Goal: Task Accomplishment & Management: Manage account settings

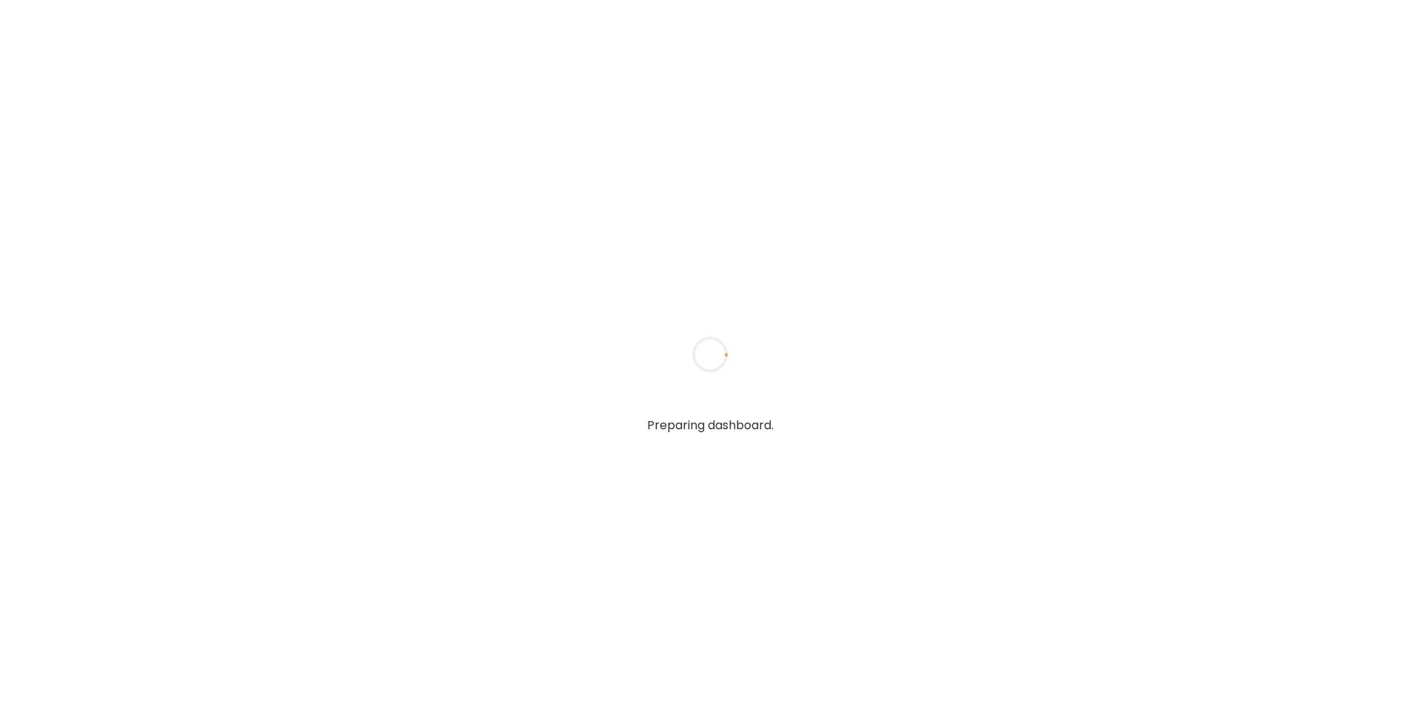
type input "**********"
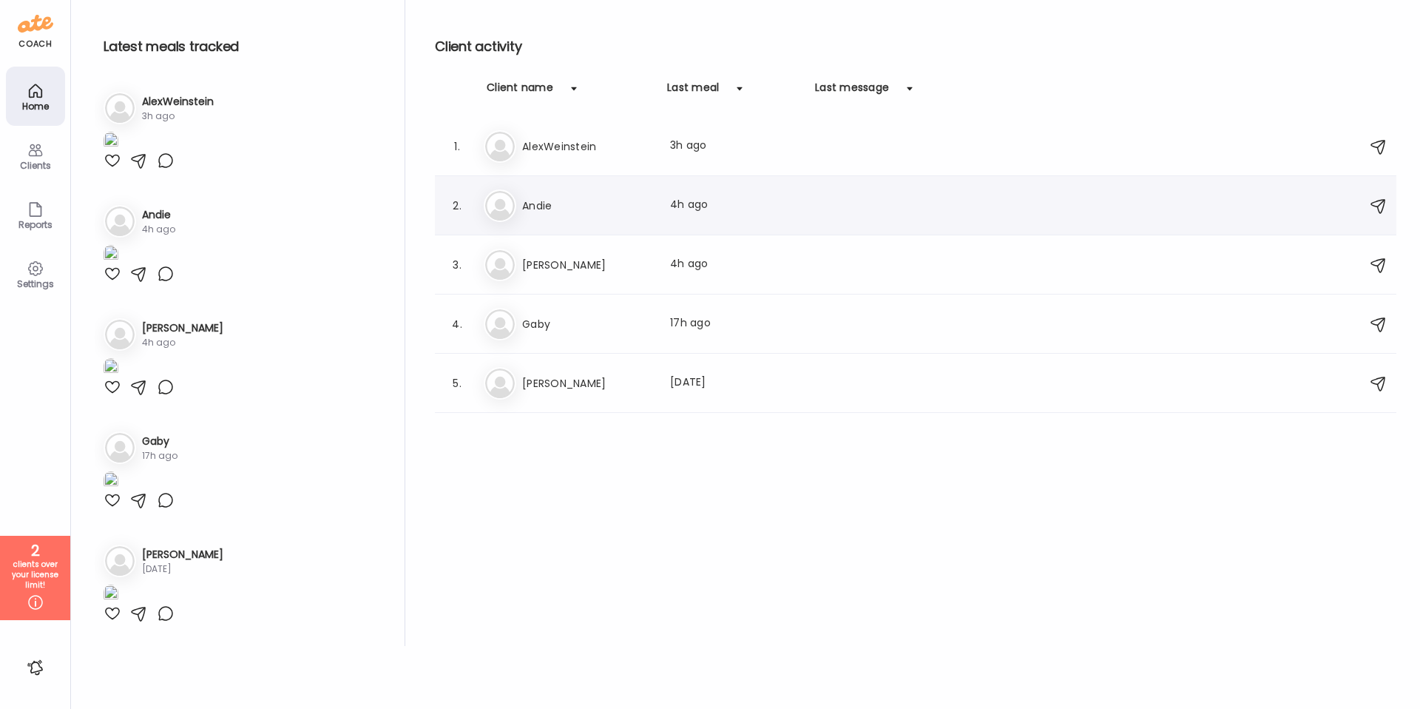
click at [543, 205] on h3 "Andie" at bounding box center [587, 206] width 130 height 18
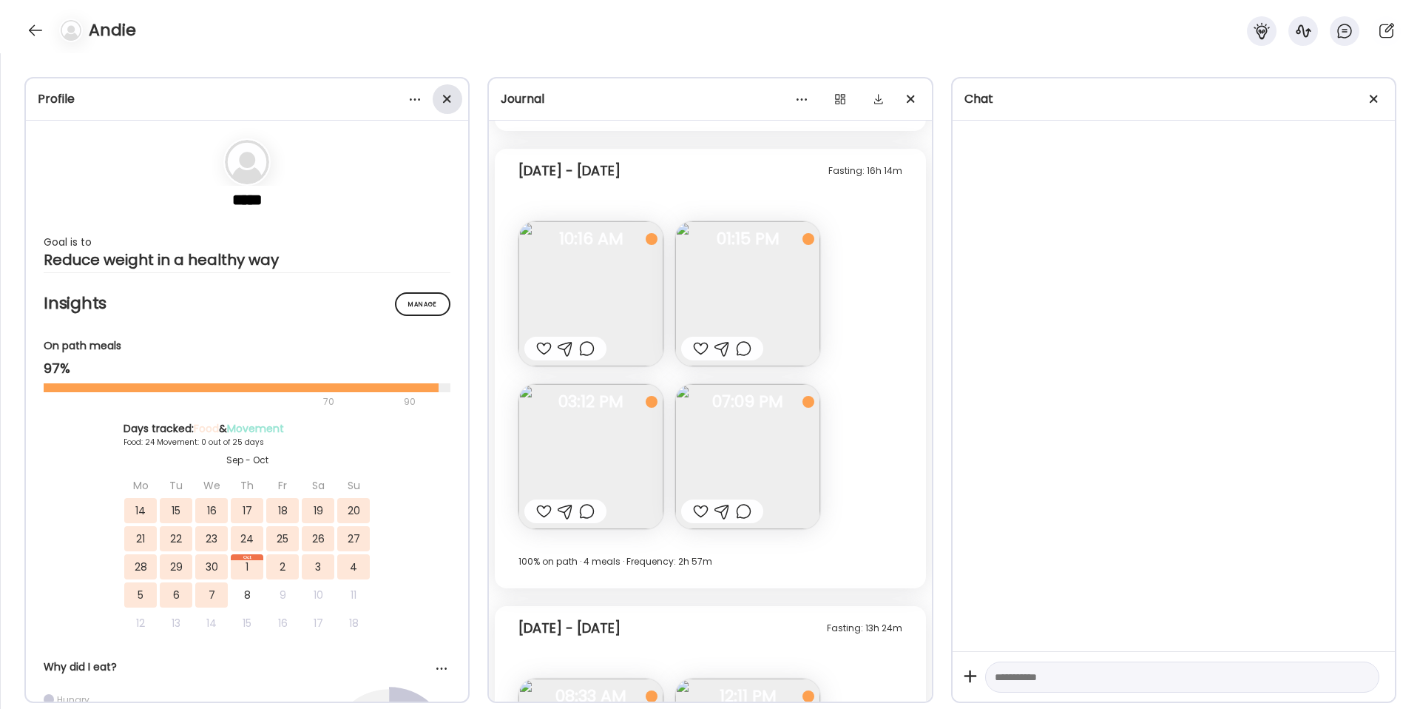
click at [450, 100] on div at bounding box center [448, 99] width 30 height 30
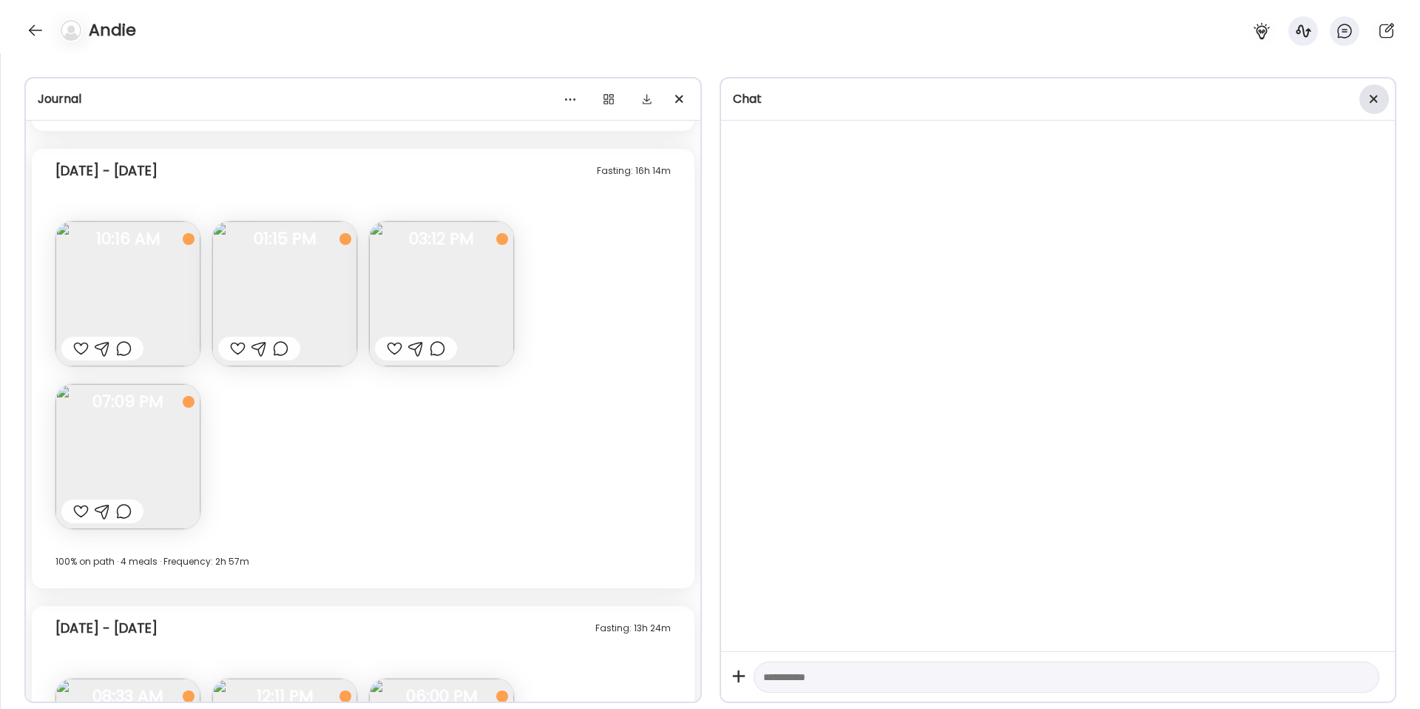
click at [1377, 98] on div at bounding box center [1374, 99] width 30 height 30
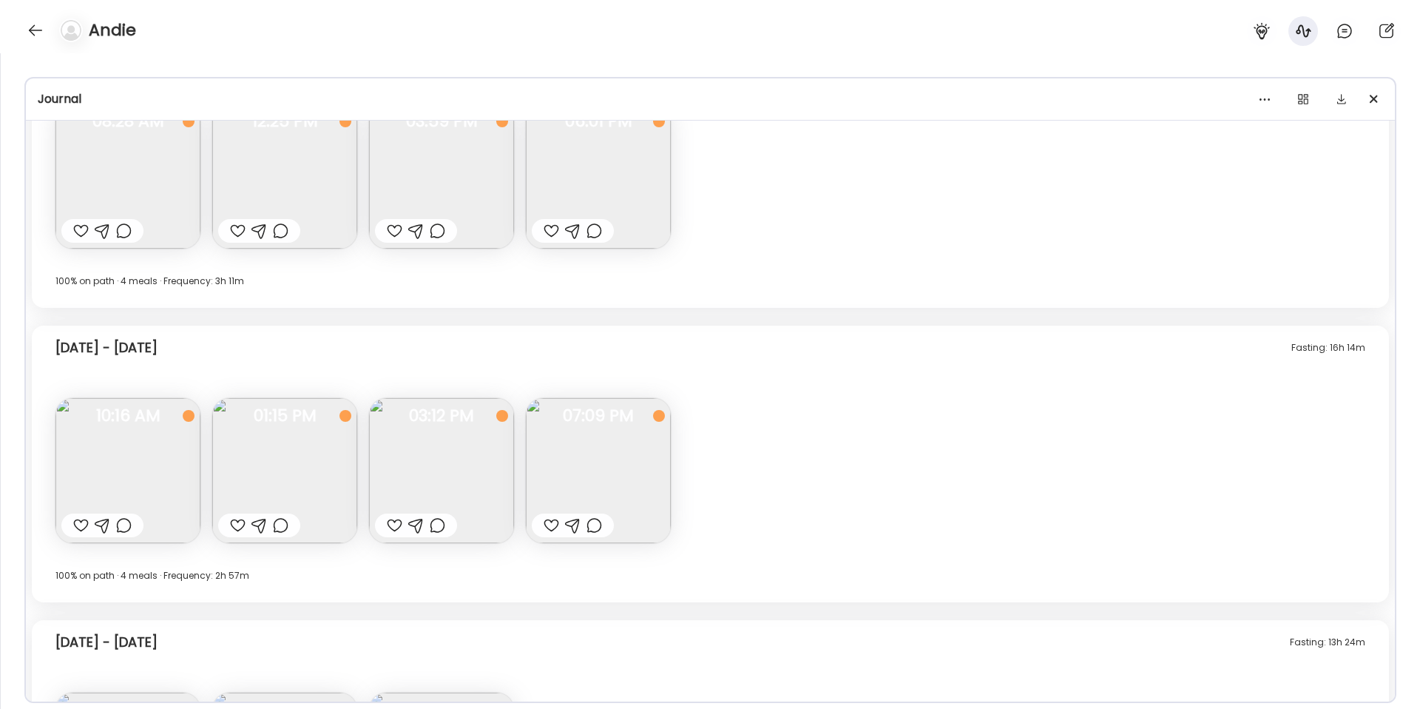
scroll to position [10996, 0]
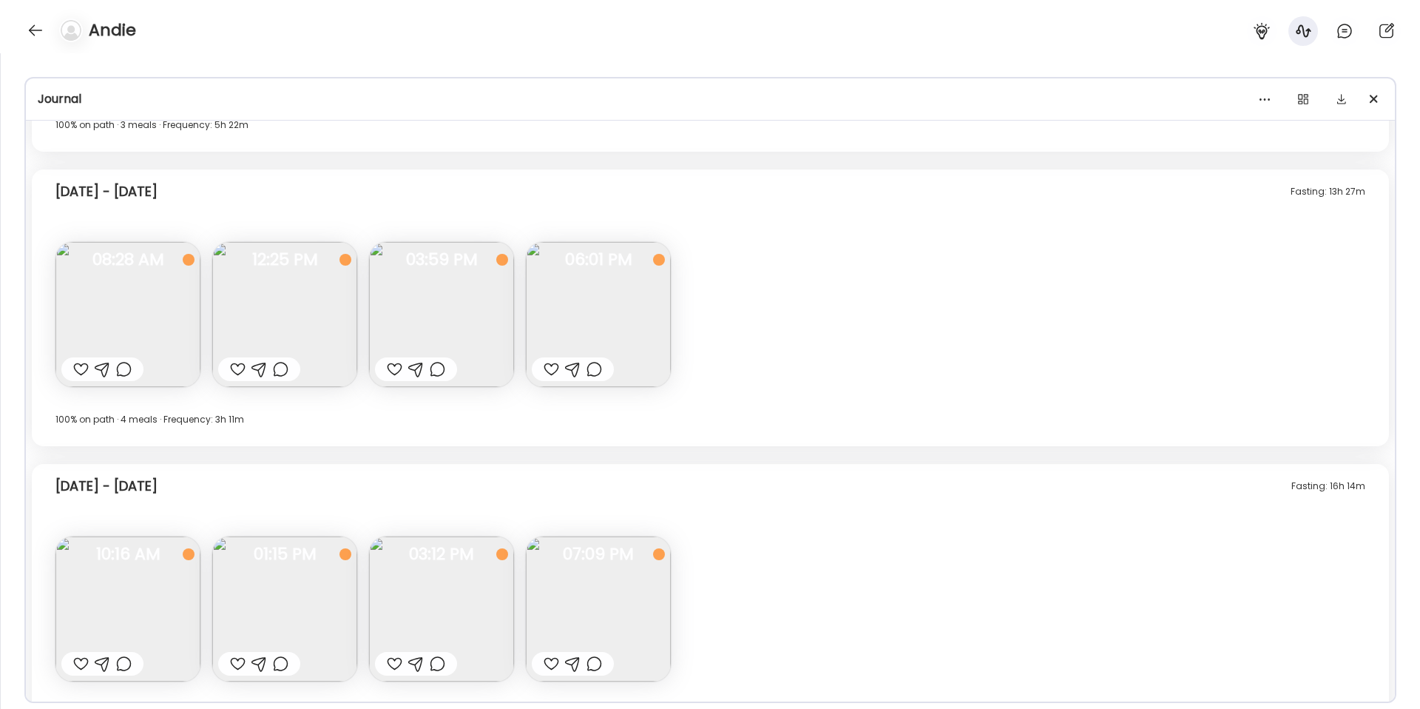
click at [1262, 106] on div at bounding box center [1265, 99] width 30 height 30
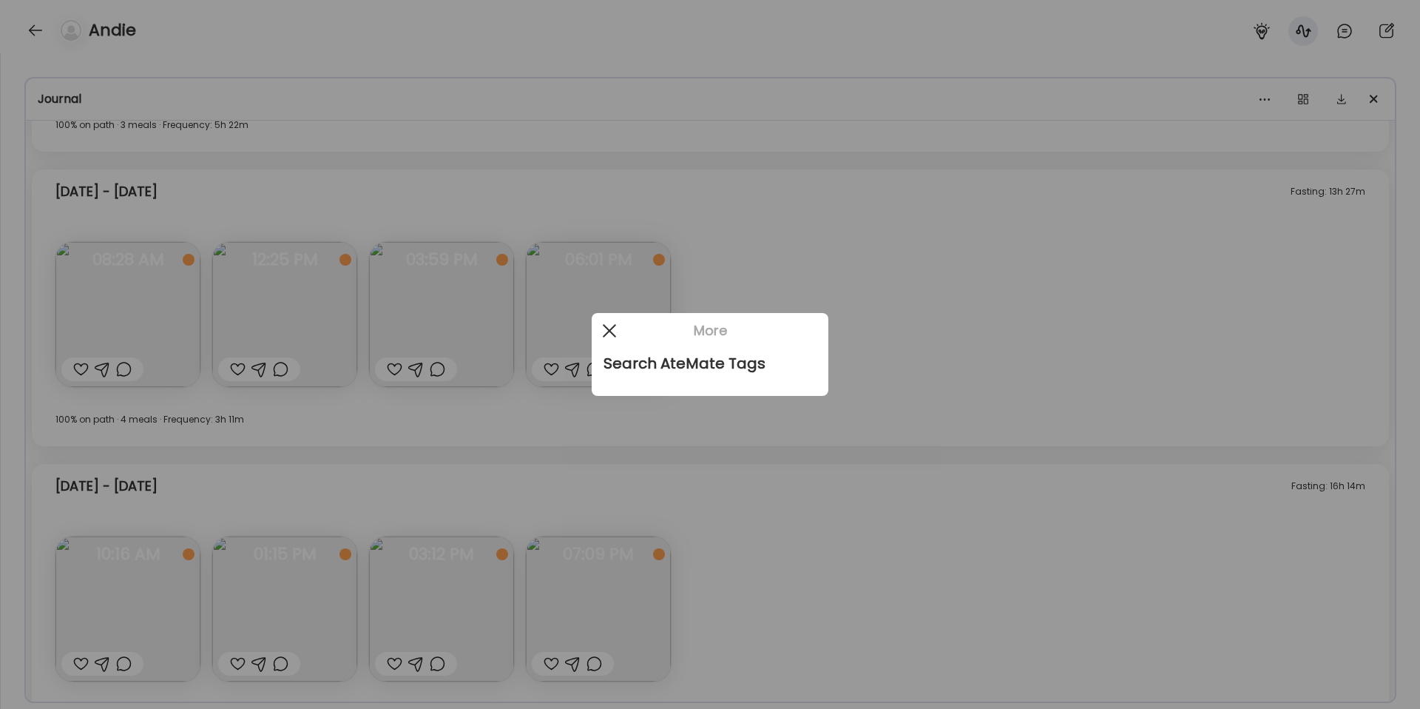
click at [602, 328] on div at bounding box center [610, 331] width 30 height 30
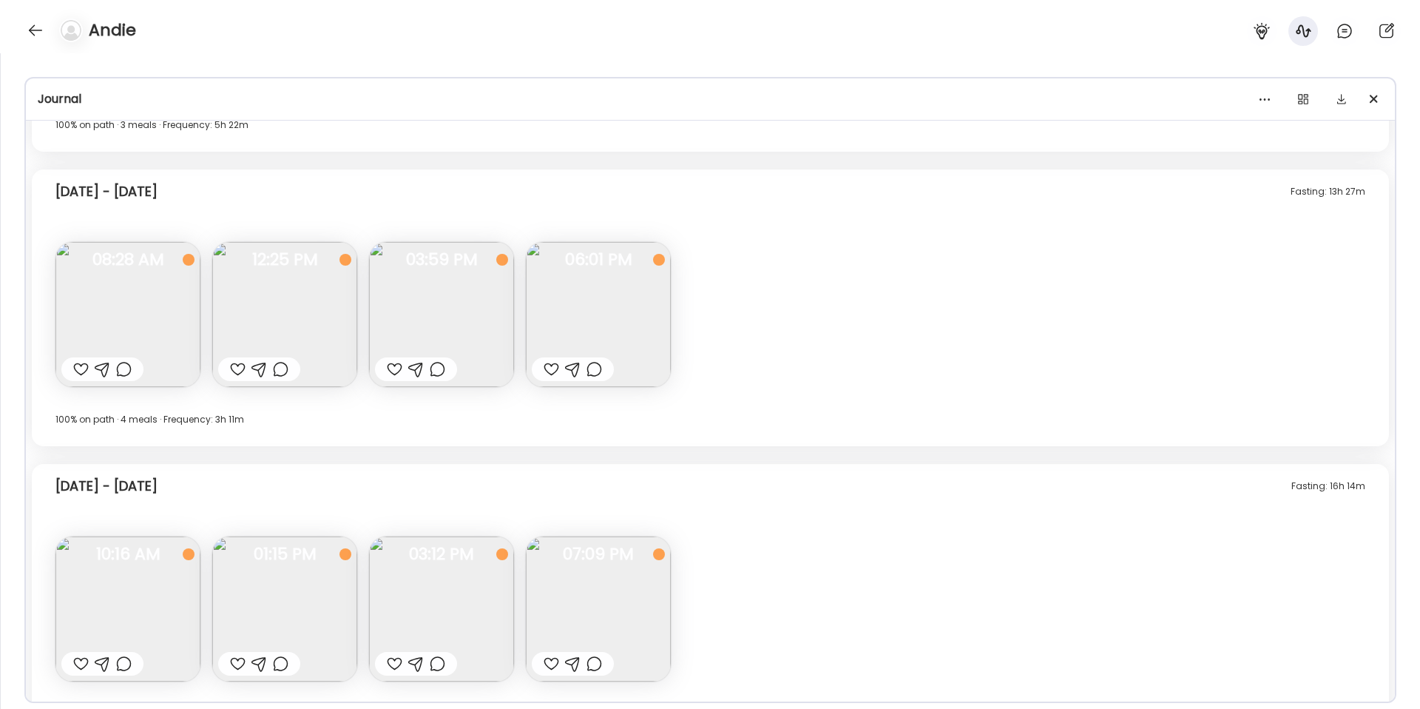
click at [839, 231] on div "Fasting: 13h 27m [DATE] - [DATE] Note not added Questions not answered 08:28 AM…" at bounding box center [710, 307] width 1357 height 277
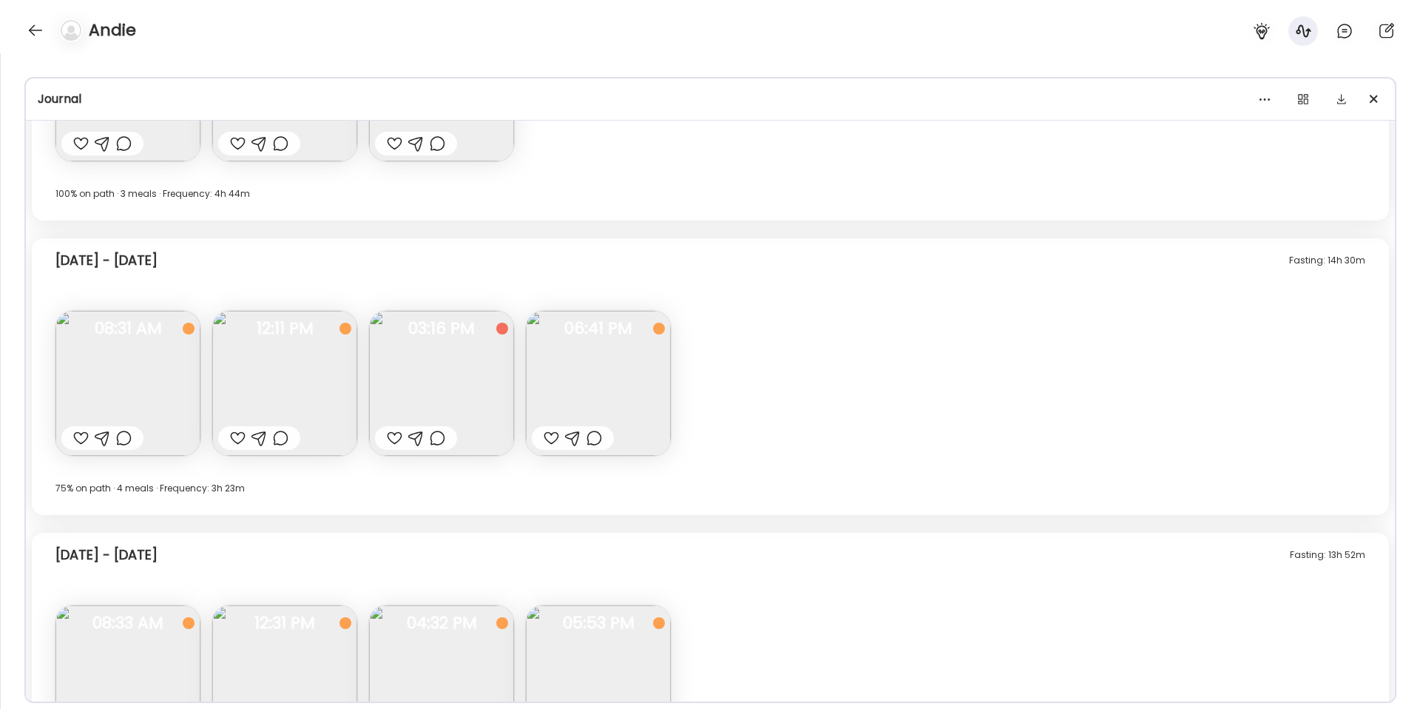
scroll to position [12106, 0]
click at [111, 359] on img at bounding box center [127, 381] width 145 height 145
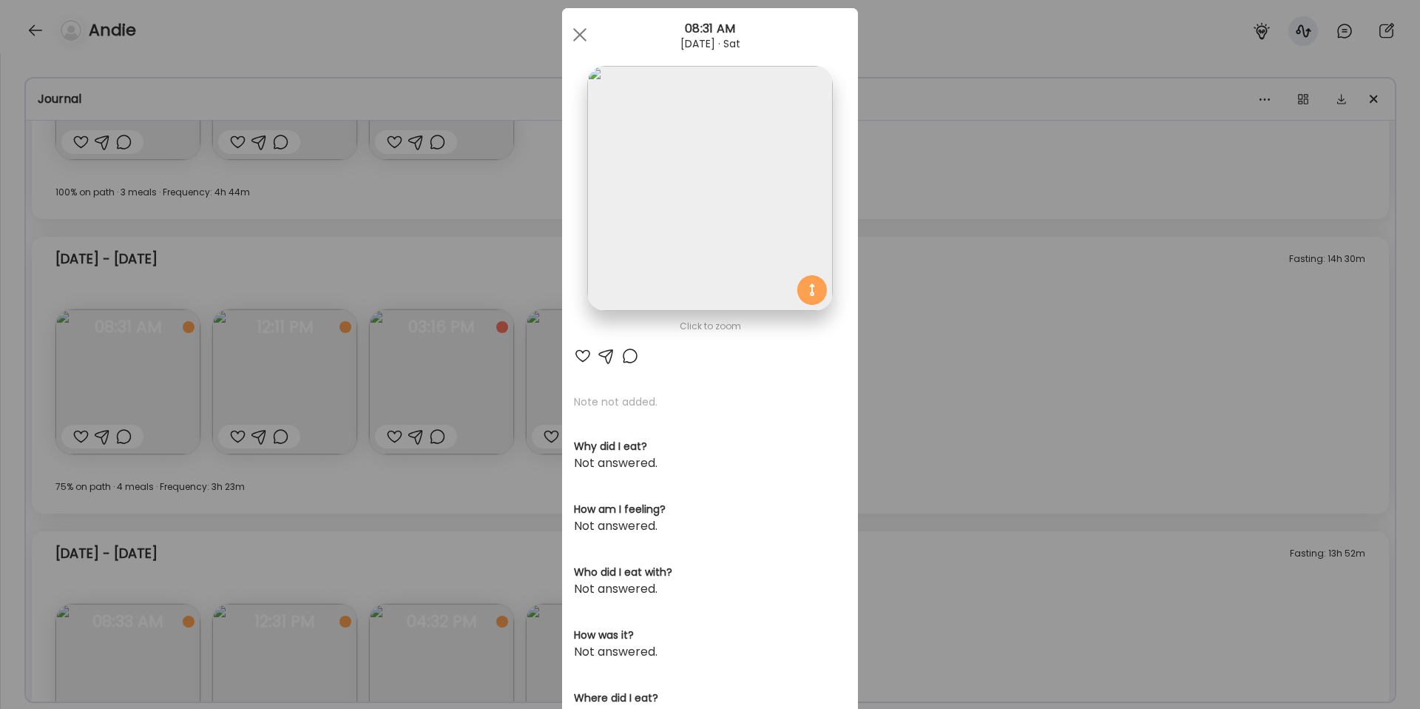
scroll to position [0, 0]
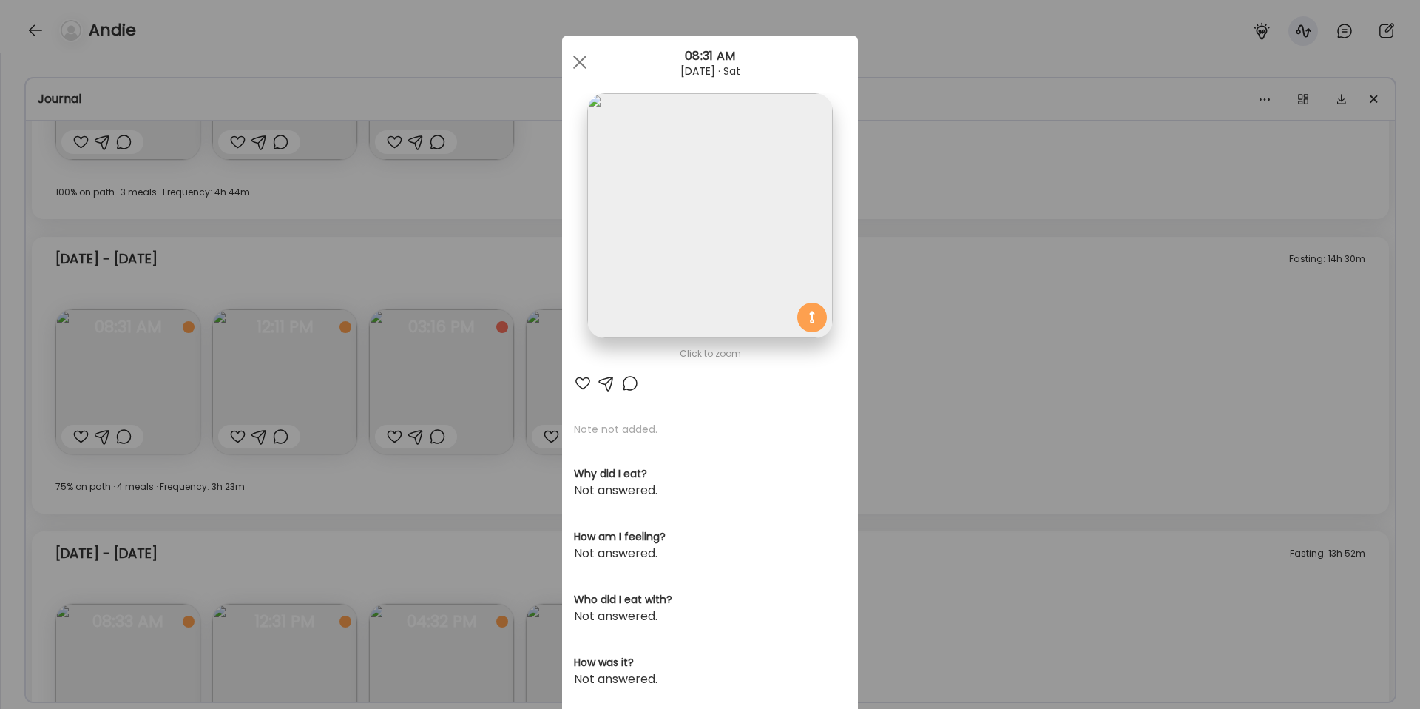
click at [968, 420] on div "Ate Coach Dashboard Wahoo! It’s official Take a moment to set up your Coach Pro…" at bounding box center [710, 354] width 1420 height 709
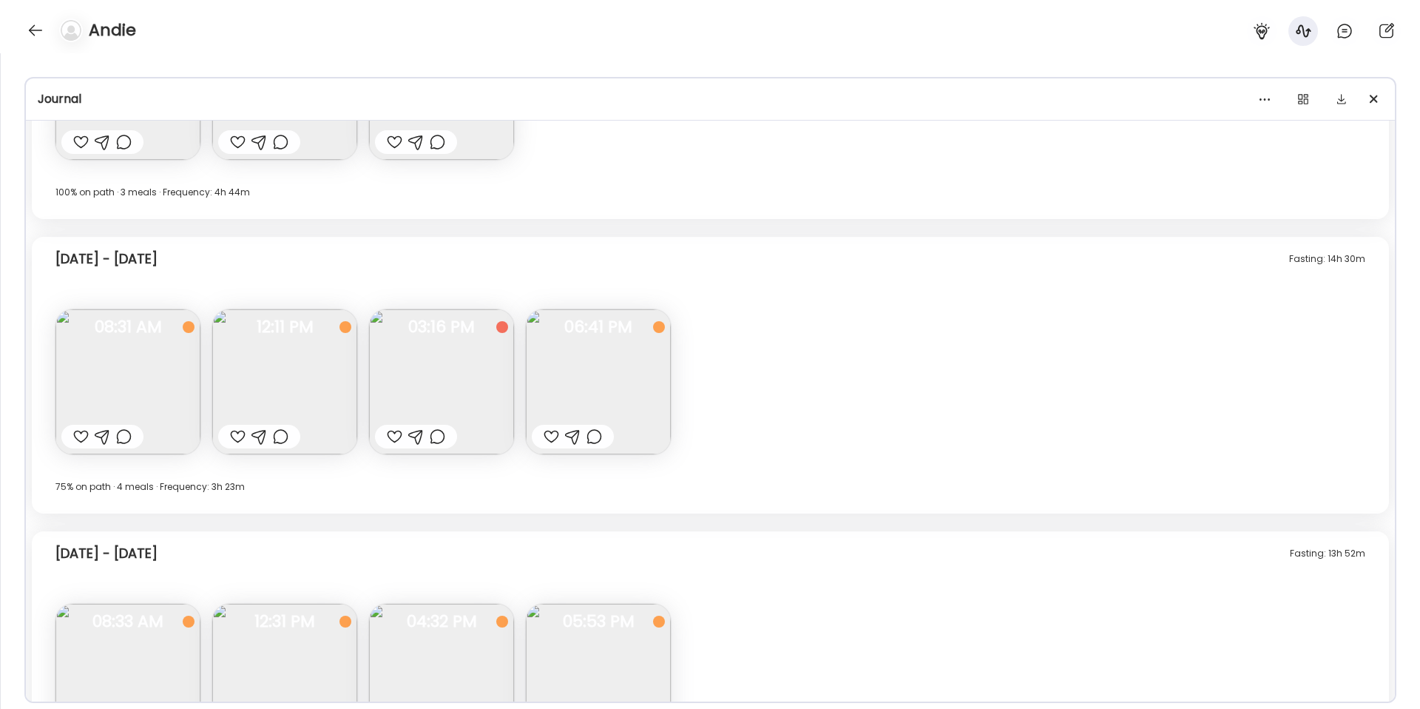
click at [248, 394] on img at bounding box center [284, 381] width 145 height 145
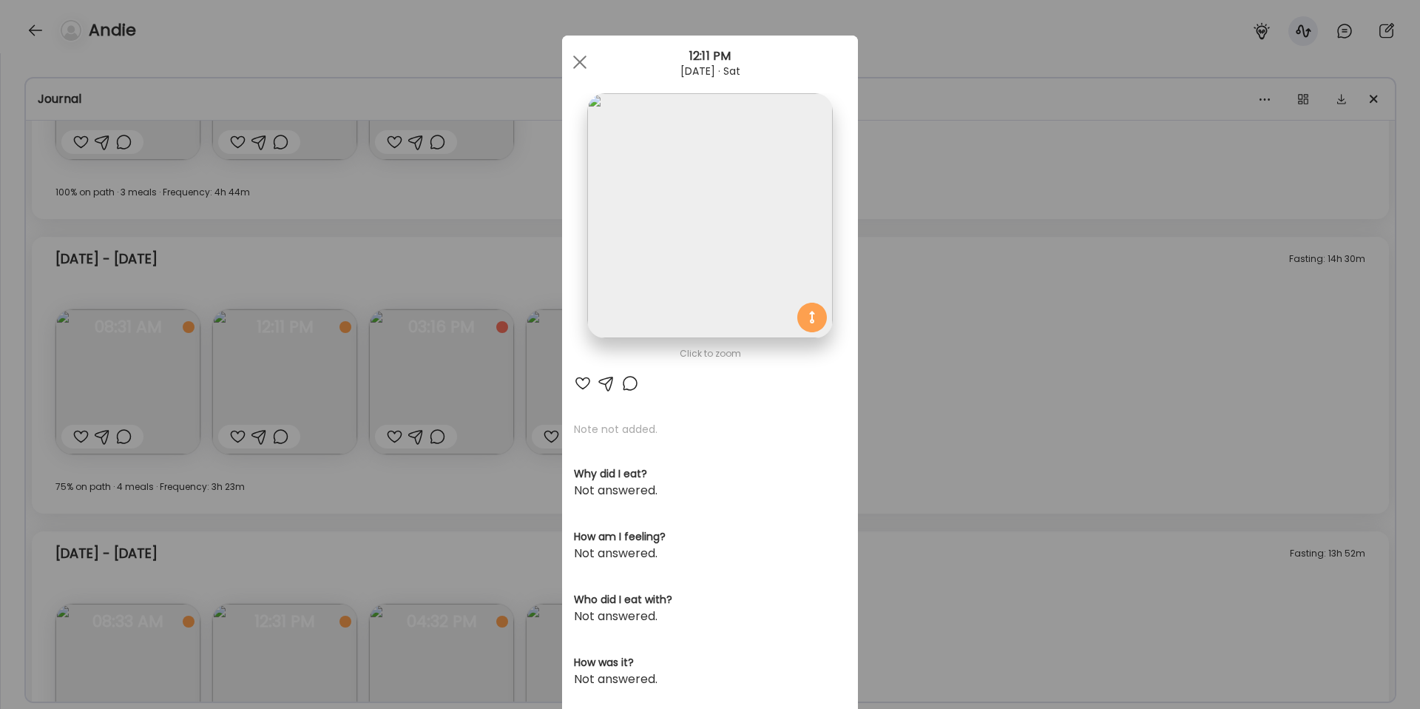
click at [709, 283] on img at bounding box center [709, 215] width 245 height 245
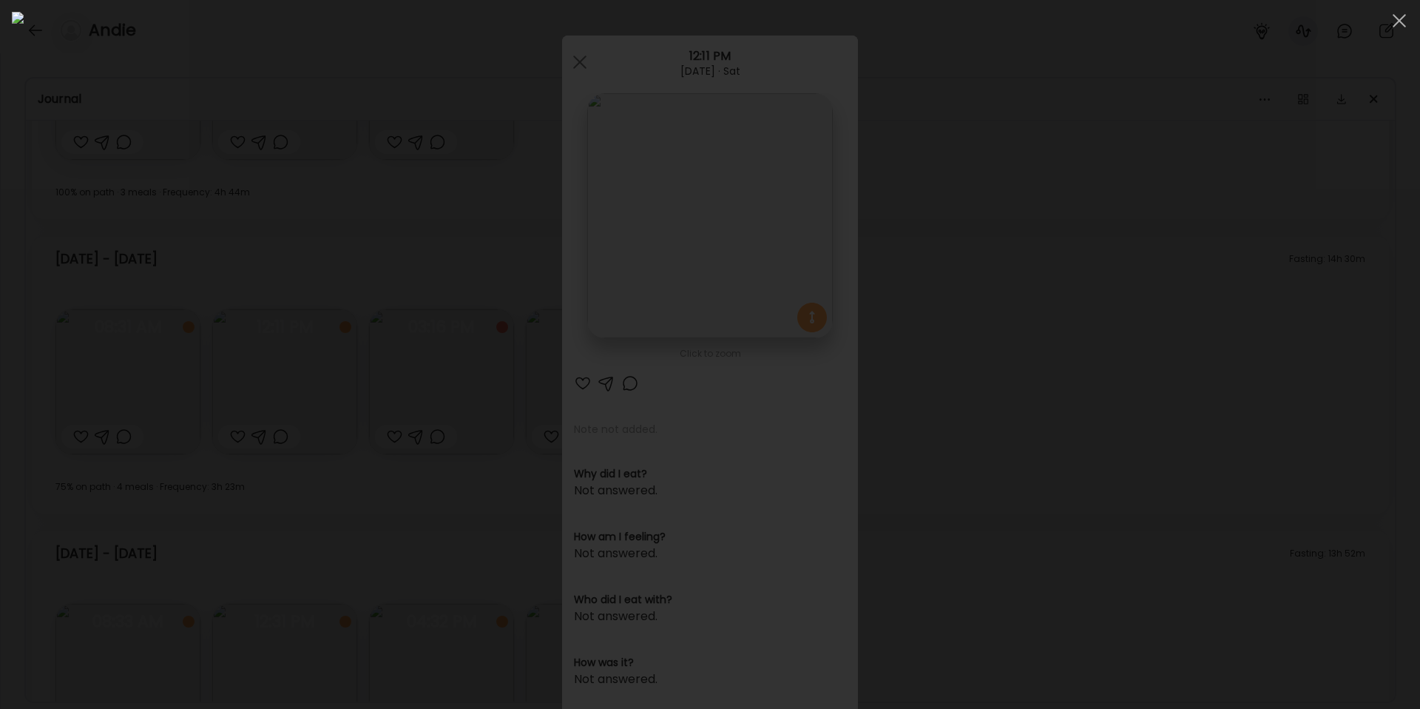
click at [1143, 442] on div at bounding box center [710, 354] width 1396 height 685
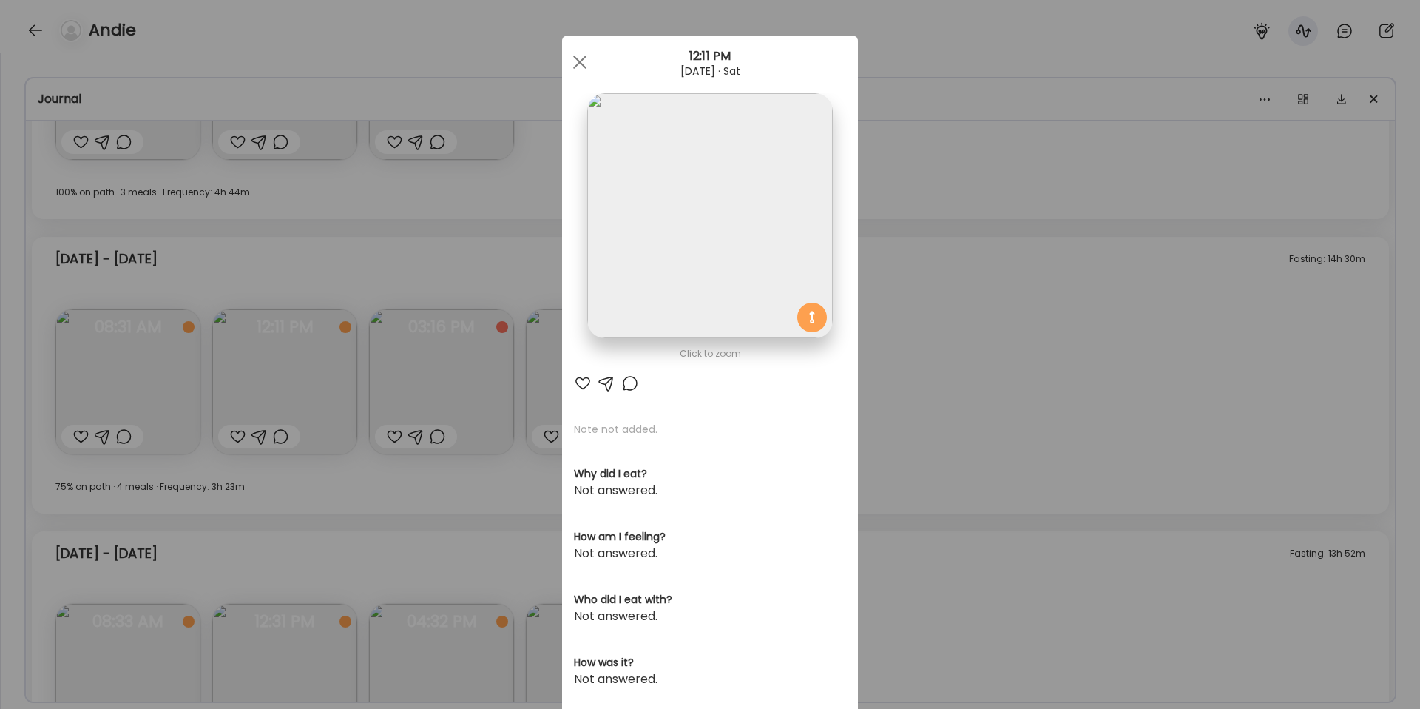
click at [734, 223] on img at bounding box center [709, 215] width 245 height 245
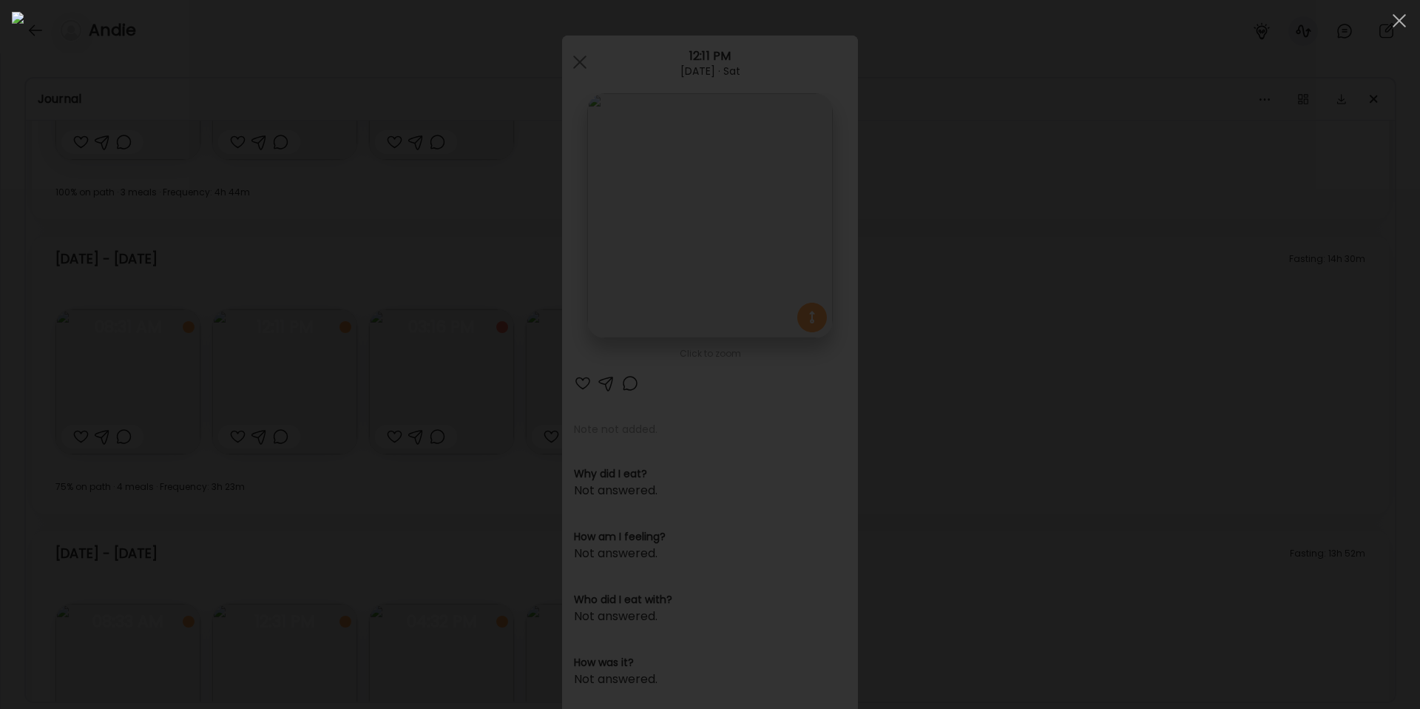
click at [1136, 544] on div at bounding box center [710, 354] width 1396 height 685
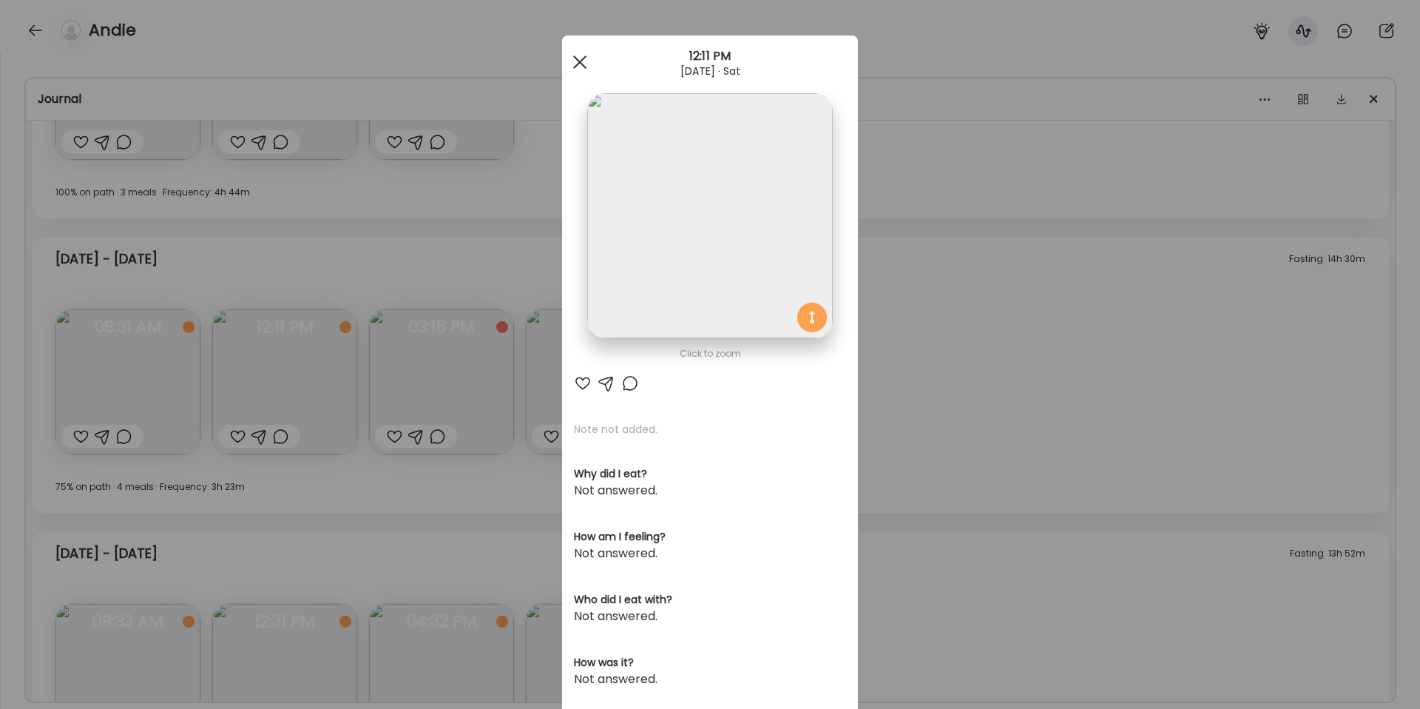
click at [578, 67] on div at bounding box center [580, 62] width 30 height 30
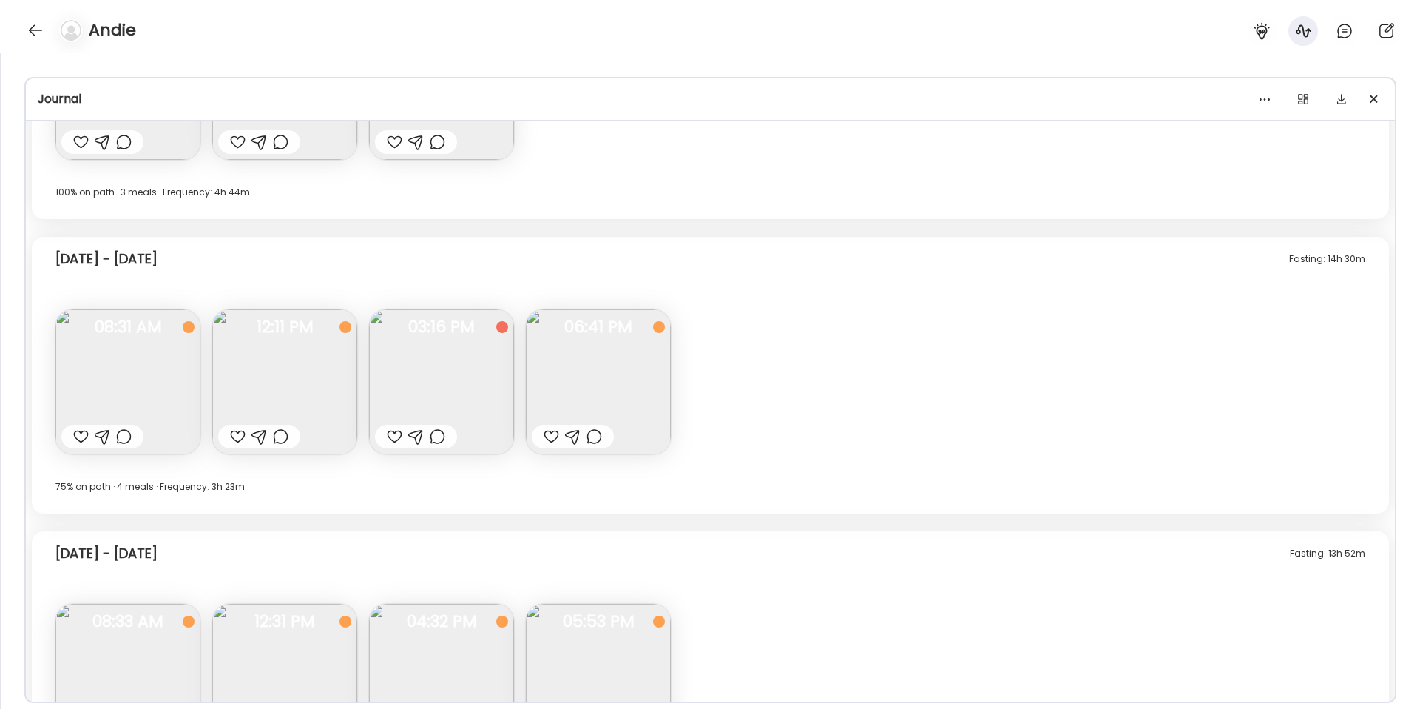
click at [304, 381] on img at bounding box center [284, 381] width 145 height 145
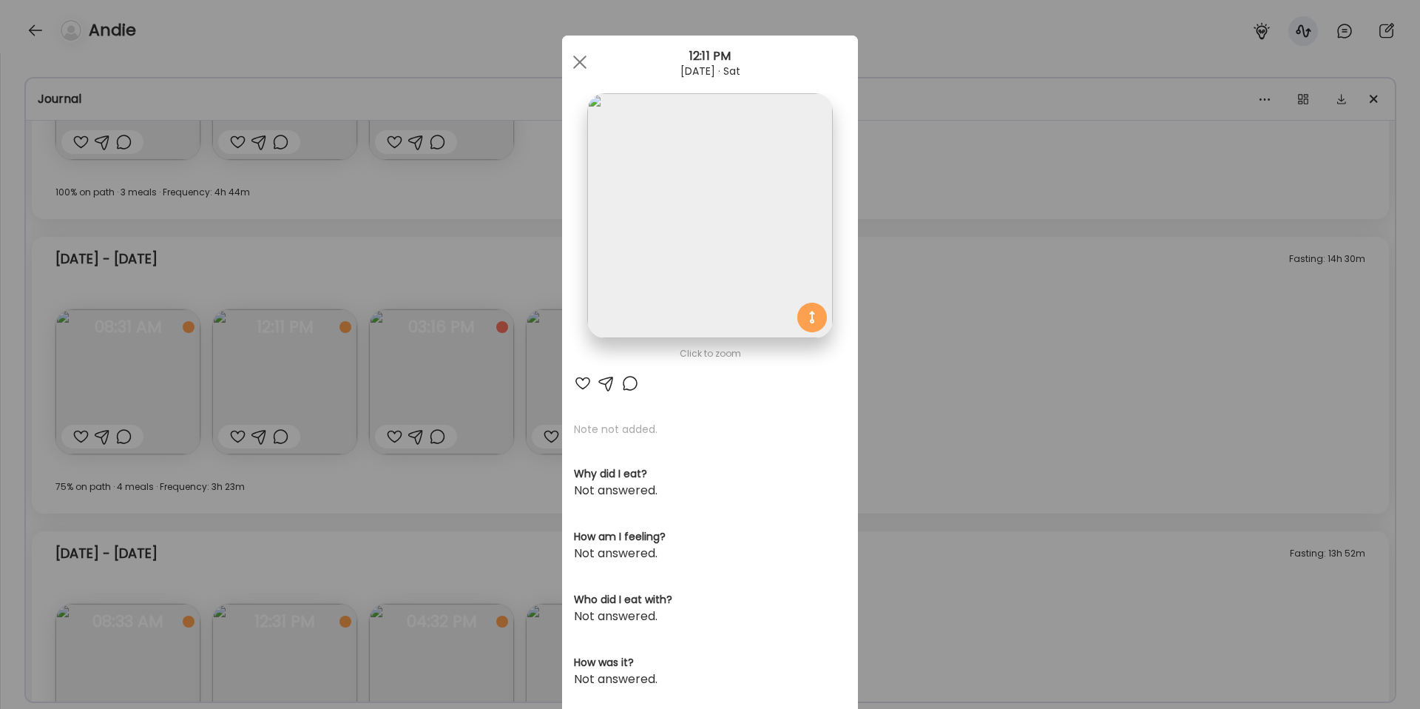
click at [959, 402] on div "Ate Coach Dashboard Wahoo! It’s official Take a moment to set up your Coach Pro…" at bounding box center [710, 354] width 1420 height 709
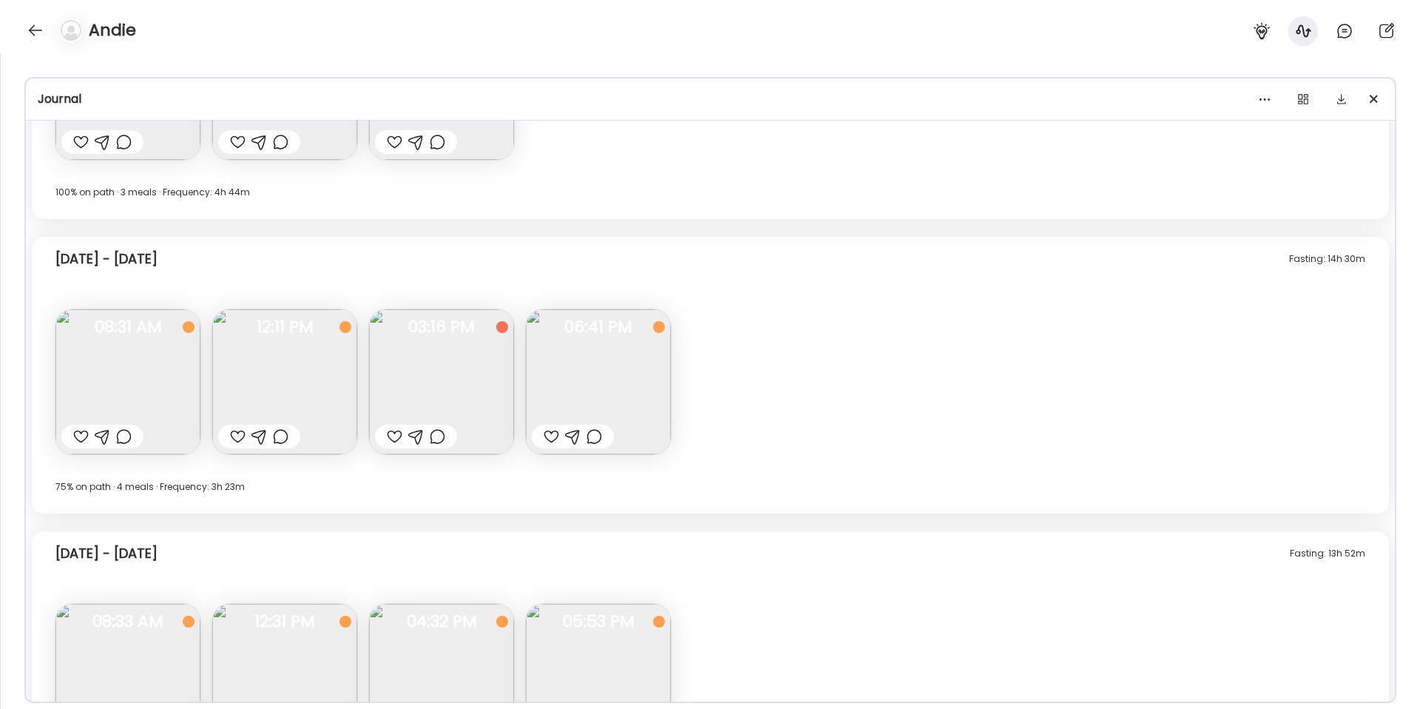
click at [592, 400] on img at bounding box center [598, 381] width 145 height 145
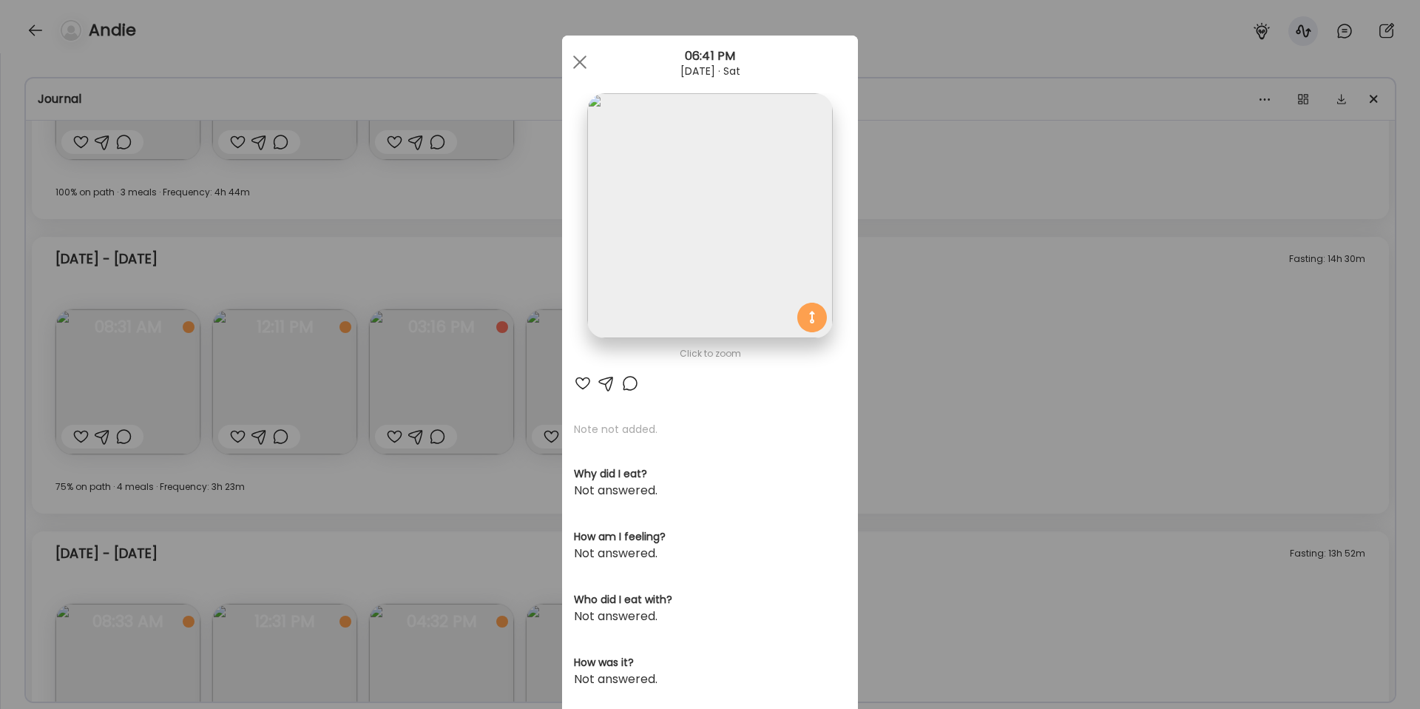
click at [741, 269] on img at bounding box center [709, 215] width 245 height 245
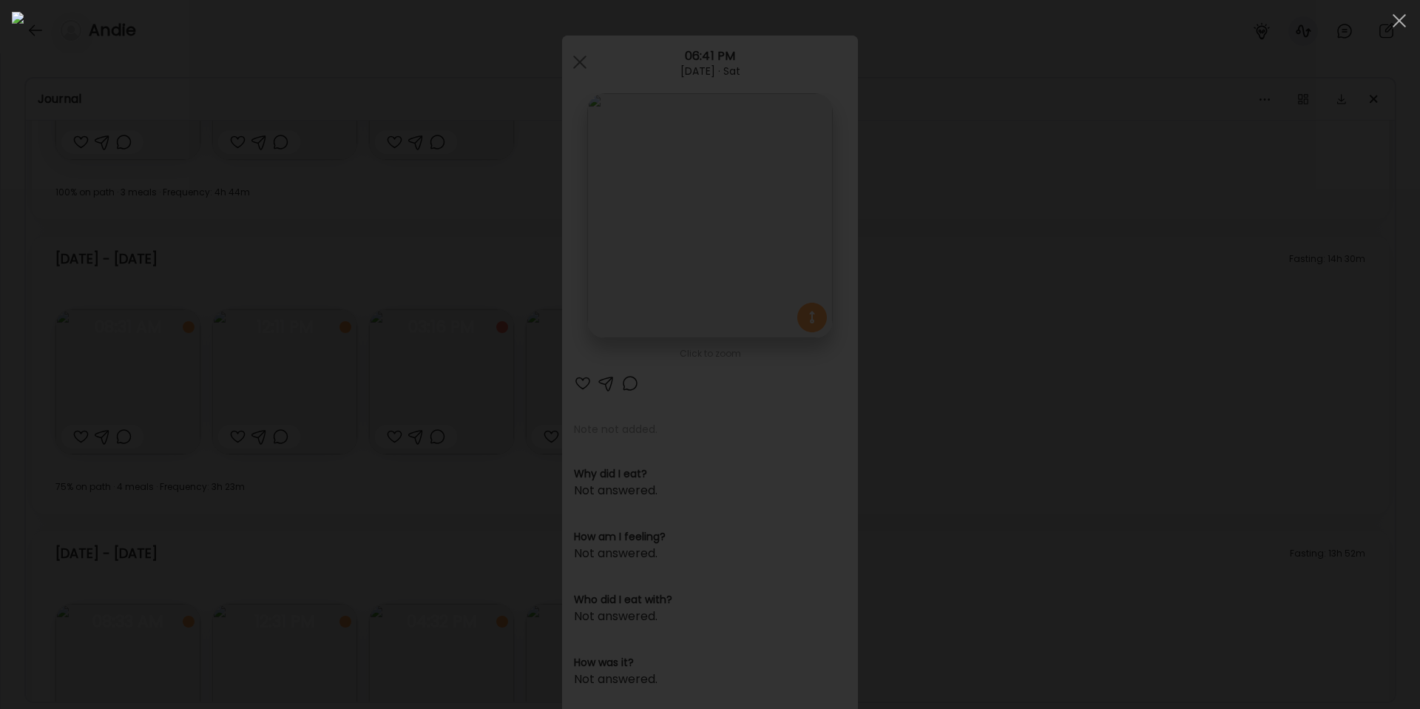
click at [1122, 461] on div at bounding box center [710, 354] width 1396 height 685
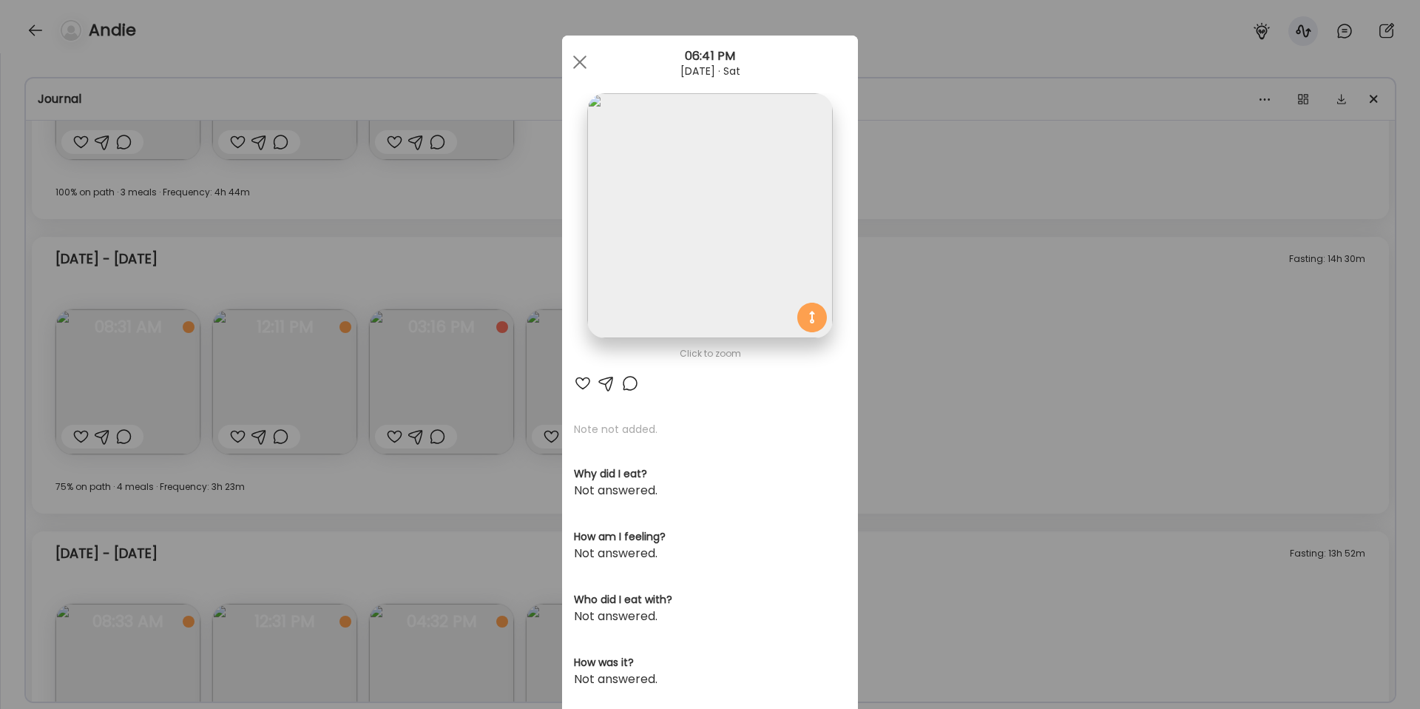
click at [910, 430] on div "Ate Coach Dashboard Wahoo! It’s official Take a moment to set up your Coach Pro…" at bounding box center [710, 354] width 1420 height 709
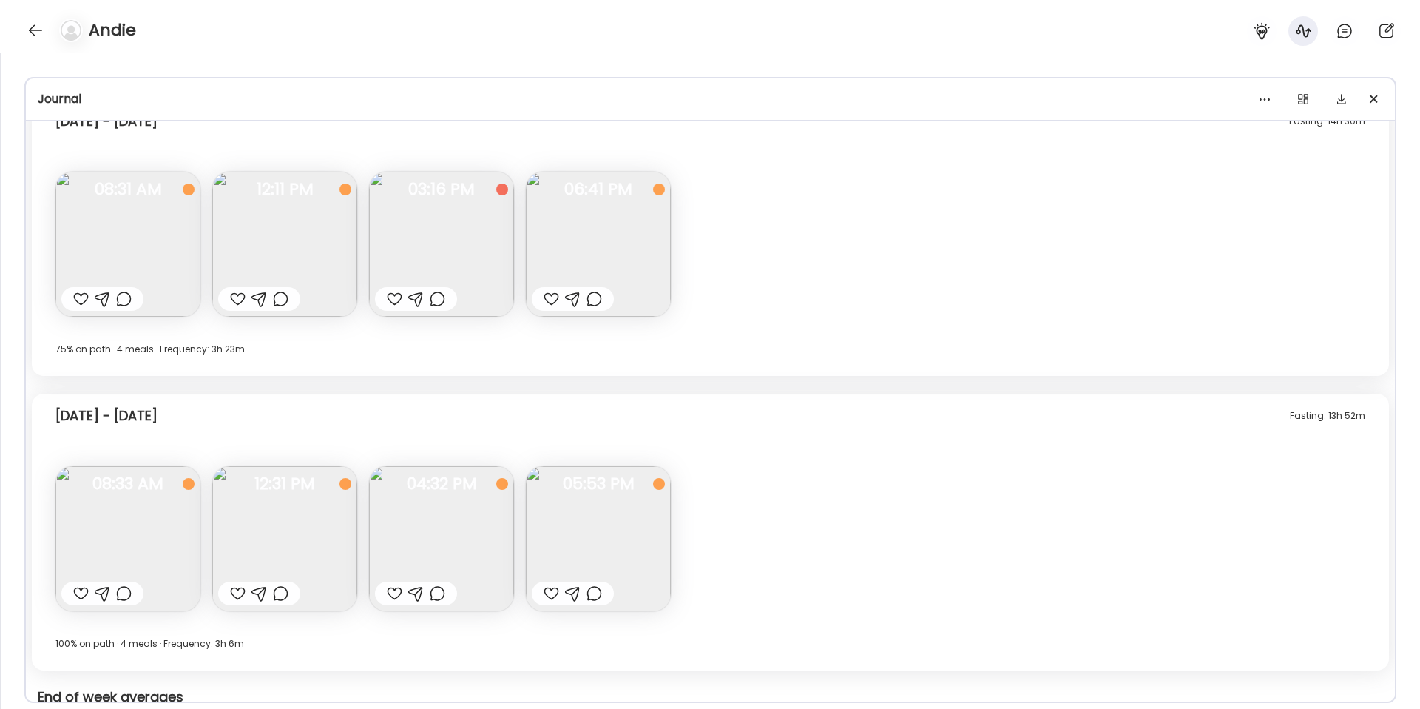
scroll to position [12321, 0]
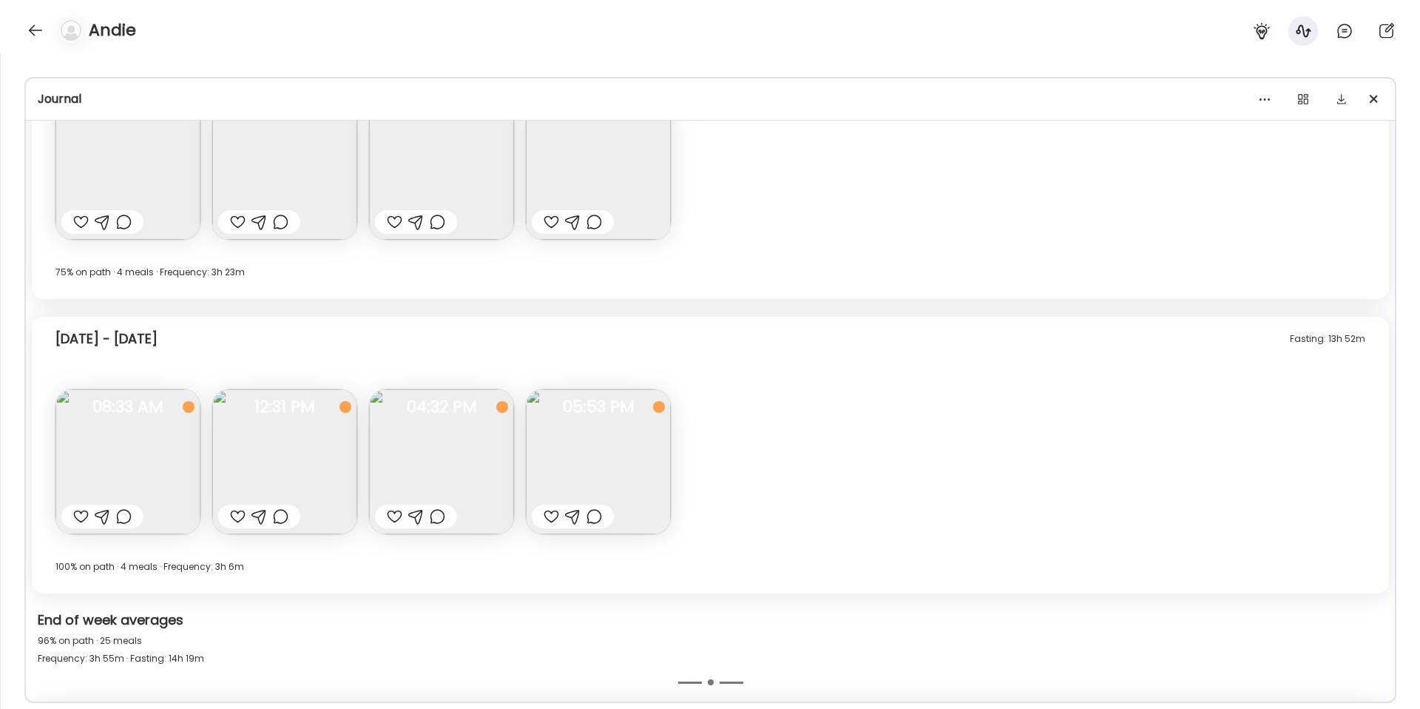
click at [126, 466] on img at bounding box center [127, 461] width 145 height 145
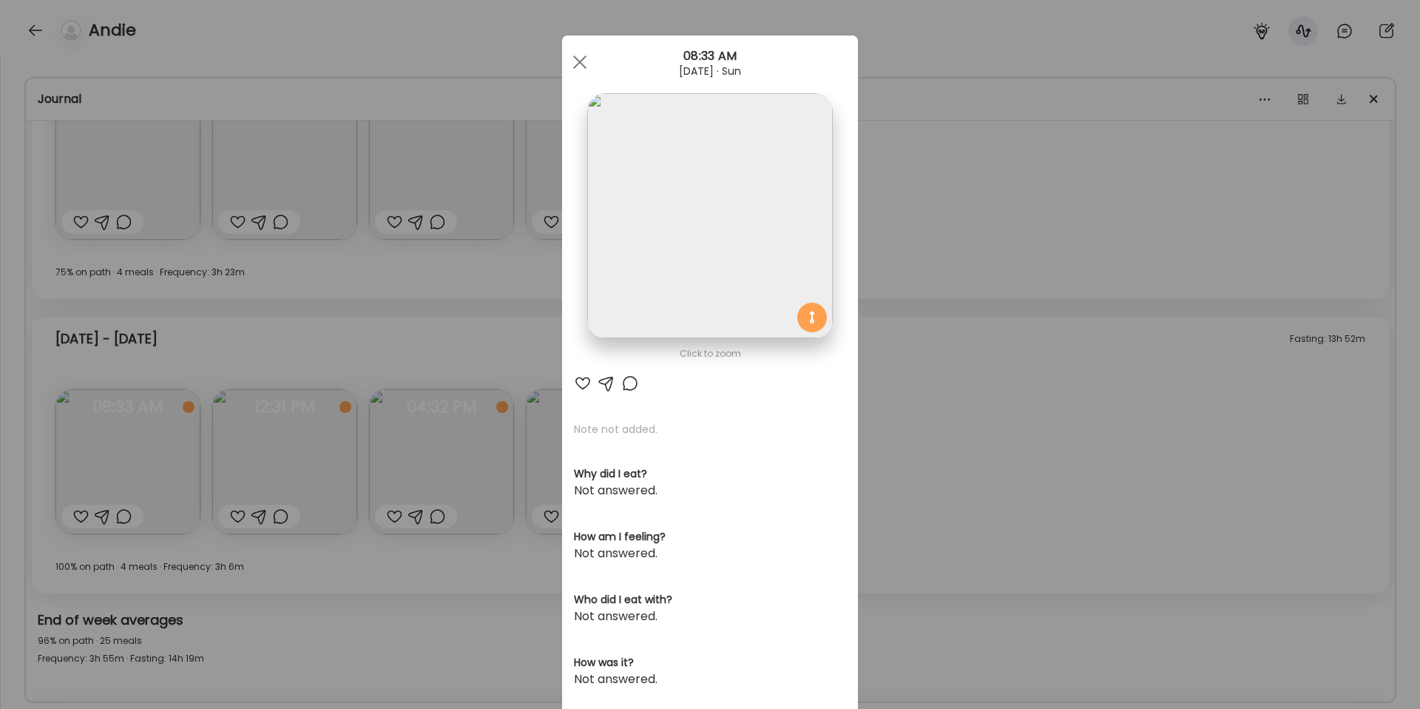
click at [947, 355] on div "Ate Coach Dashboard Wahoo! It’s official Take a moment to set up your Coach Pro…" at bounding box center [710, 354] width 1420 height 709
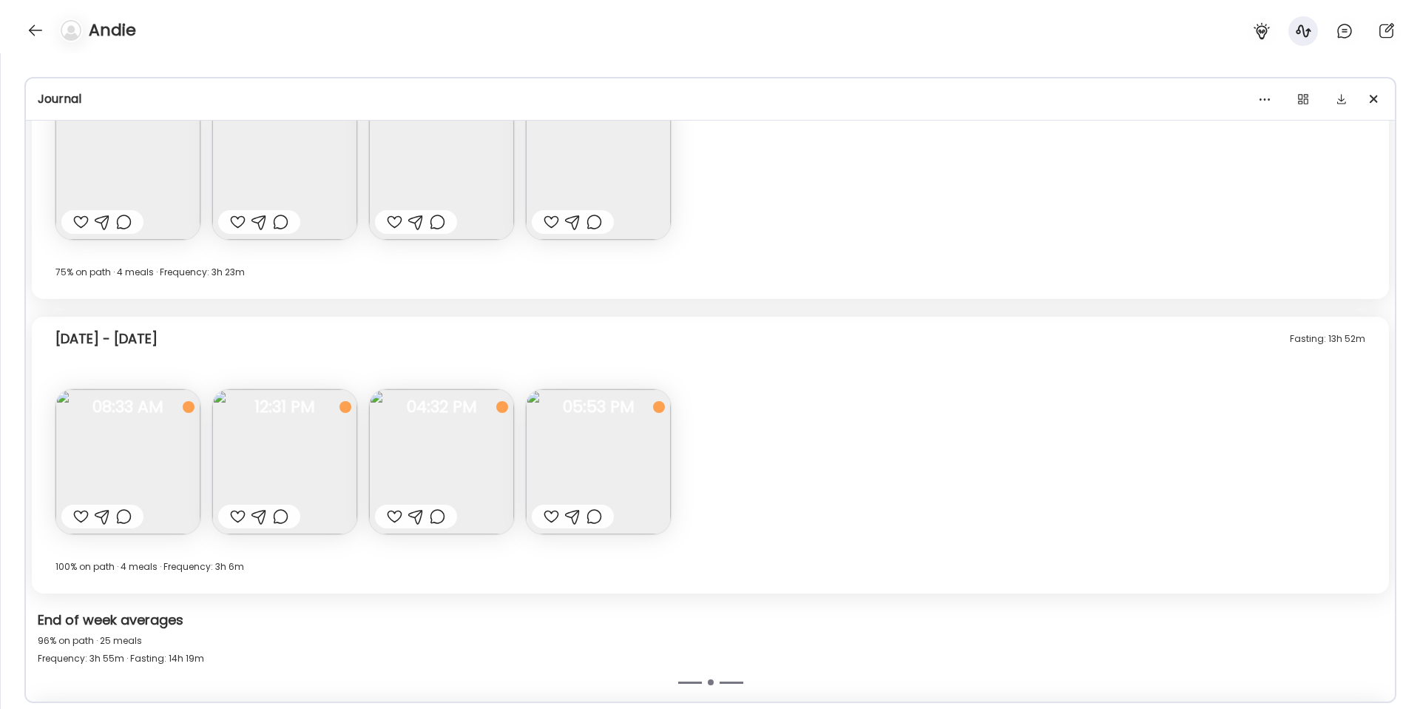
click at [439, 453] on img at bounding box center [441, 461] width 145 height 145
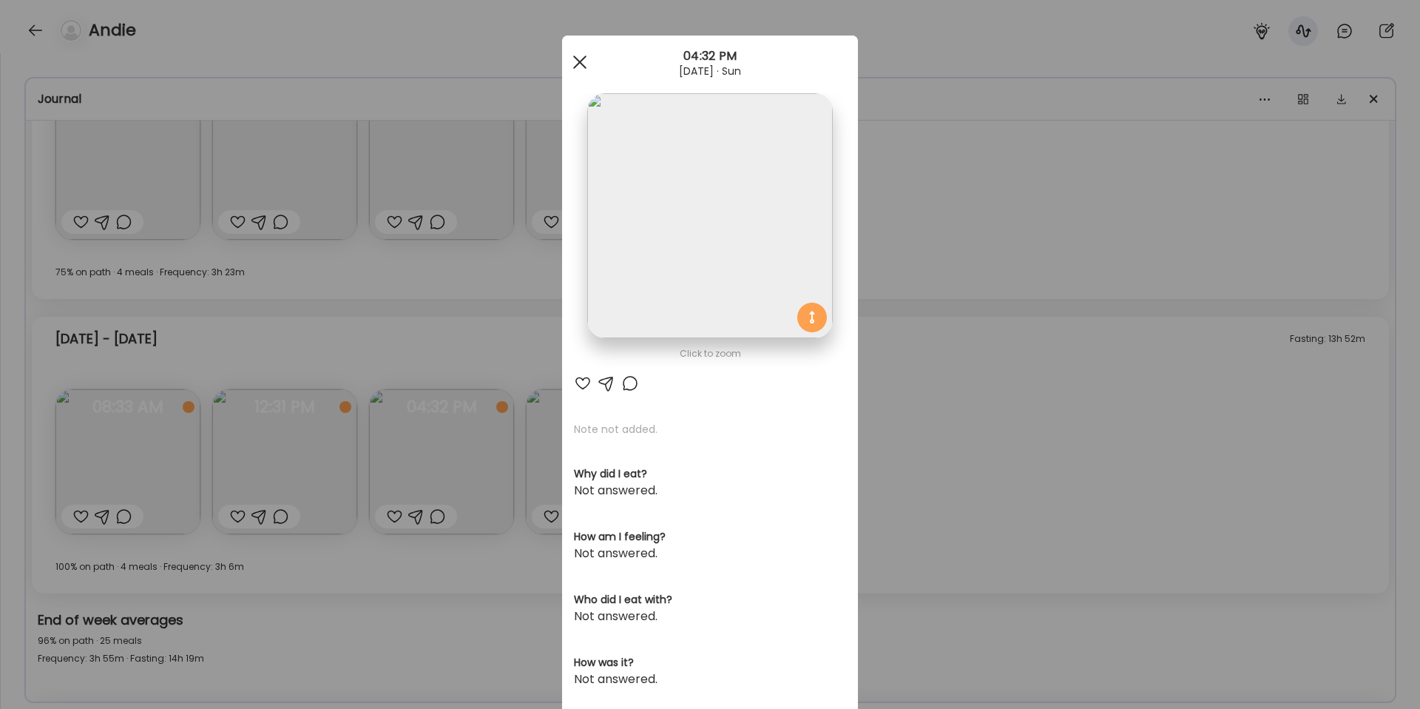
click at [586, 67] on span at bounding box center [579, 61] width 13 height 13
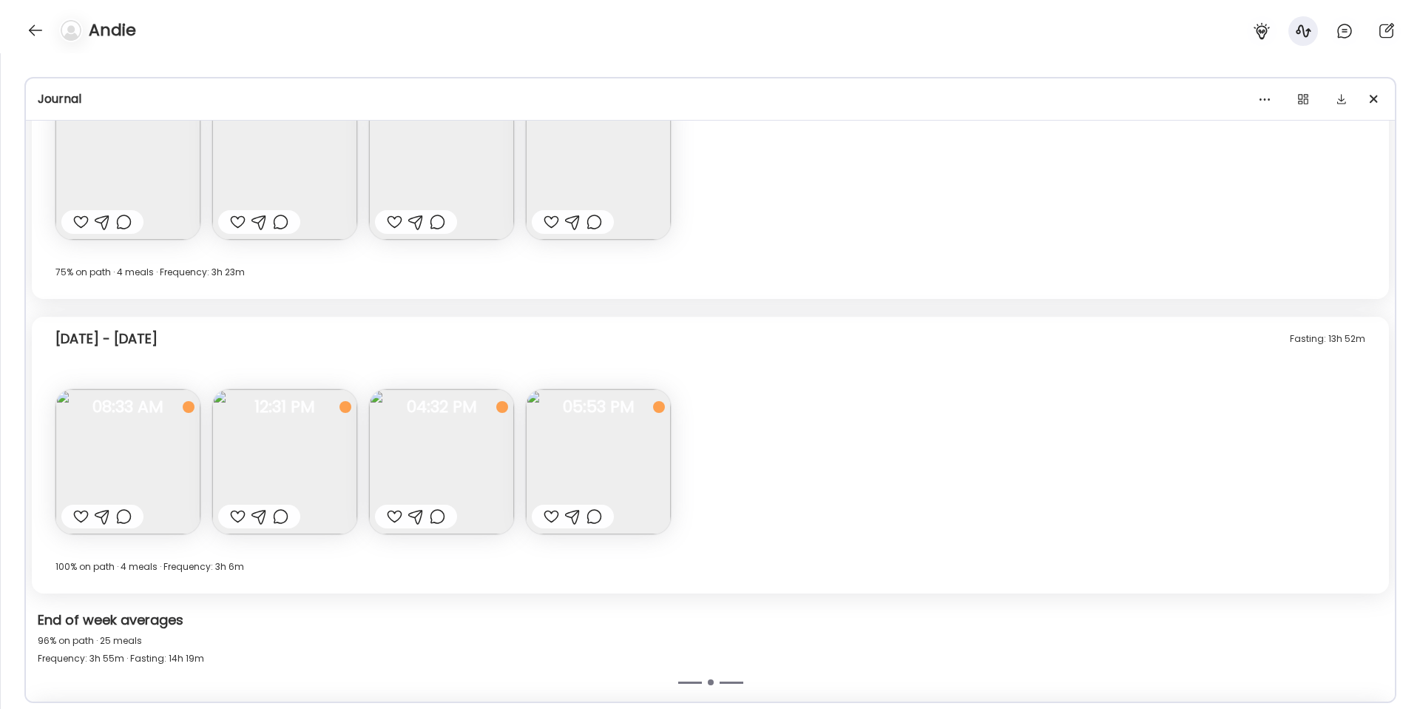
click at [311, 460] on img at bounding box center [284, 461] width 145 height 145
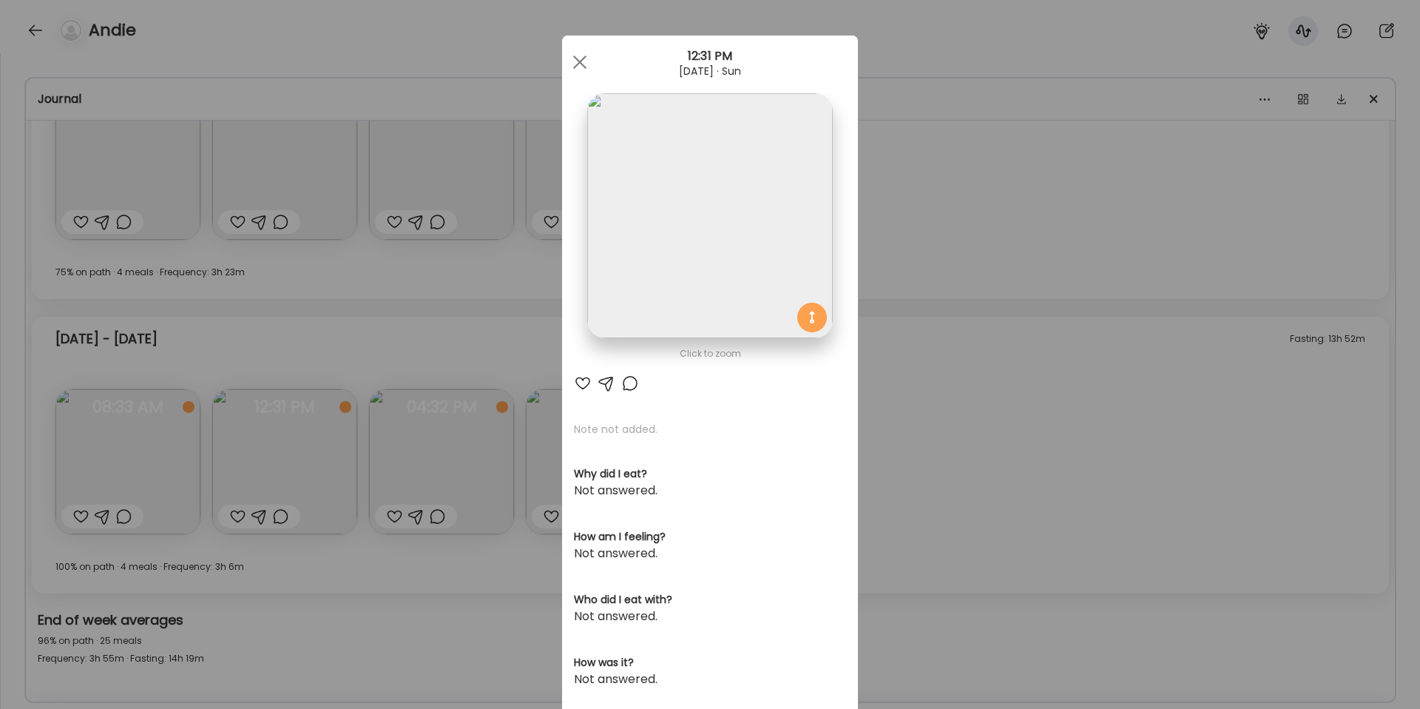
click at [1020, 538] on div "Ate Coach Dashboard Wahoo! It’s official Take a moment to set up your Coach Pro…" at bounding box center [710, 354] width 1420 height 709
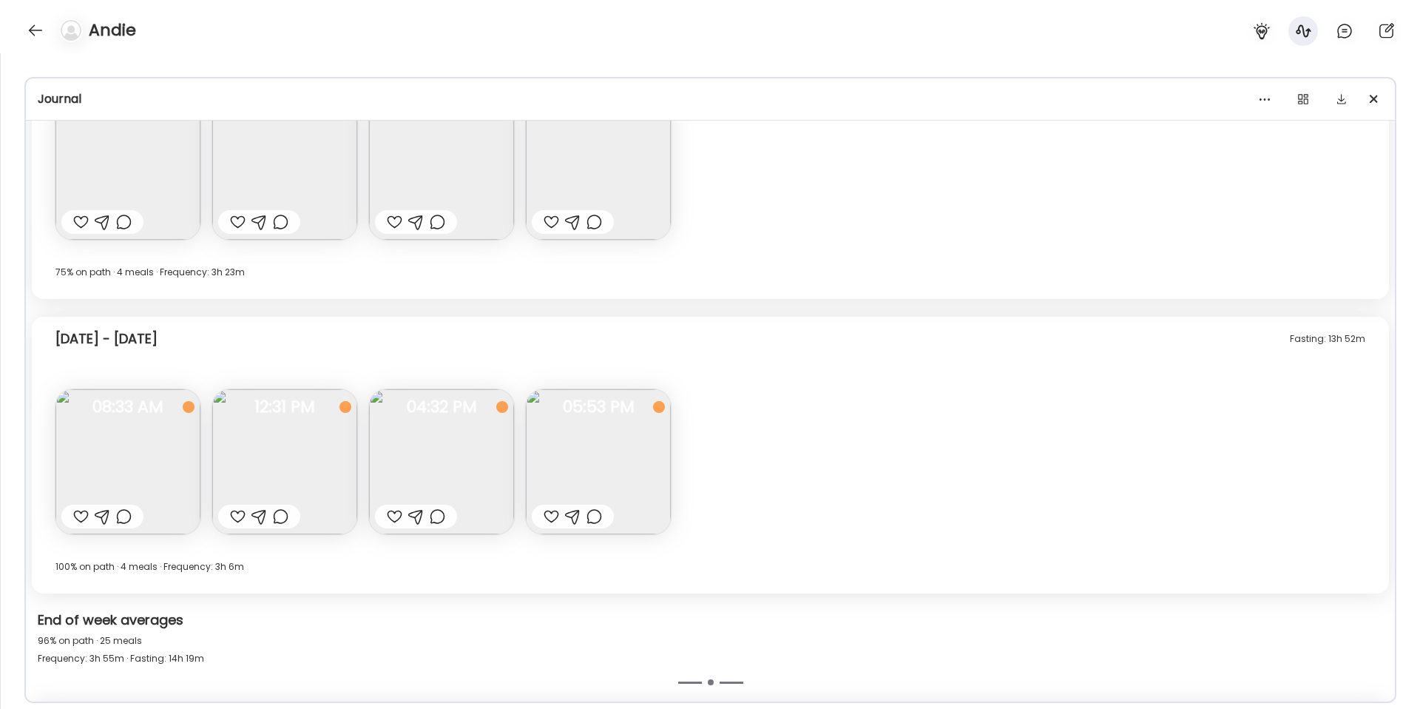
click at [626, 457] on img at bounding box center [598, 461] width 145 height 145
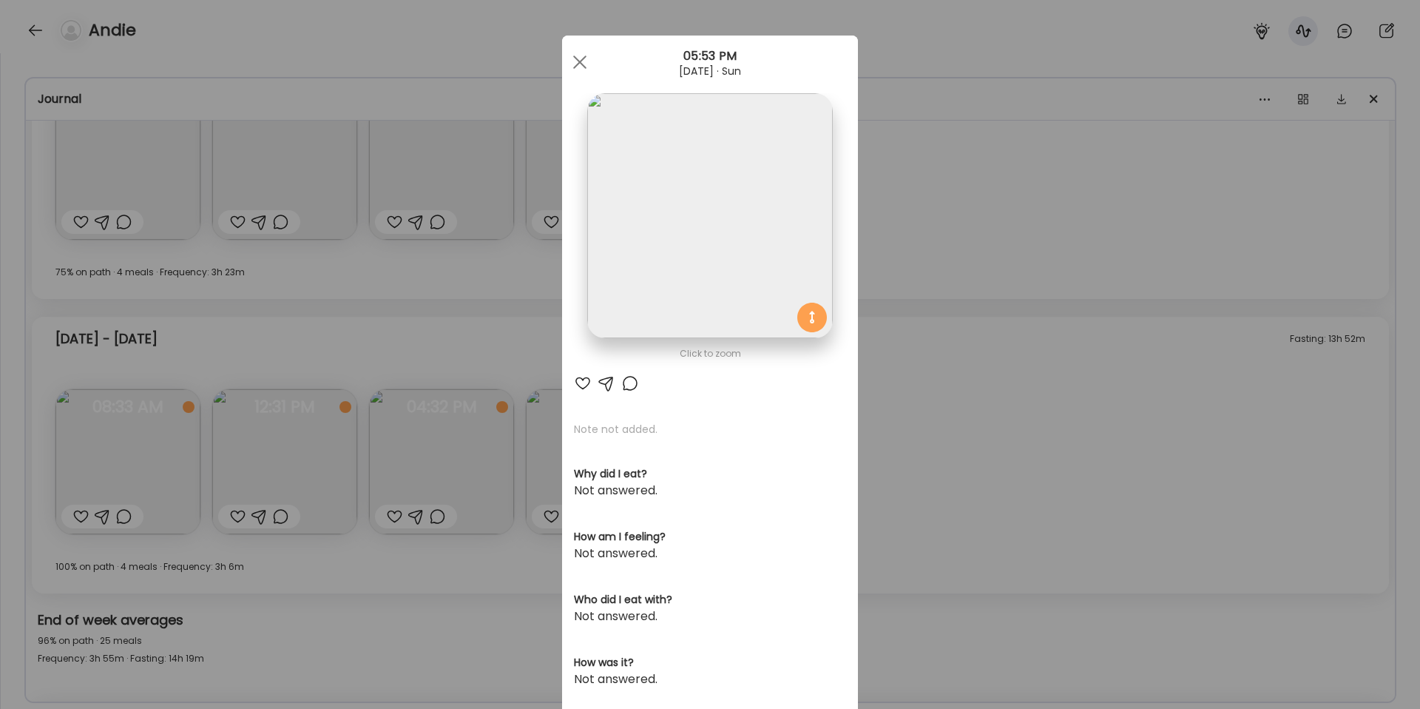
click at [921, 433] on div "Ate Coach Dashboard Wahoo! It’s official Take a moment to set up your Coach Pro…" at bounding box center [710, 354] width 1420 height 709
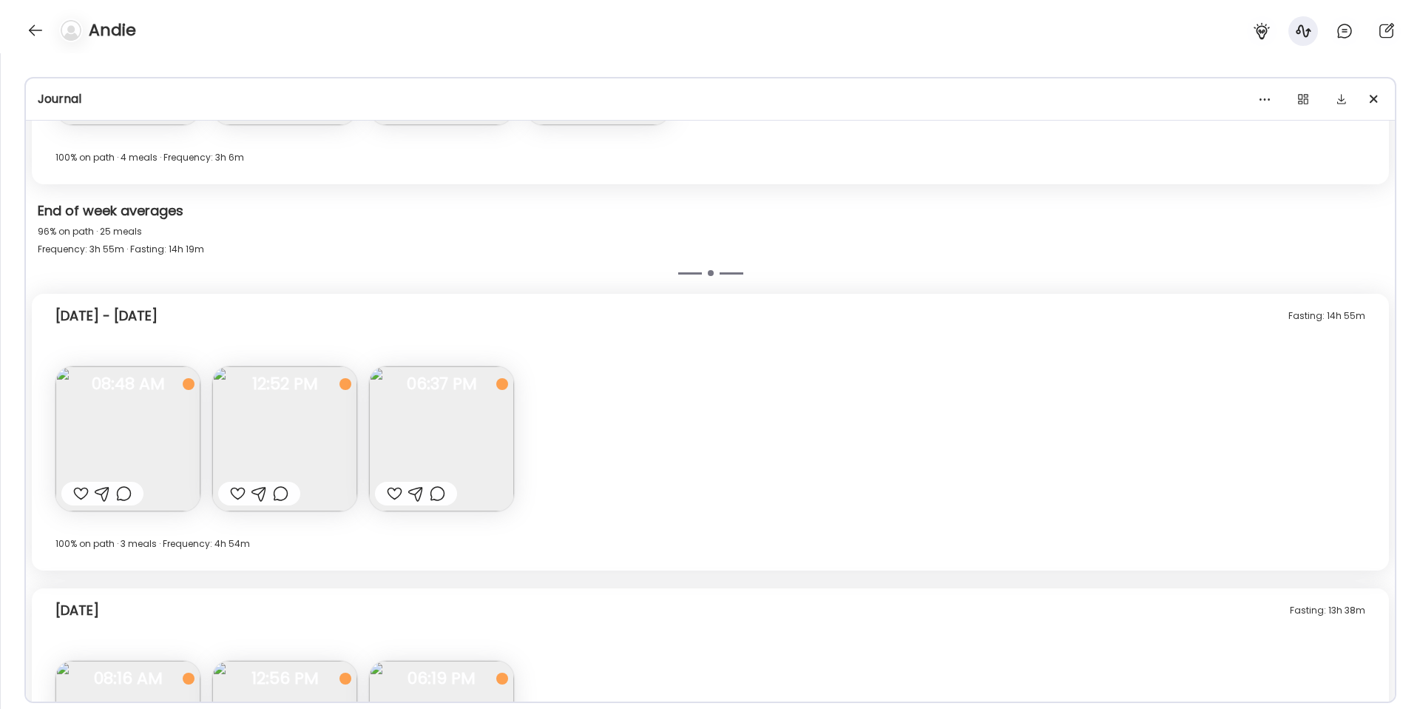
scroll to position [12775, 0]
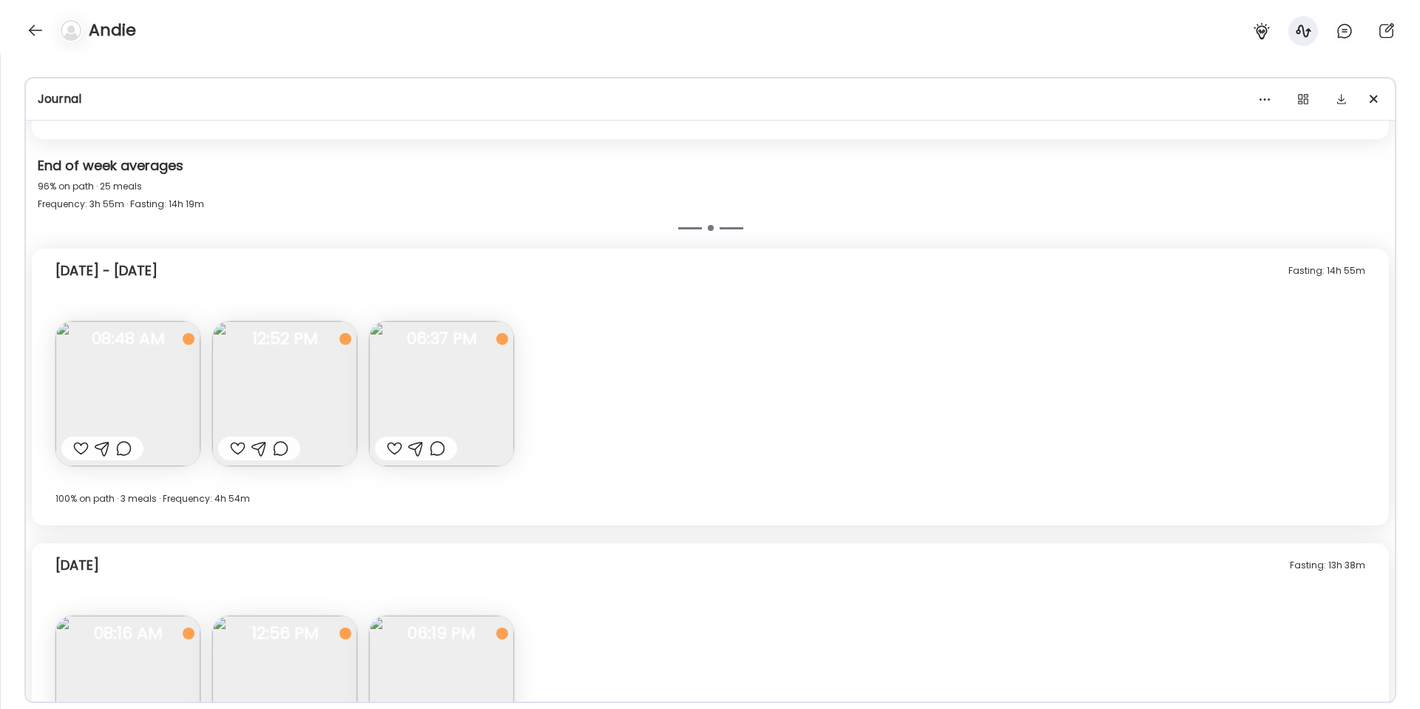
click at [129, 395] on img at bounding box center [127, 393] width 145 height 145
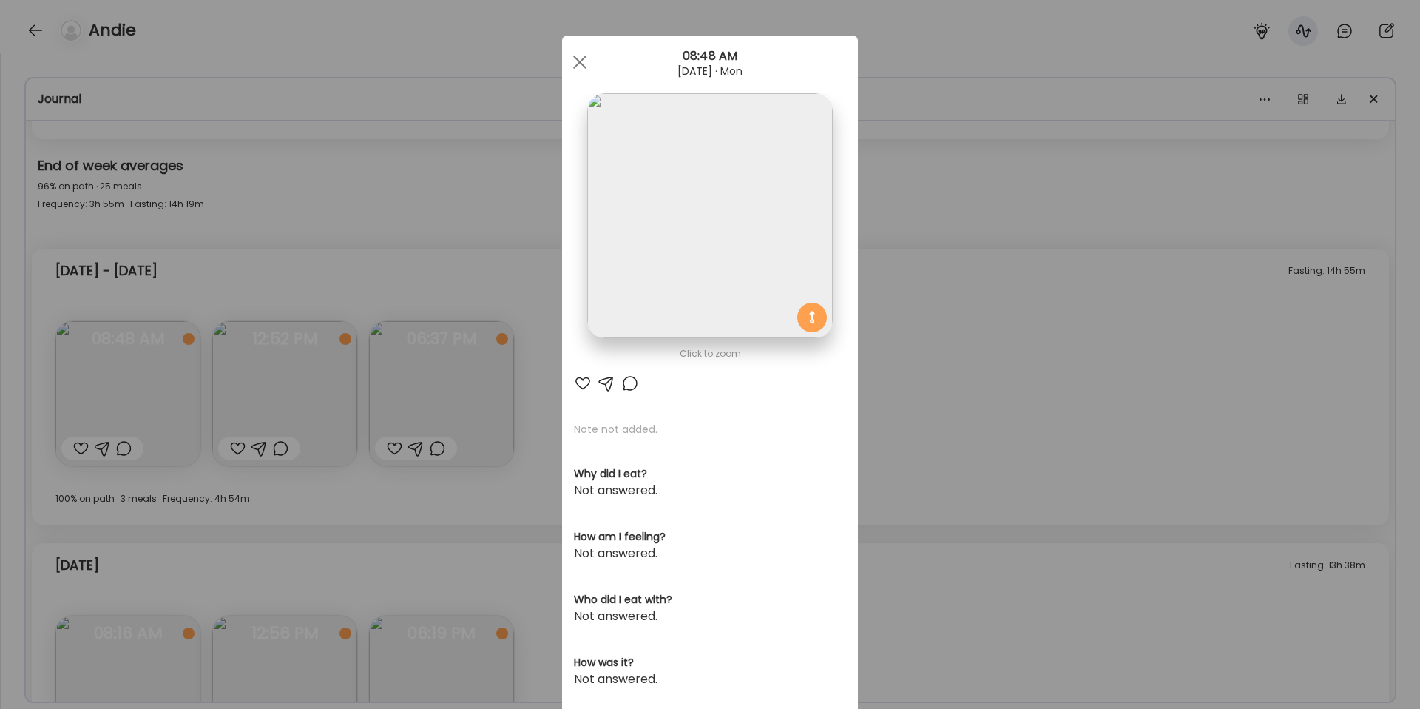
click at [926, 322] on div "Ate Coach Dashboard Wahoo! It’s official Take a moment to set up your Coach Pro…" at bounding box center [710, 354] width 1420 height 709
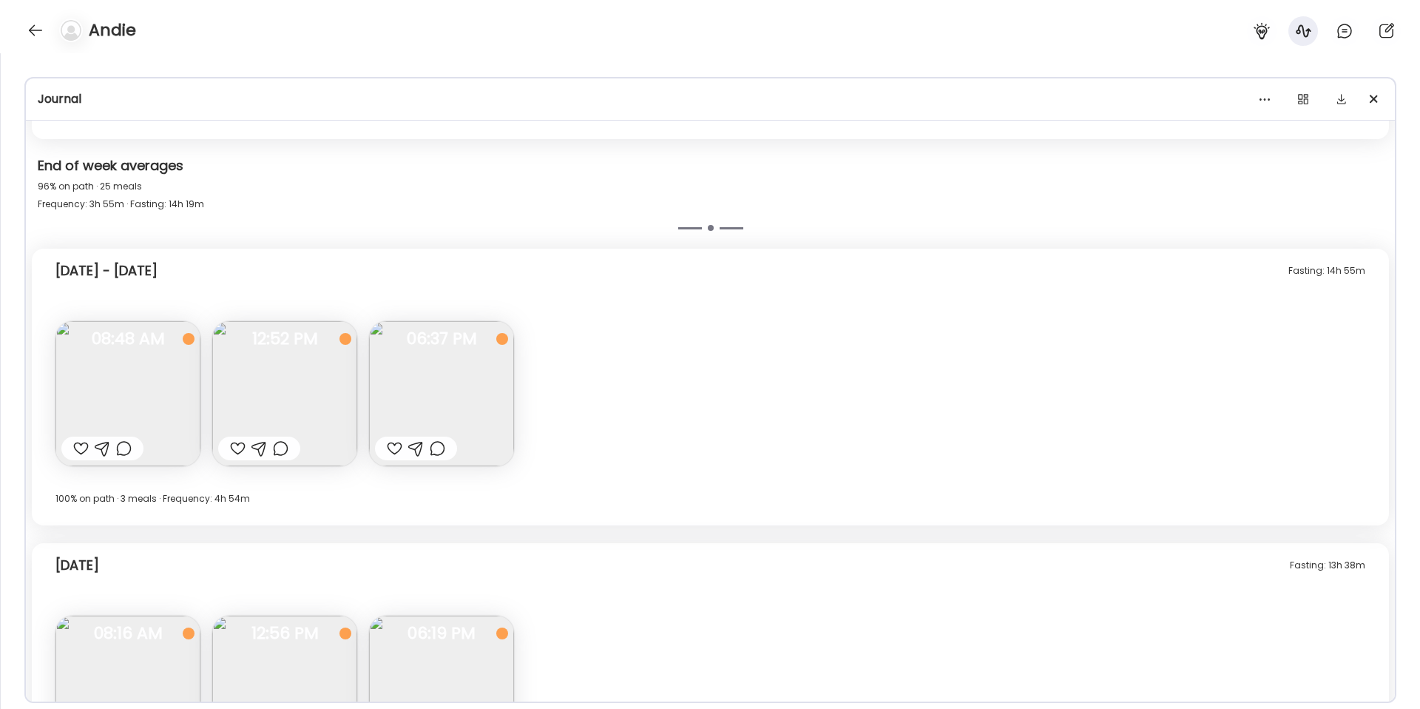
click at [271, 379] on img at bounding box center [284, 393] width 145 height 145
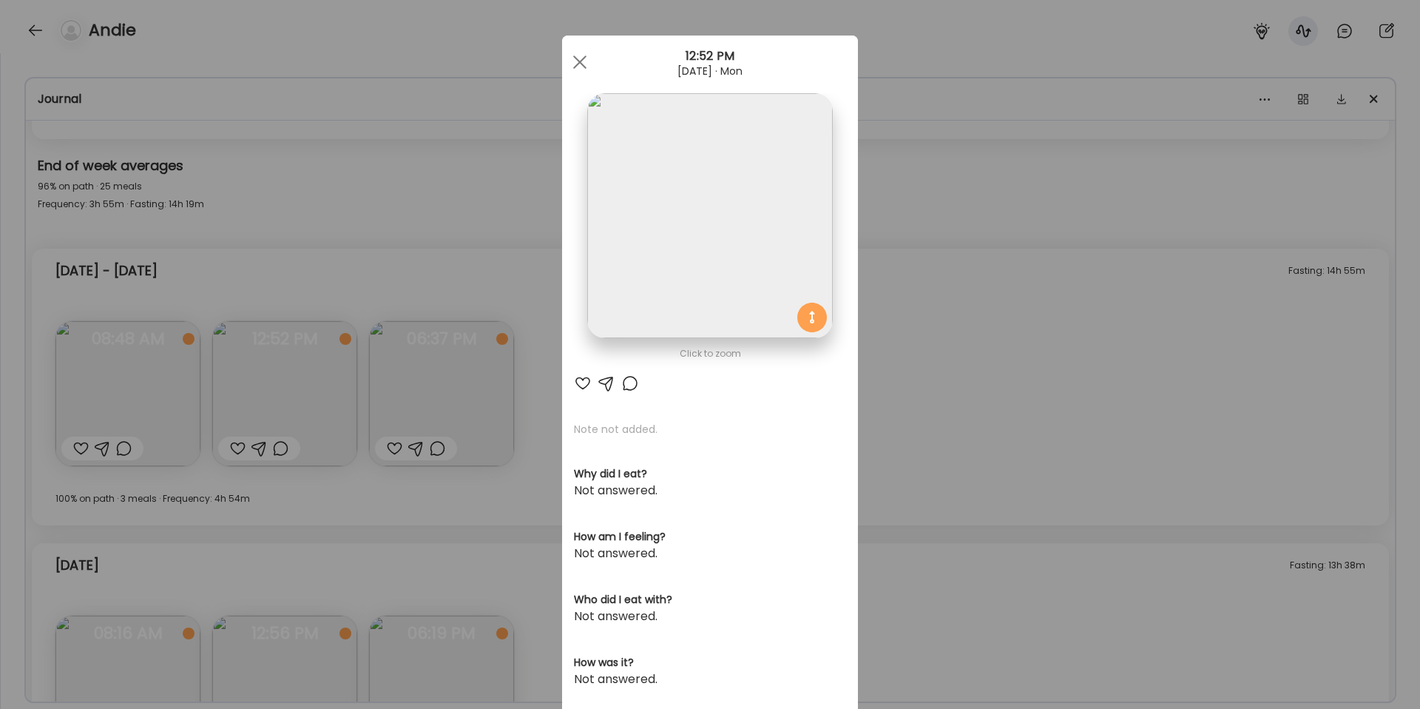
click at [976, 337] on div "Ate Coach Dashboard Wahoo! It’s official Take a moment to set up your Coach Pro…" at bounding box center [710, 354] width 1420 height 709
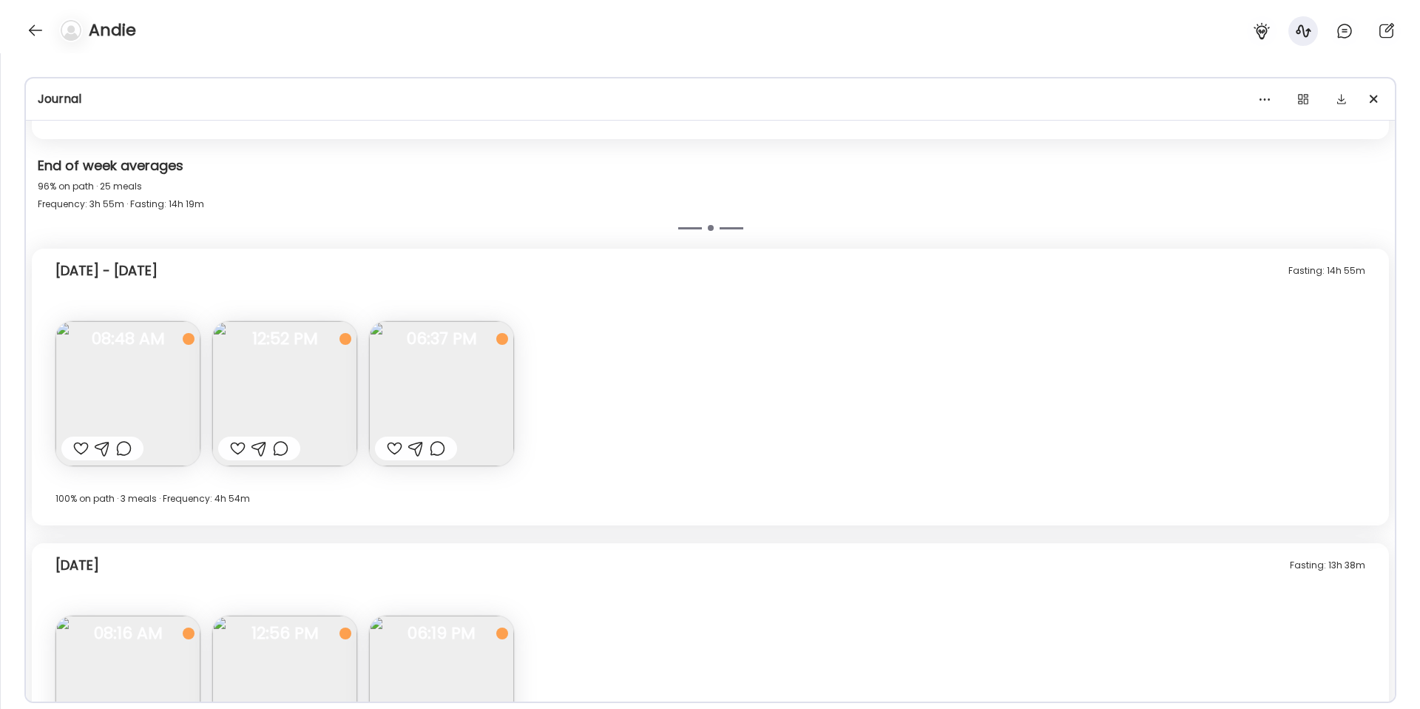
click at [461, 375] on img at bounding box center [441, 393] width 145 height 145
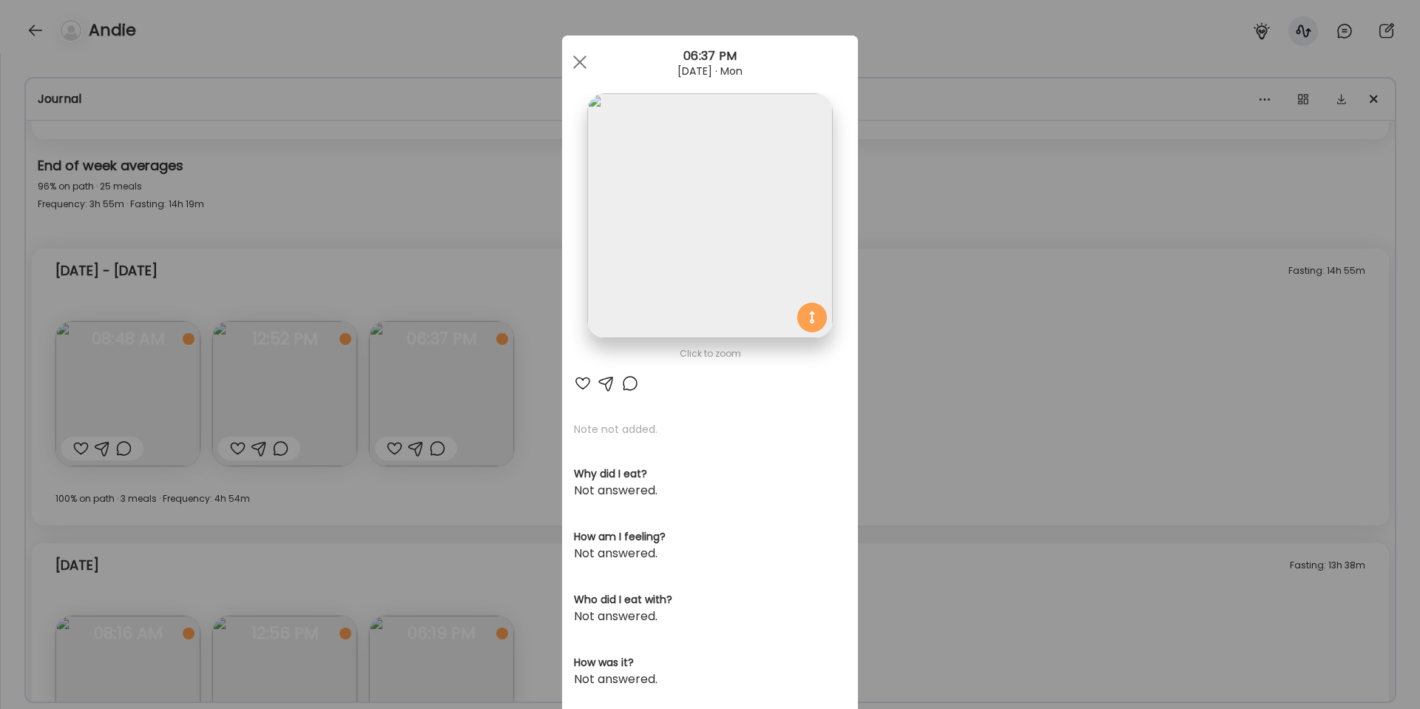
click at [975, 443] on div "Ate Coach Dashboard Wahoo! It’s official Take a moment to set up your Coach Pro…" at bounding box center [710, 354] width 1420 height 709
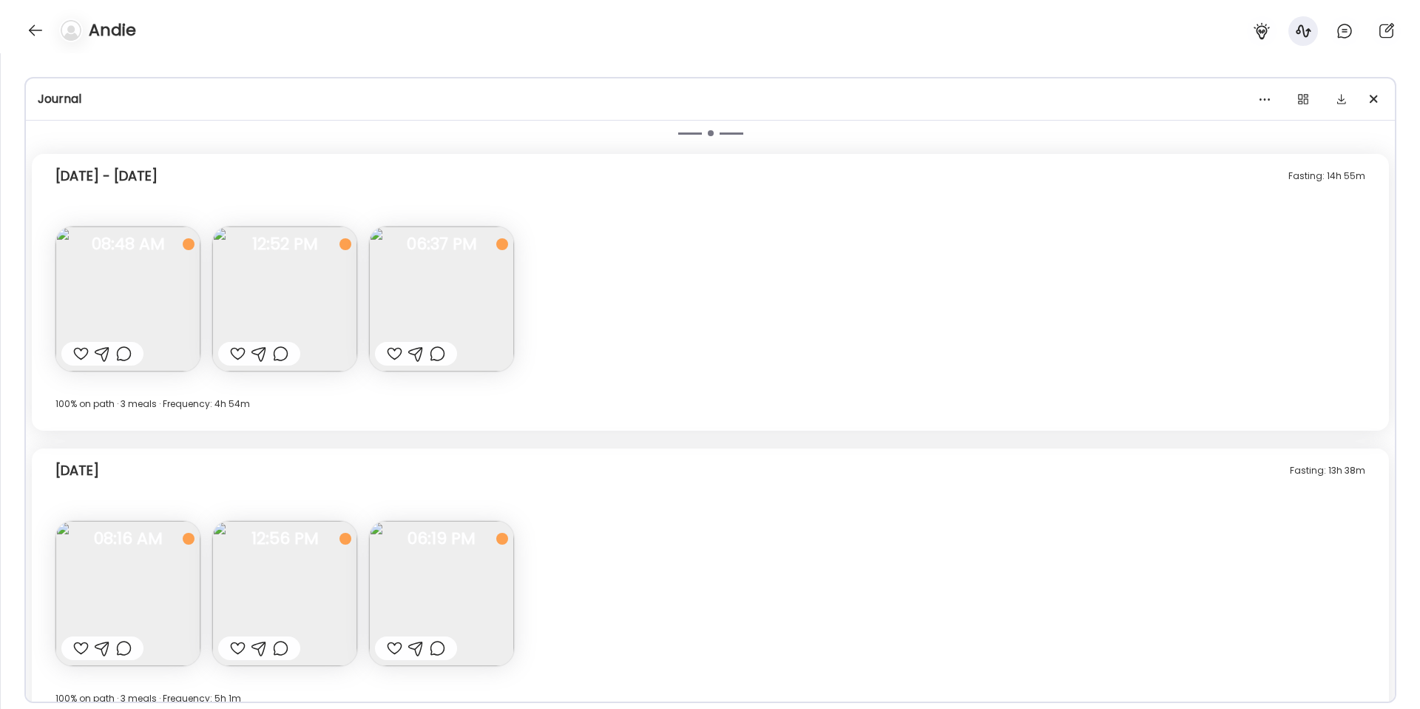
scroll to position [12871, 0]
click at [179, 334] on img at bounding box center [127, 297] width 145 height 145
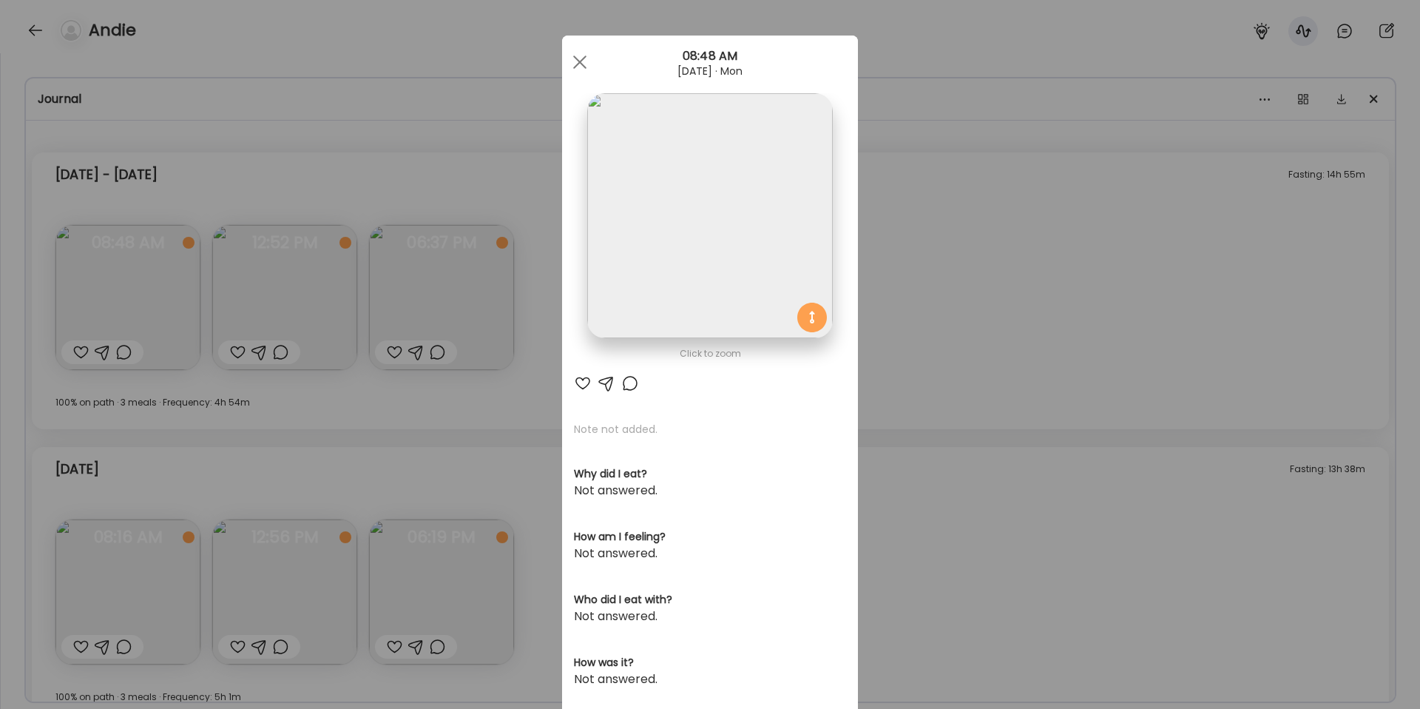
click at [962, 297] on div "Ate Coach Dashboard Wahoo! It’s official Take a moment to set up your Coach Pro…" at bounding box center [710, 354] width 1420 height 709
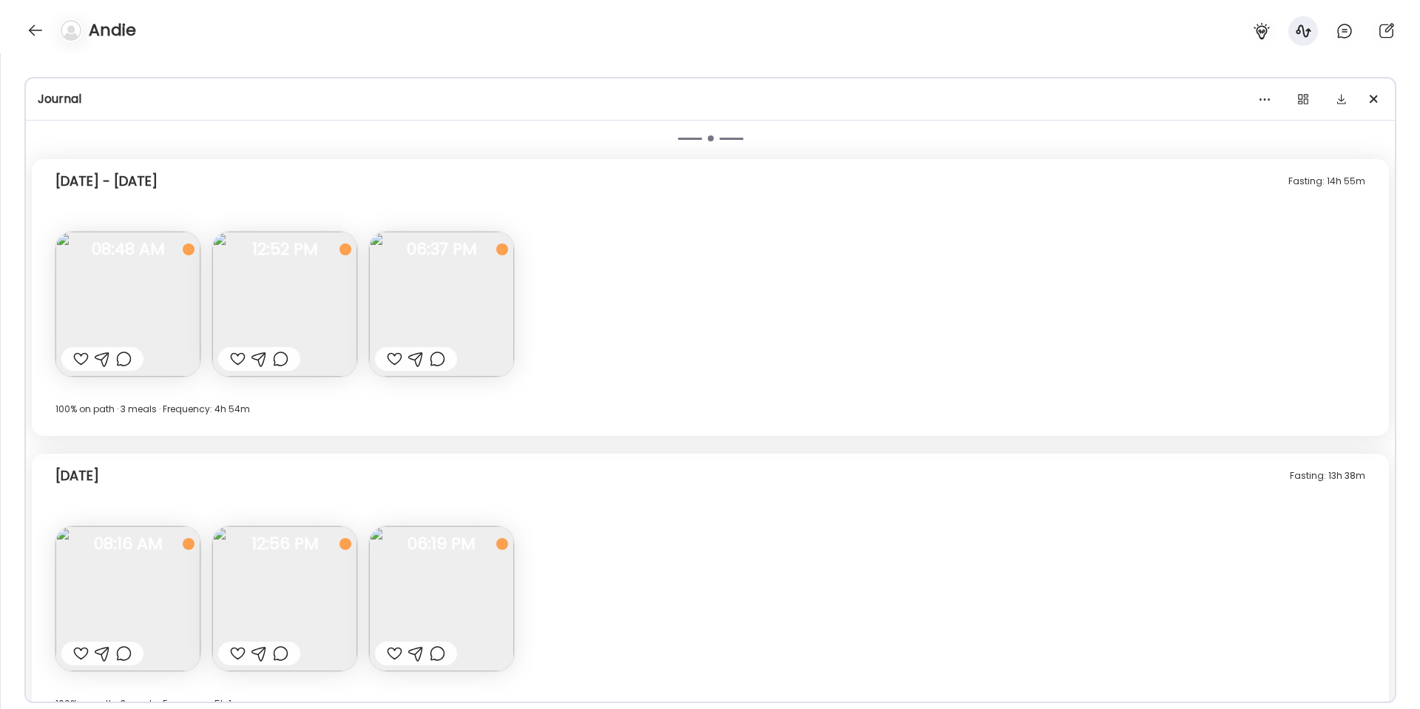
scroll to position [12865, 0]
click at [481, 320] on img at bounding box center [441, 303] width 145 height 145
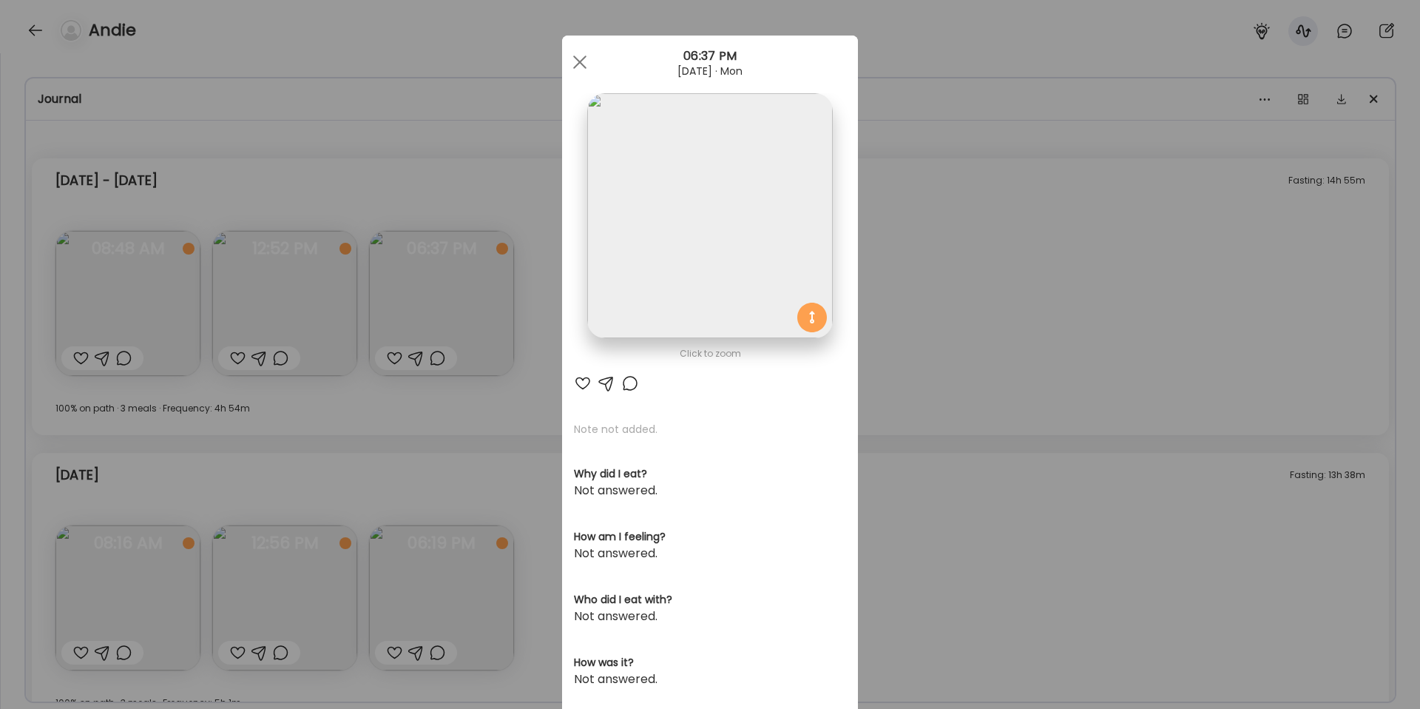
click at [933, 399] on div "Ate Coach Dashboard Wahoo! It’s official Take a moment to set up your Coach Pro…" at bounding box center [710, 354] width 1420 height 709
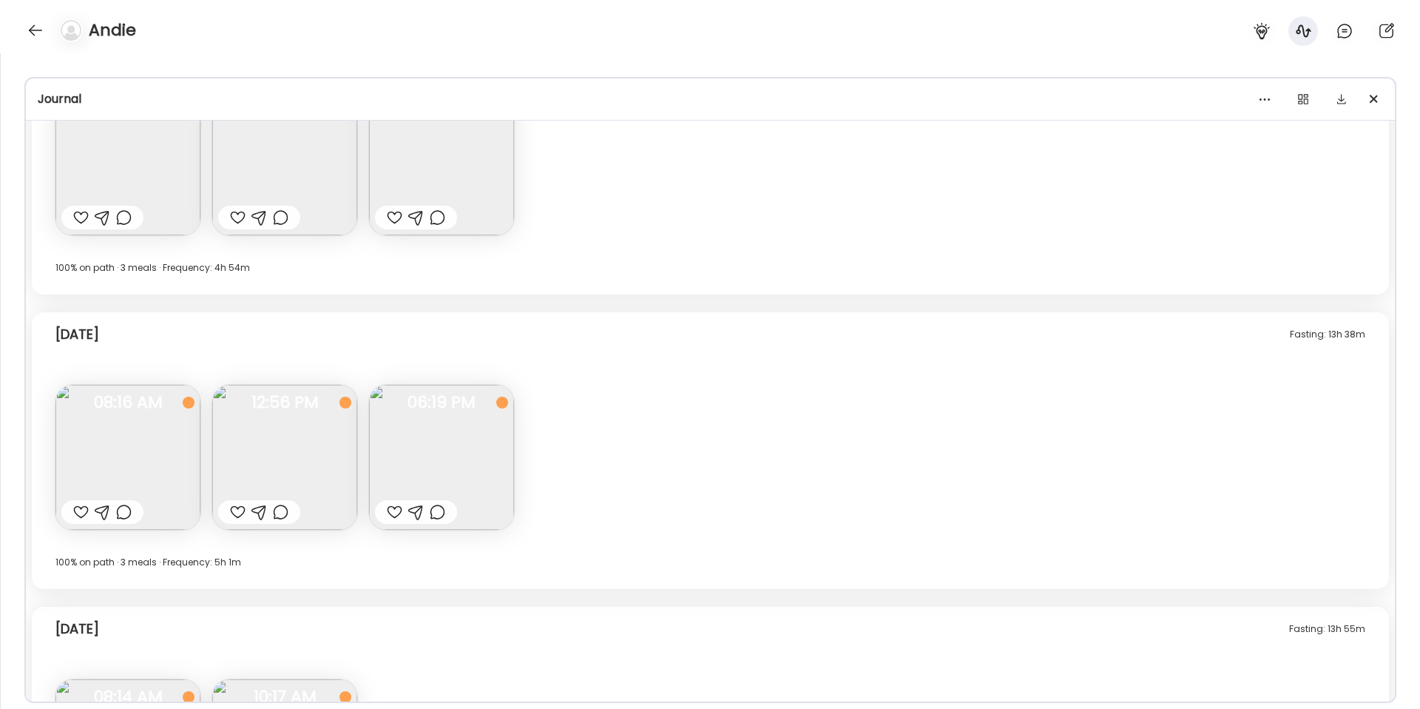
scroll to position [13008, 0]
click at [120, 422] on img at bounding box center [127, 454] width 145 height 145
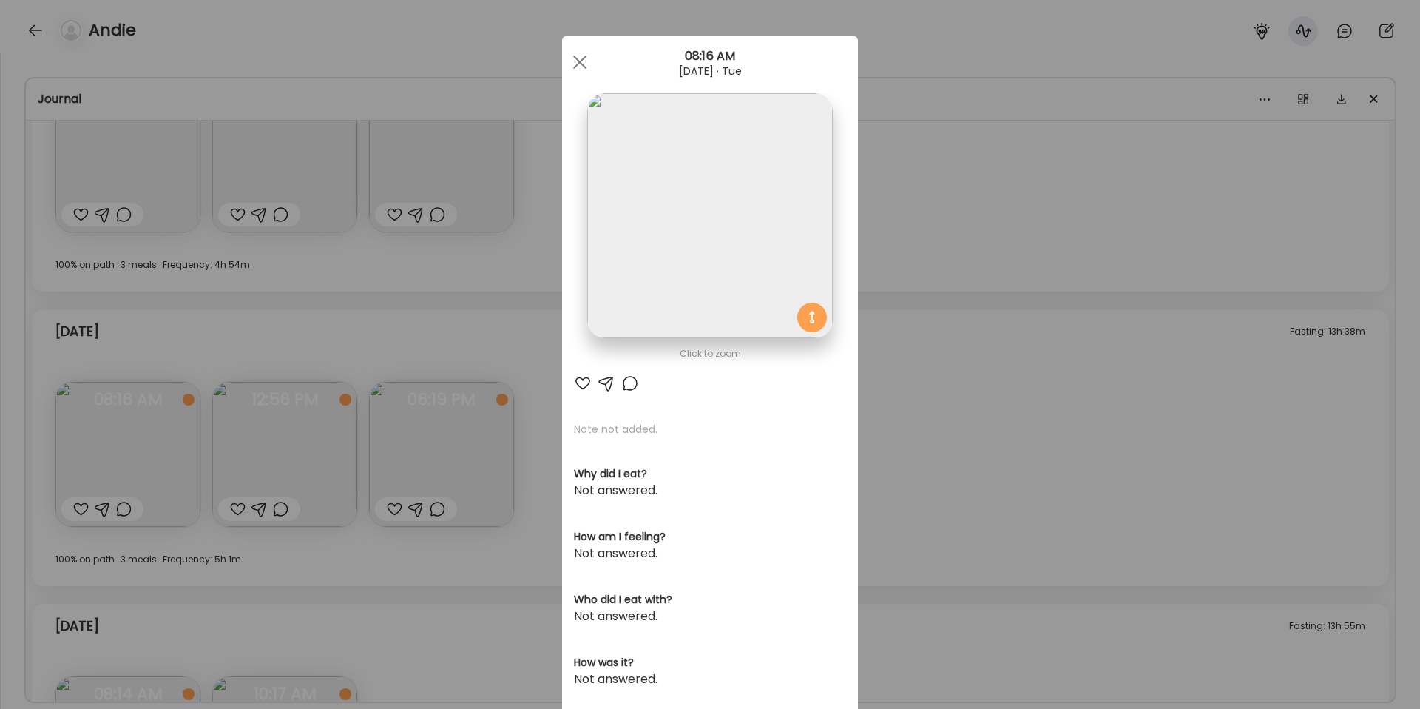
click at [951, 337] on div "Ate Coach Dashboard Wahoo! It’s official Take a moment to set up your Coach Pro…" at bounding box center [710, 354] width 1420 height 709
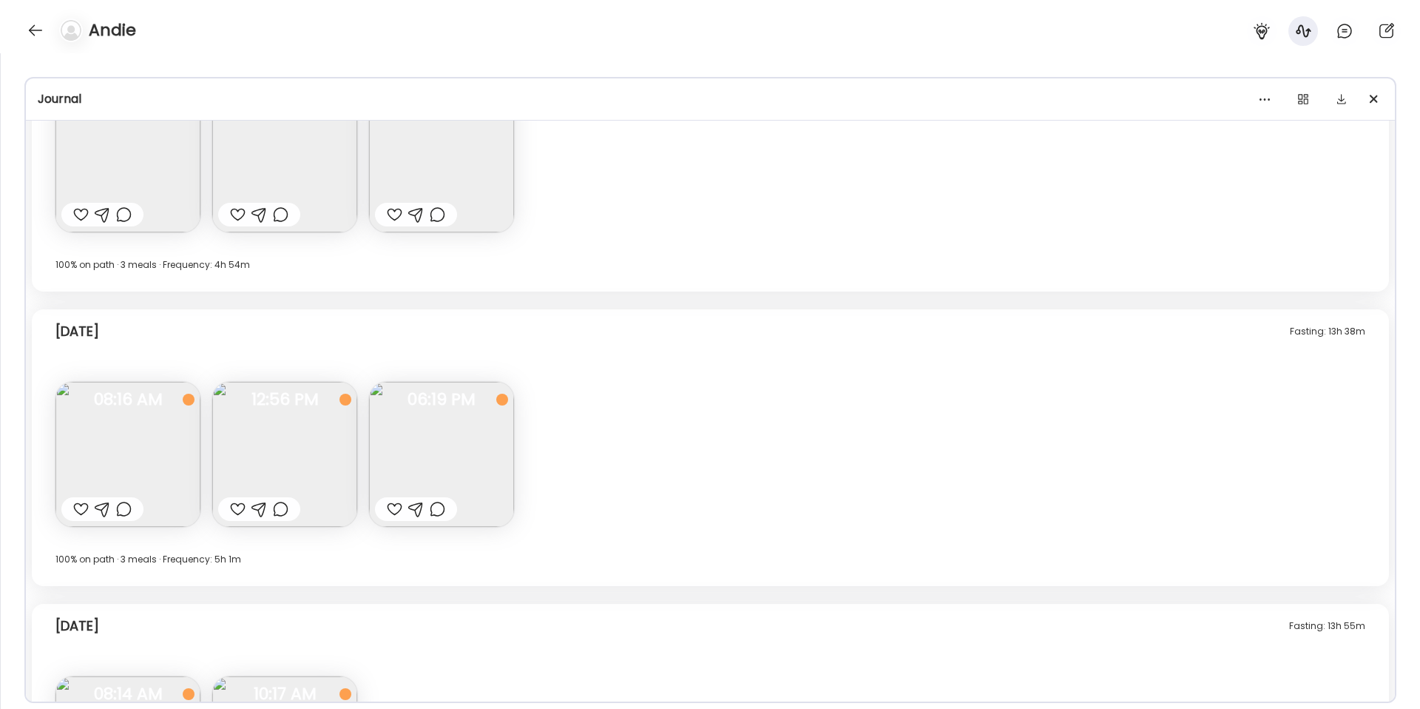
click at [311, 456] on img at bounding box center [284, 454] width 145 height 145
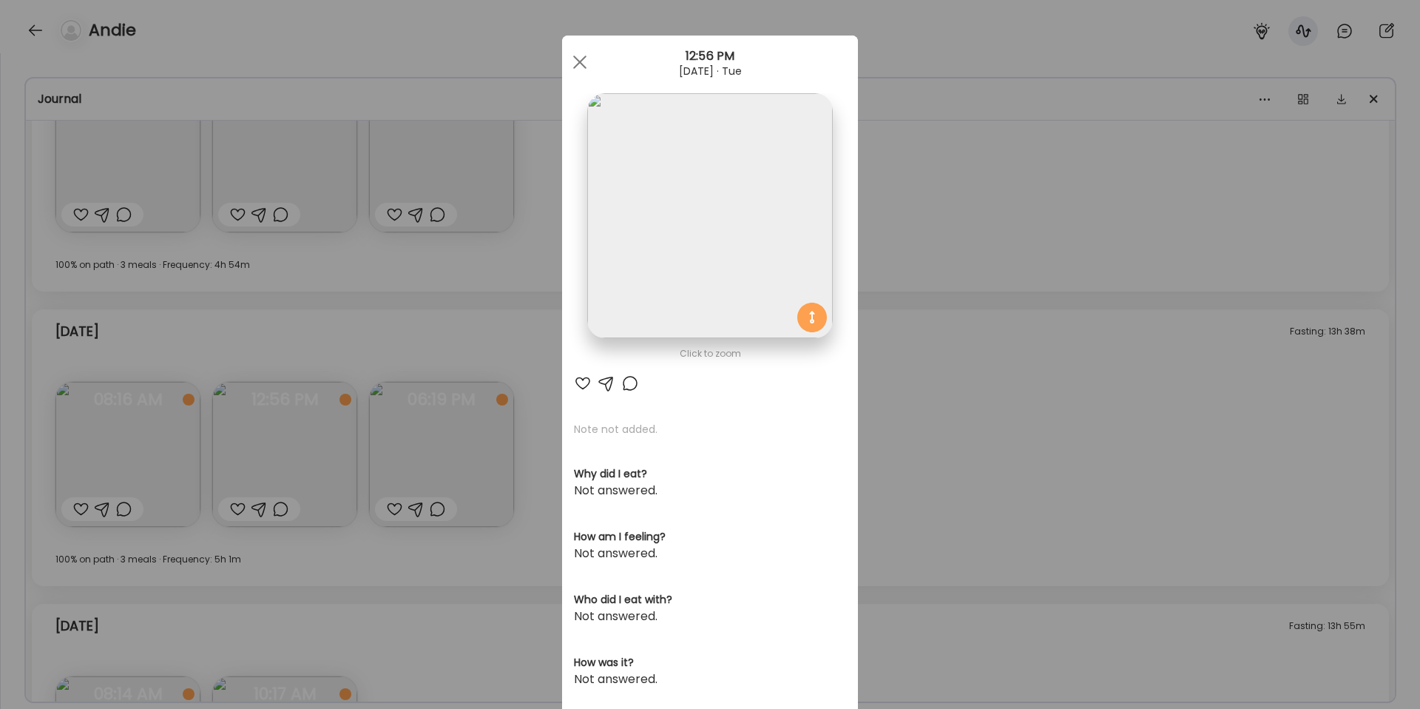
click at [944, 381] on div "Ate Coach Dashboard Wahoo! It’s official Take a moment to set up your Coach Pro…" at bounding box center [710, 354] width 1420 height 709
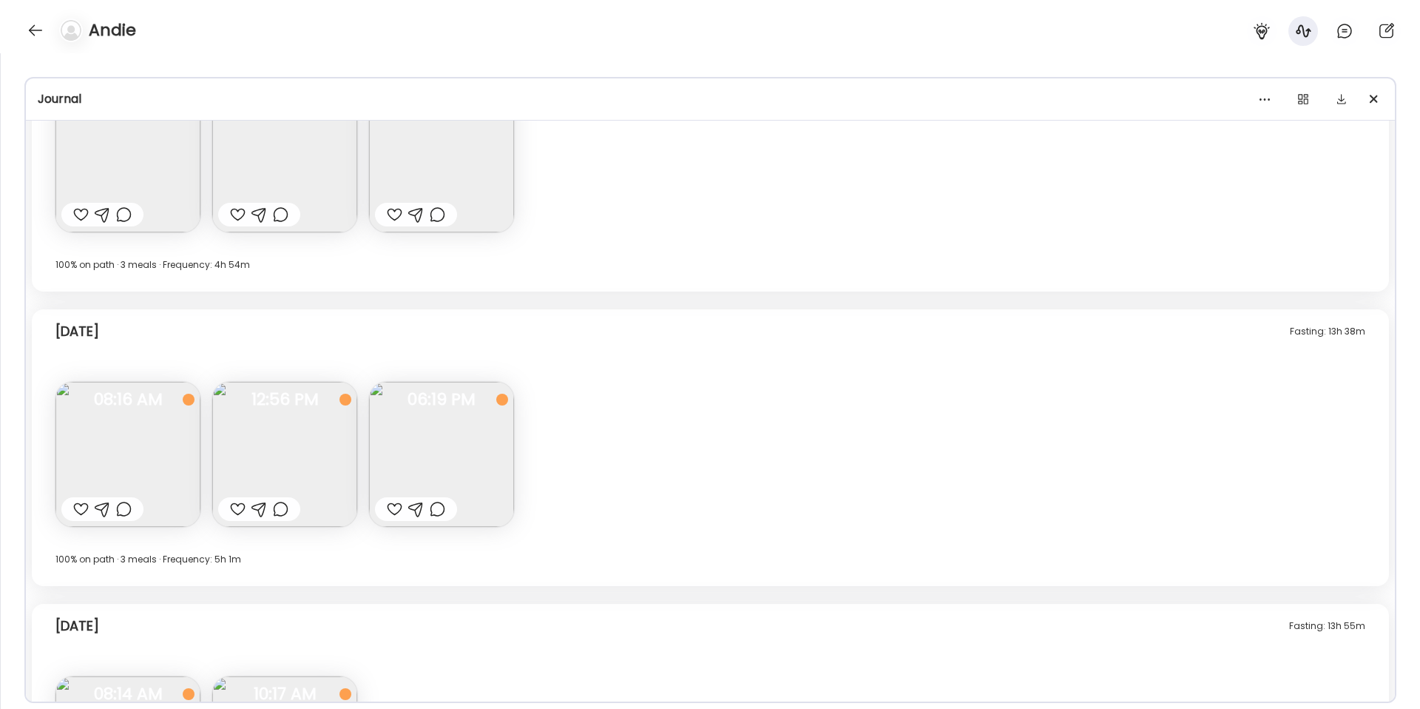
click at [490, 470] on img at bounding box center [441, 454] width 145 height 145
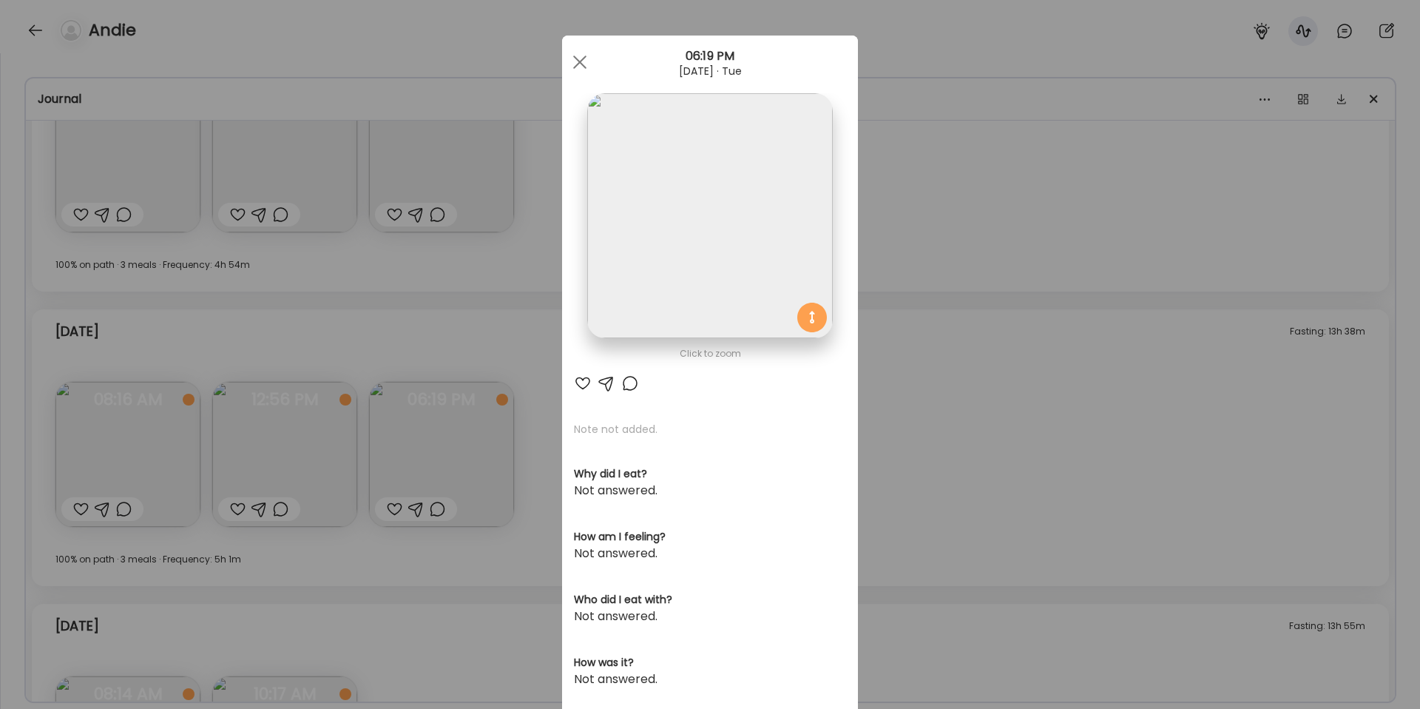
click at [444, 332] on div "Ate Coach Dashboard Wahoo! It’s official Take a moment to set up your Coach Pro…" at bounding box center [710, 354] width 1420 height 709
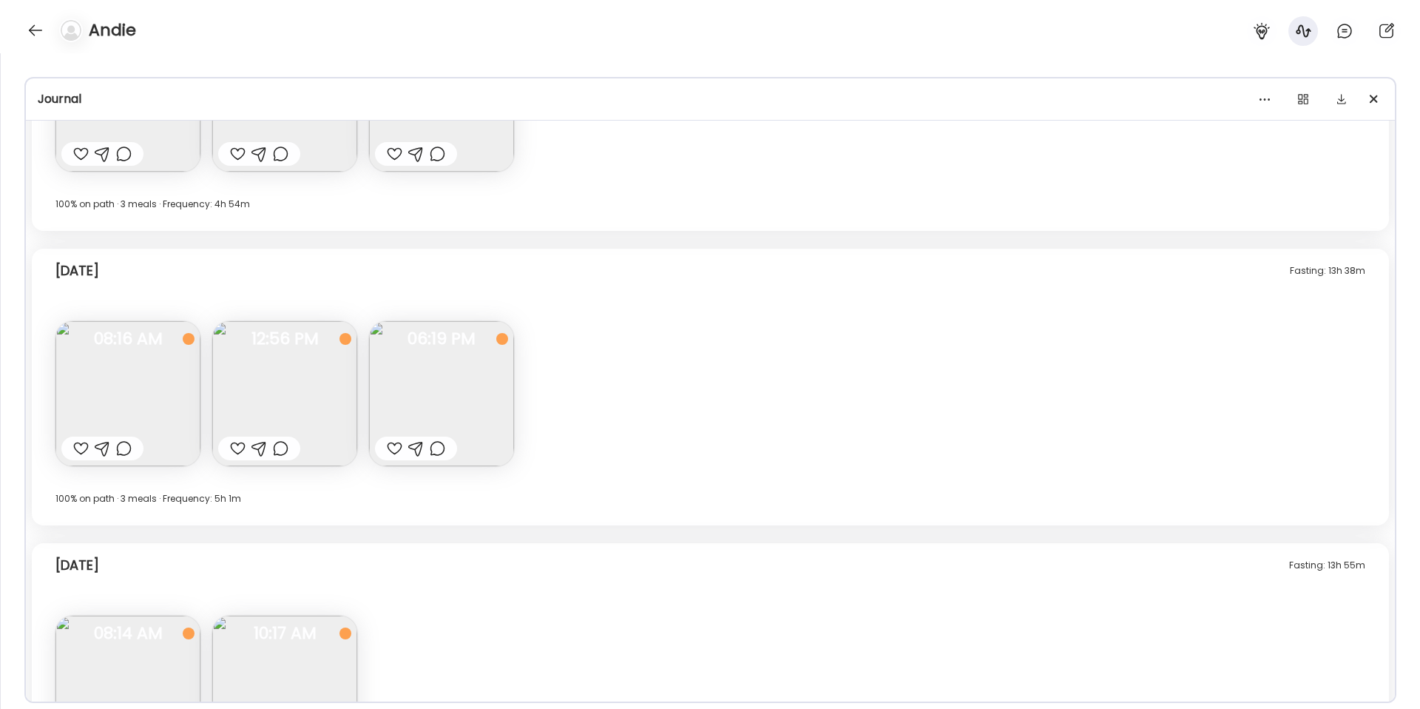
scroll to position [13085, 0]
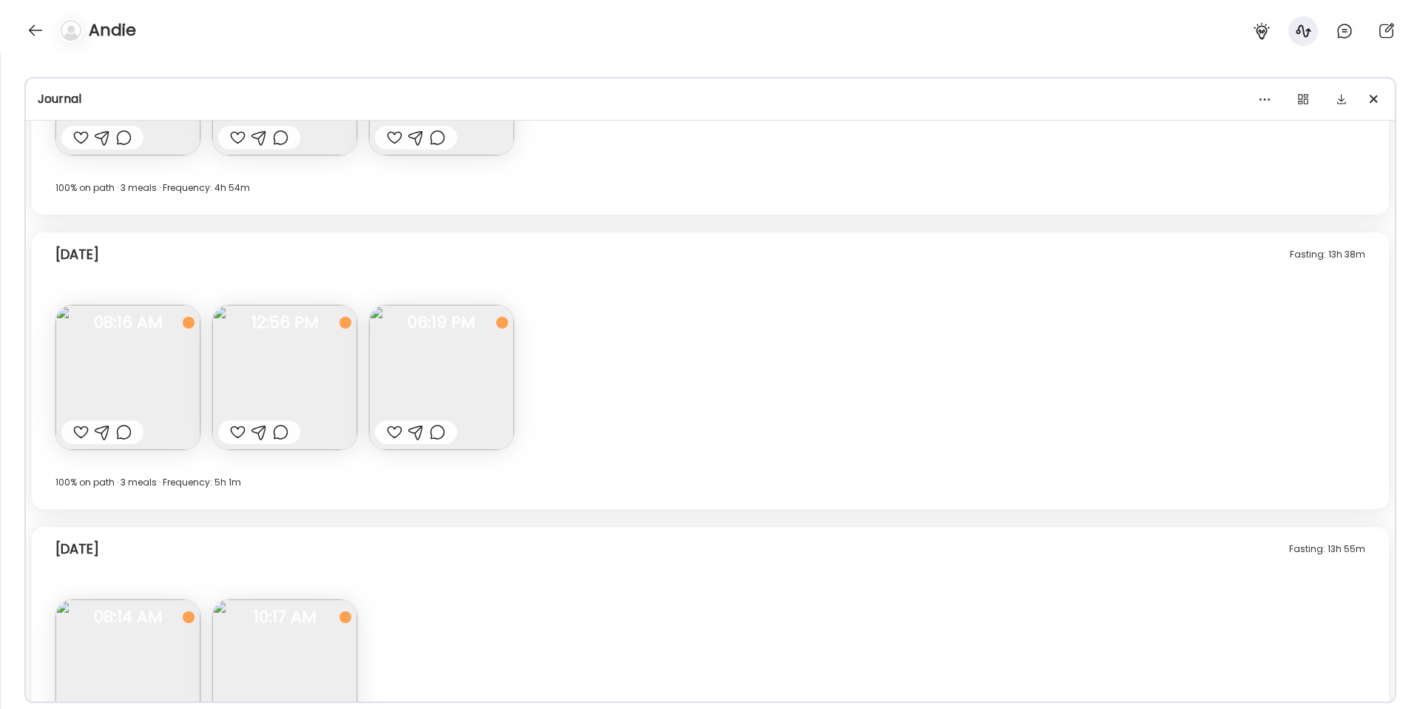
click at [441, 361] on img at bounding box center [441, 377] width 145 height 145
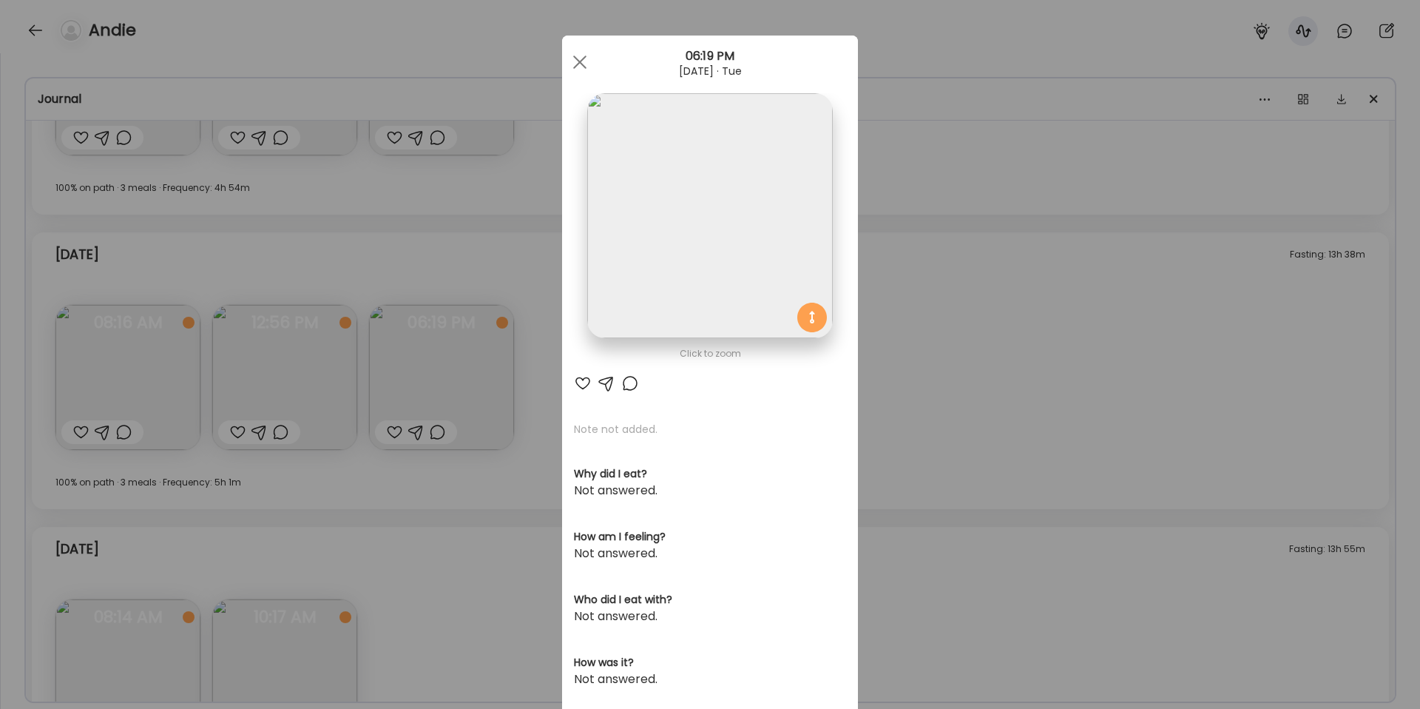
click at [1042, 376] on div "Ate Coach Dashboard Wahoo! It’s official Take a moment to set up your Coach Pro…" at bounding box center [710, 354] width 1420 height 709
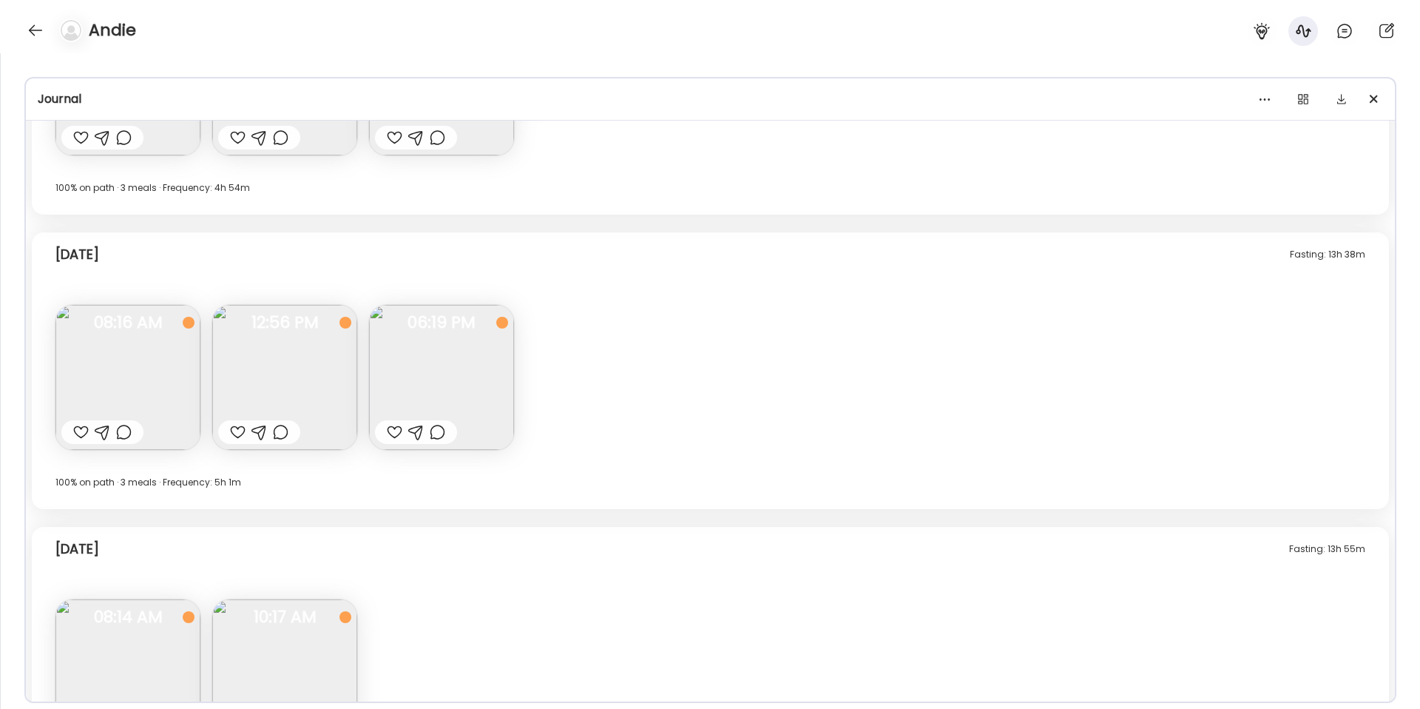
scroll to position [13111, 0]
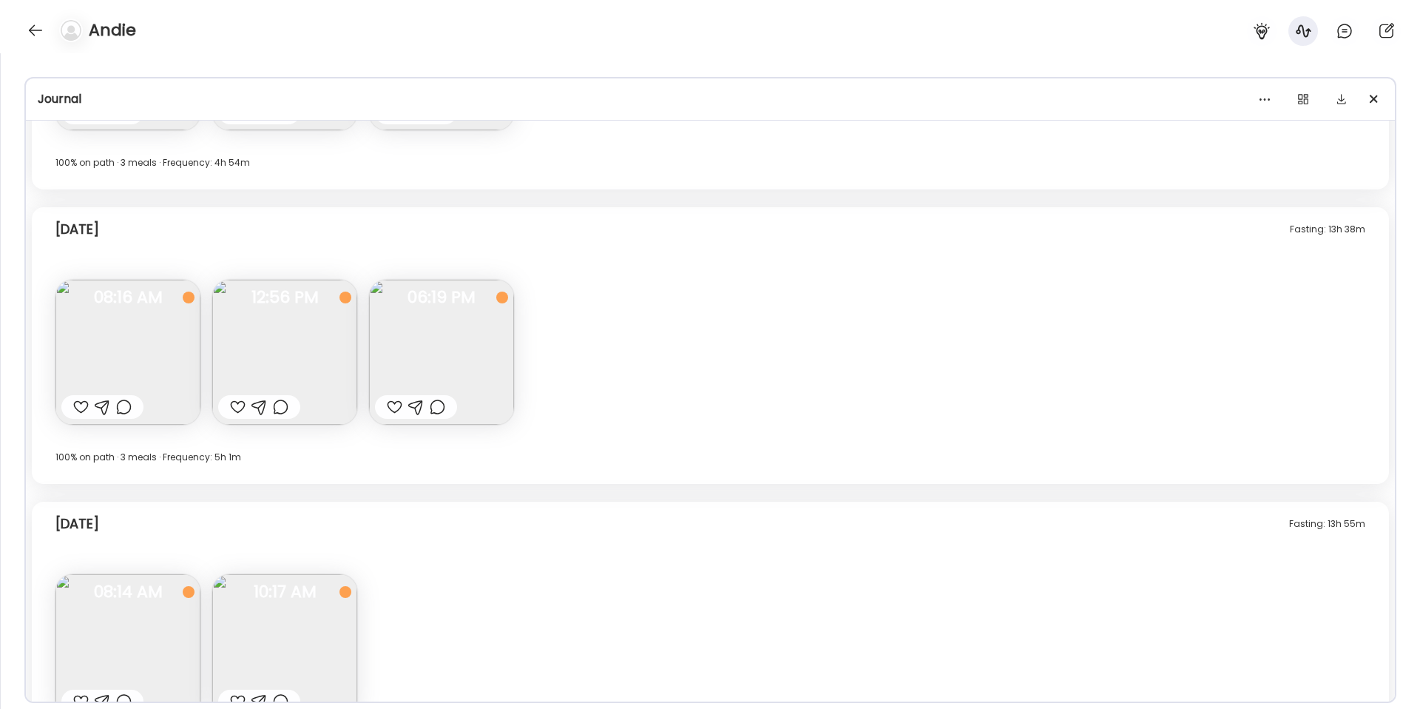
click at [144, 351] on img at bounding box center [127, 352] width 145 height 145
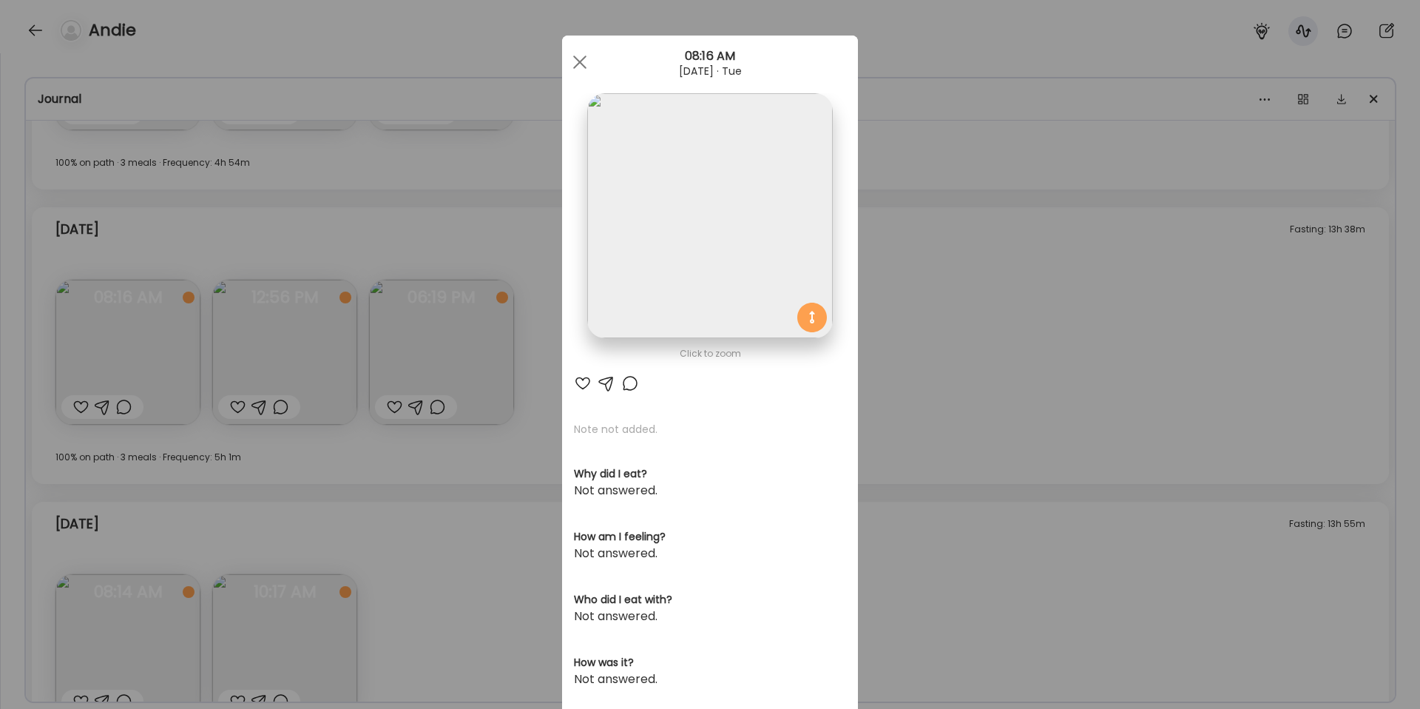
click at [1022, 380] on div "Ate Coach Dashboard Wahoo! It’s official Take a moment to set up your Coach Pro…" at bounding box center [710, 354] width 1420 height 709
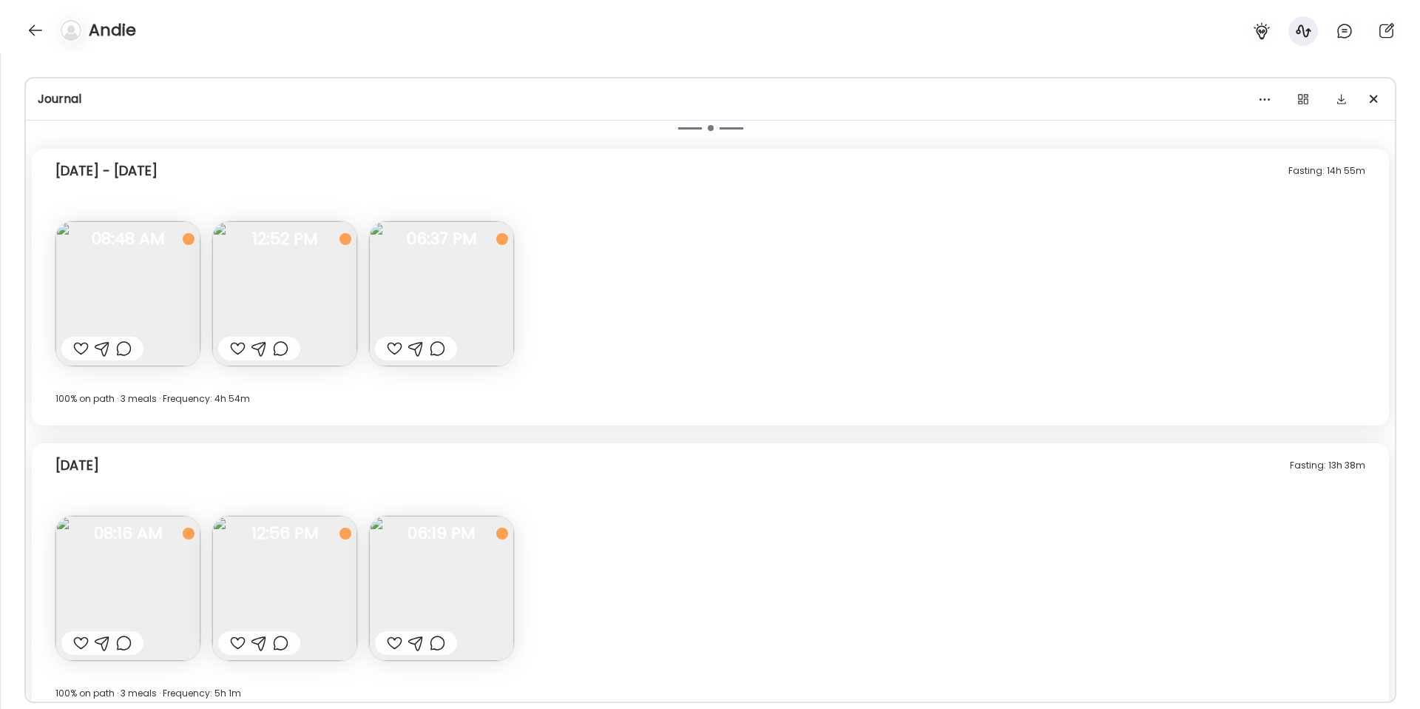
scroll to position [12875, 0]
click at [149, 606] on img at bounding box center [127, 587] width 145 height 145
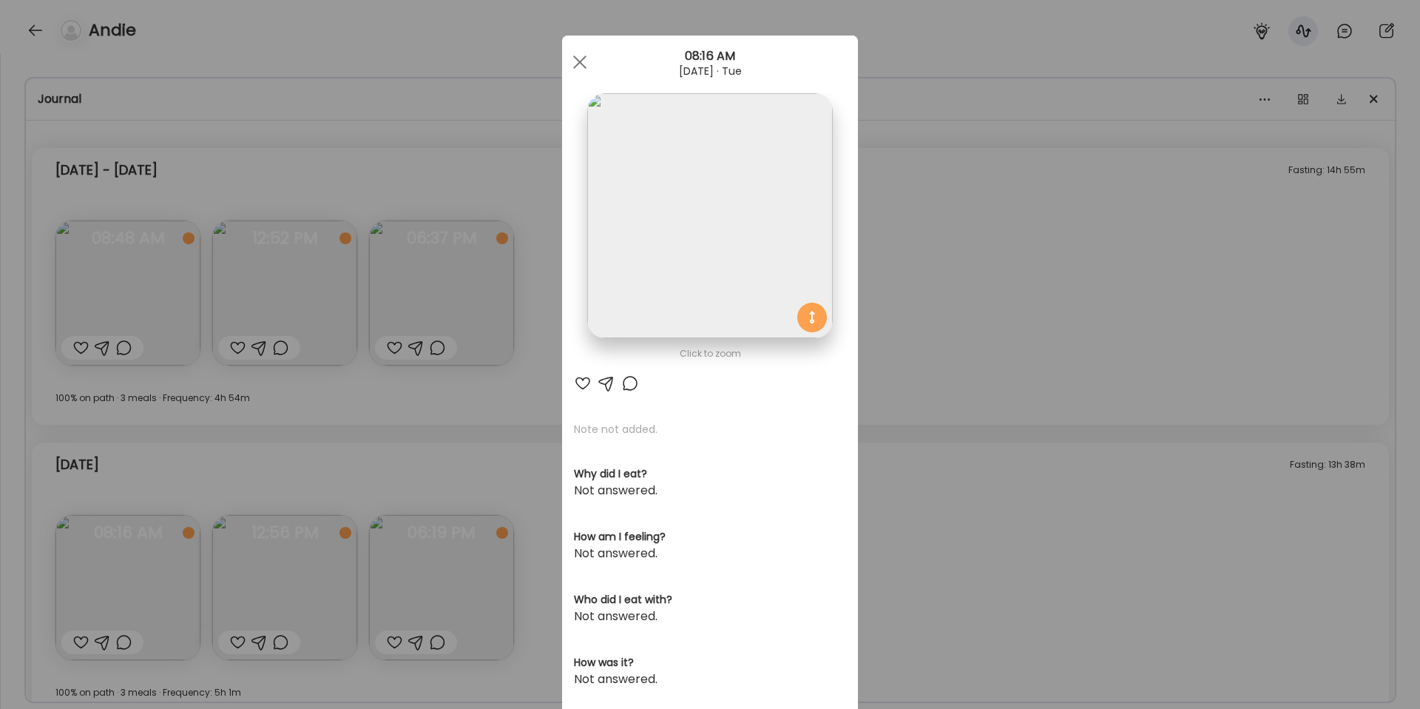
click at [1022, 486] on div "Ate Coach Dashboard Wahoo! It’s official Take a moment to set up your Coach Pro…" at bounding box center [710, 354] width 1420 height 709
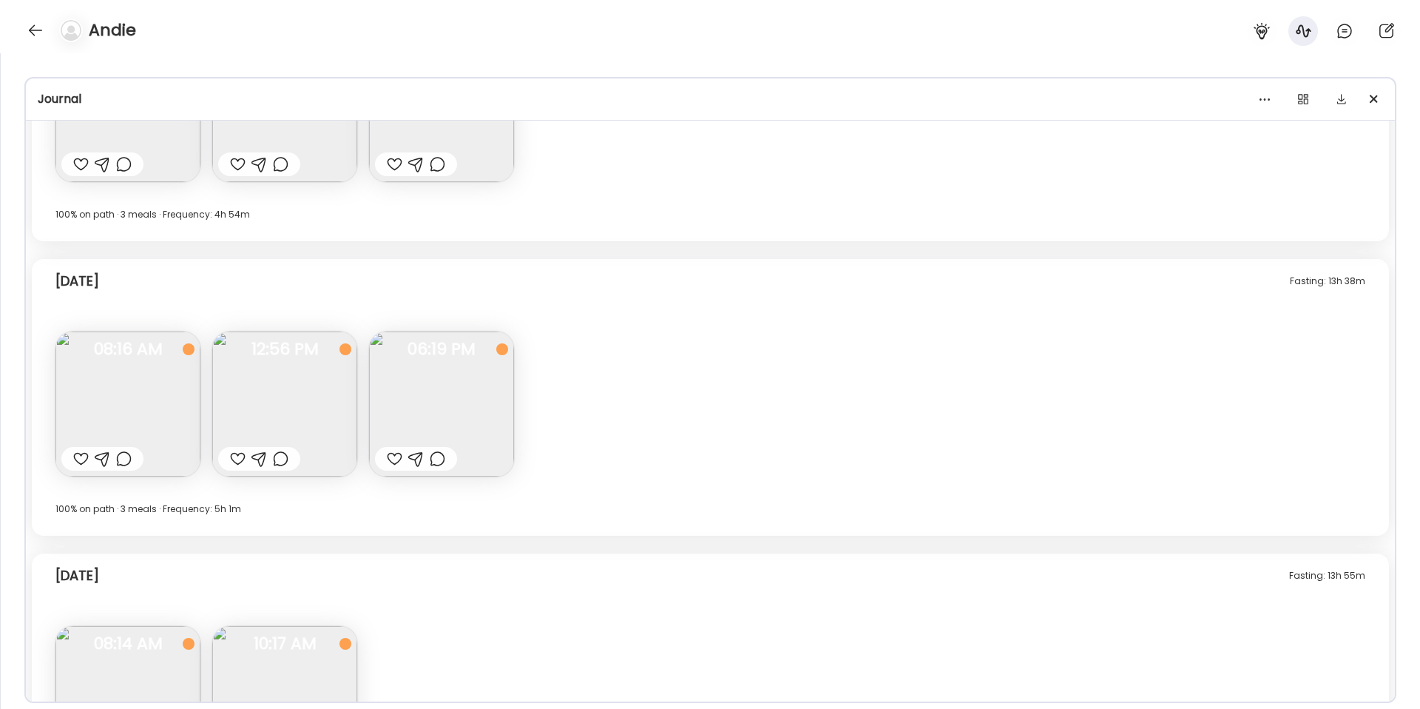
scroll to position [13193, 0]
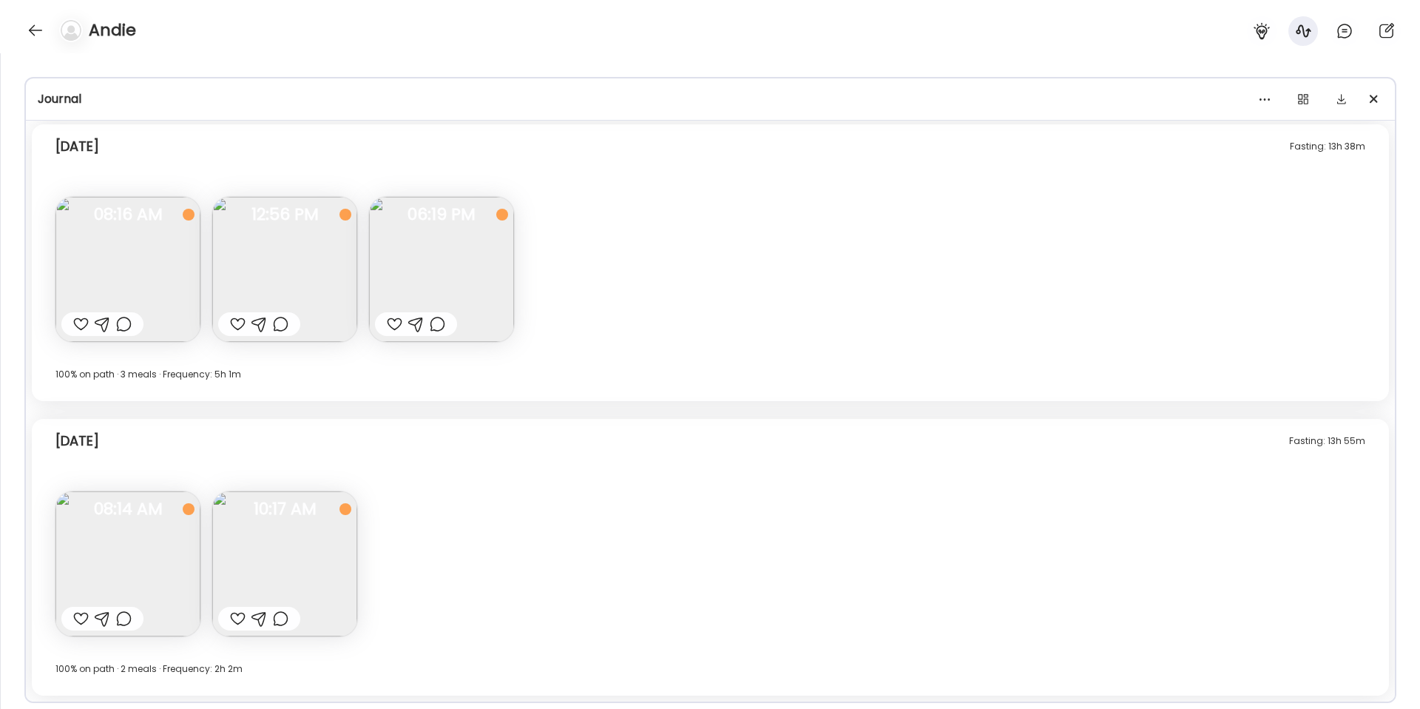
click at [152, 570] on img at bounding box center [127, 563] width 145 height 145
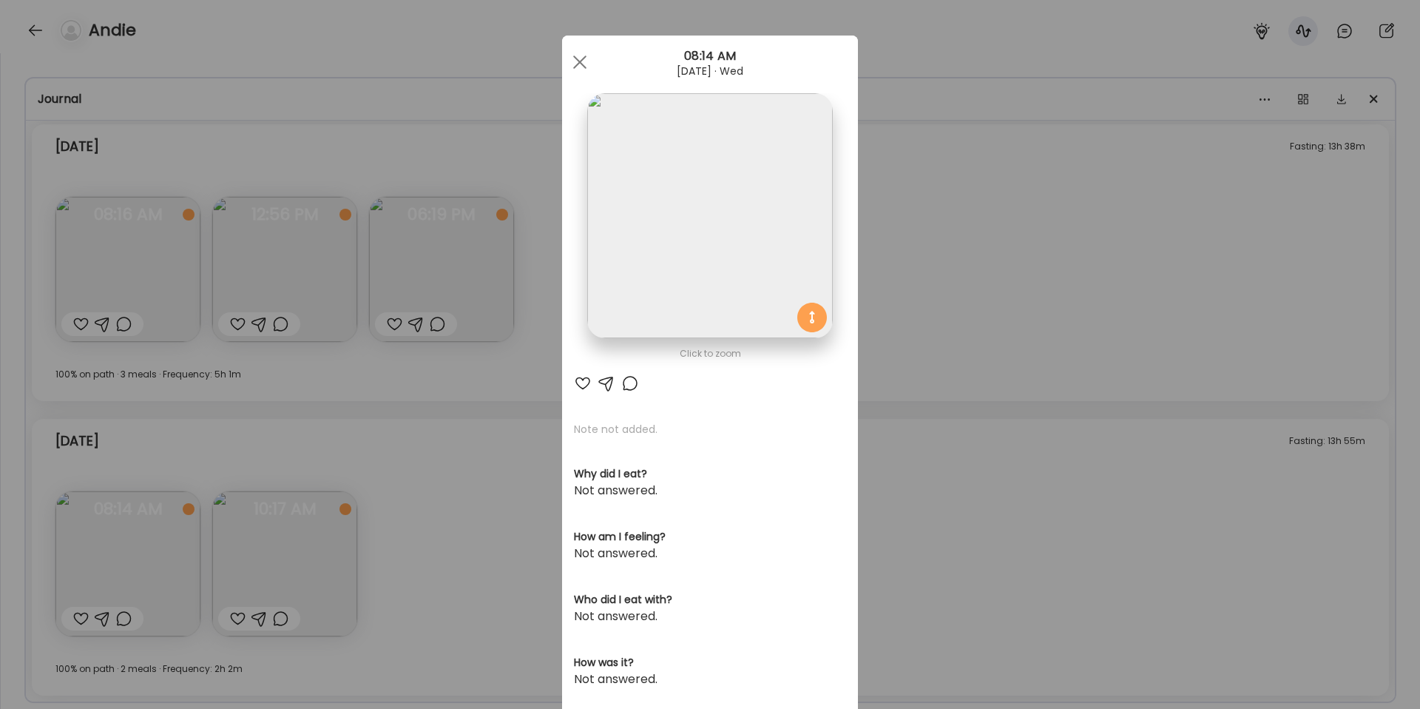
click at [429, 496] on div "Ate Coach Dashboard Wahoo! It’s official Take a moment to set up your Coach Pro…" at bounding box center [710, 354] width 1420 height 709
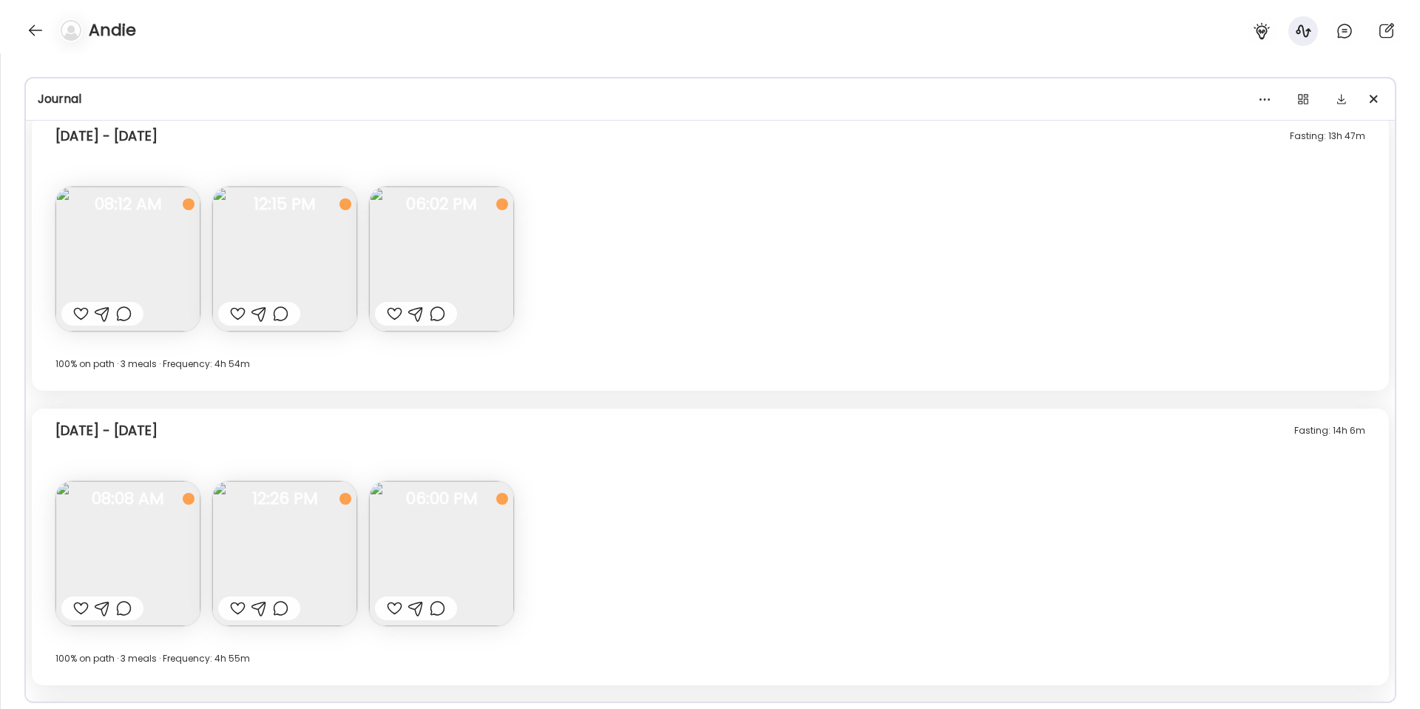
scroll to position [9194, 0]
click at [143, 530] on img at bounding box center [127, 553] width 145 height 145
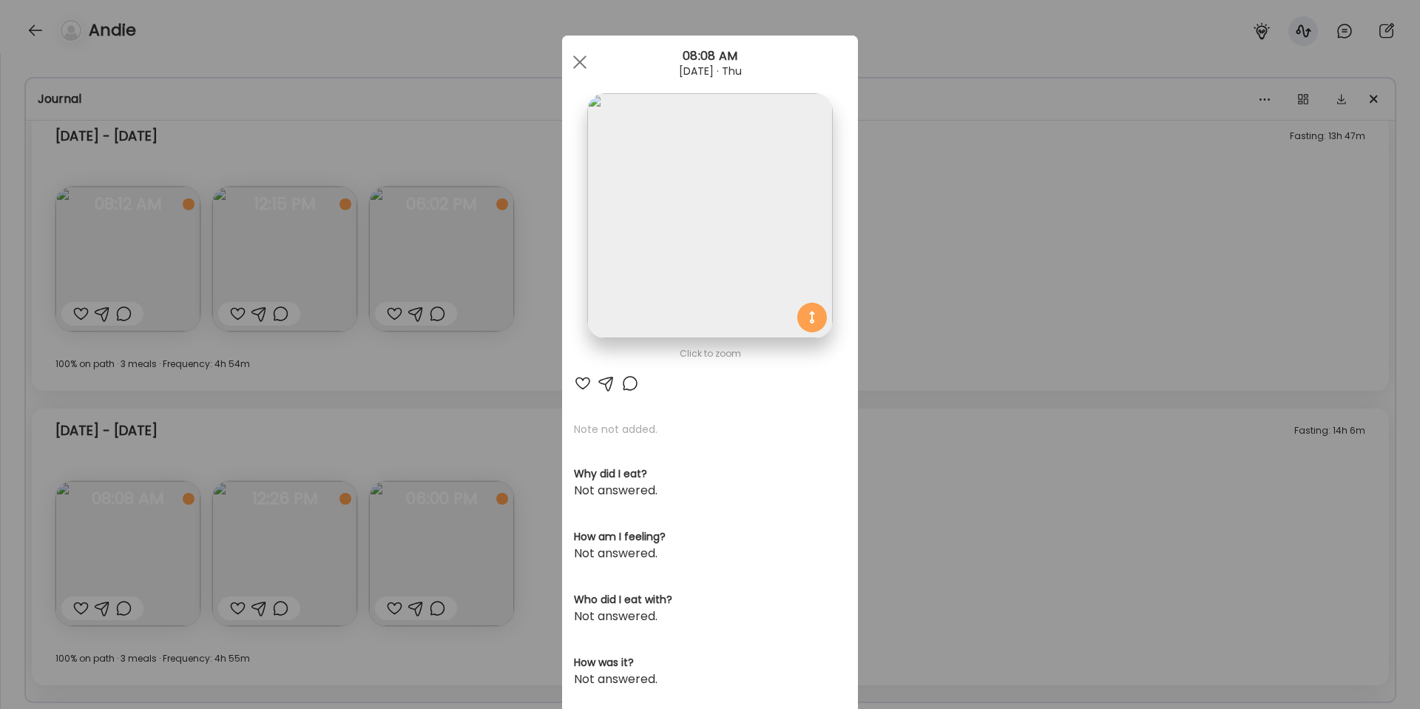
click at [963, 253] on div "Ate Coach Dashboard Wahoo! It’s official Take a moment to set up your Coach Pro…" at bounding box center [710, 354] width 1420 height 709
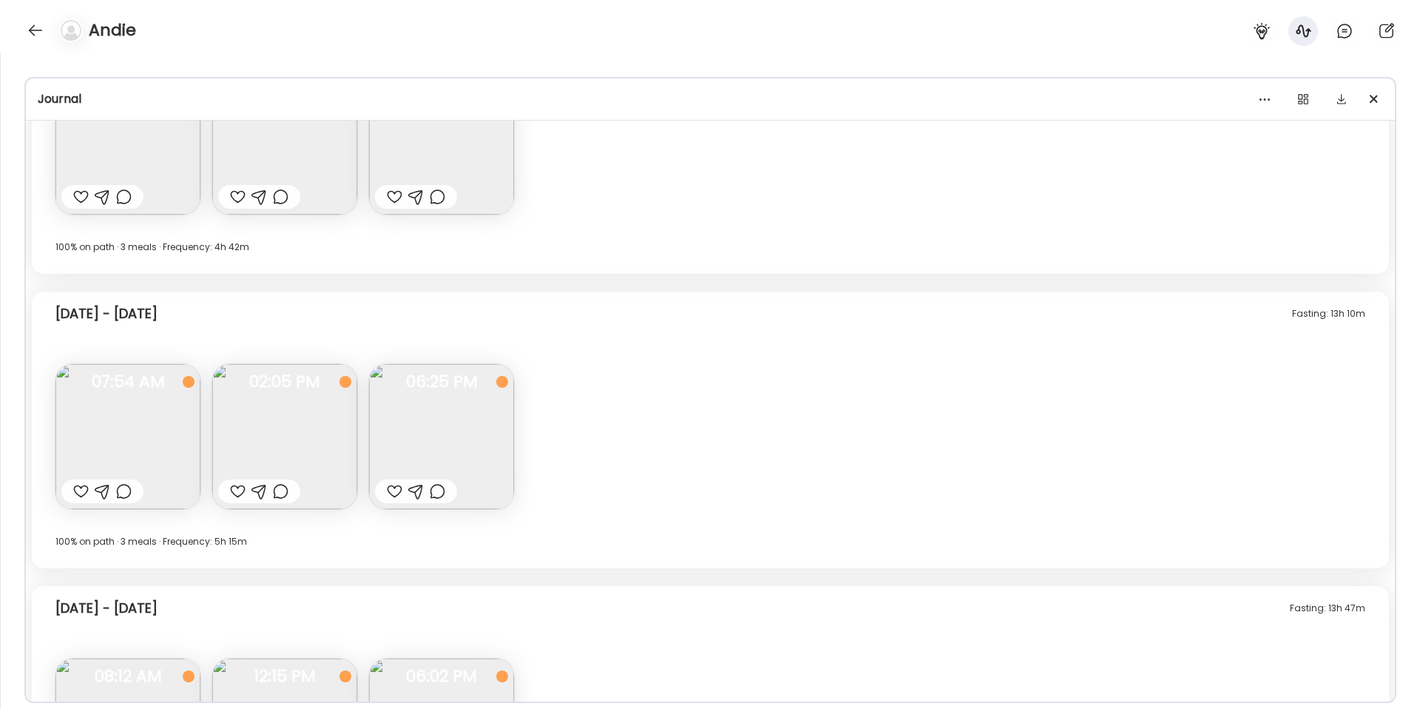
scroll to position [8626, 0]
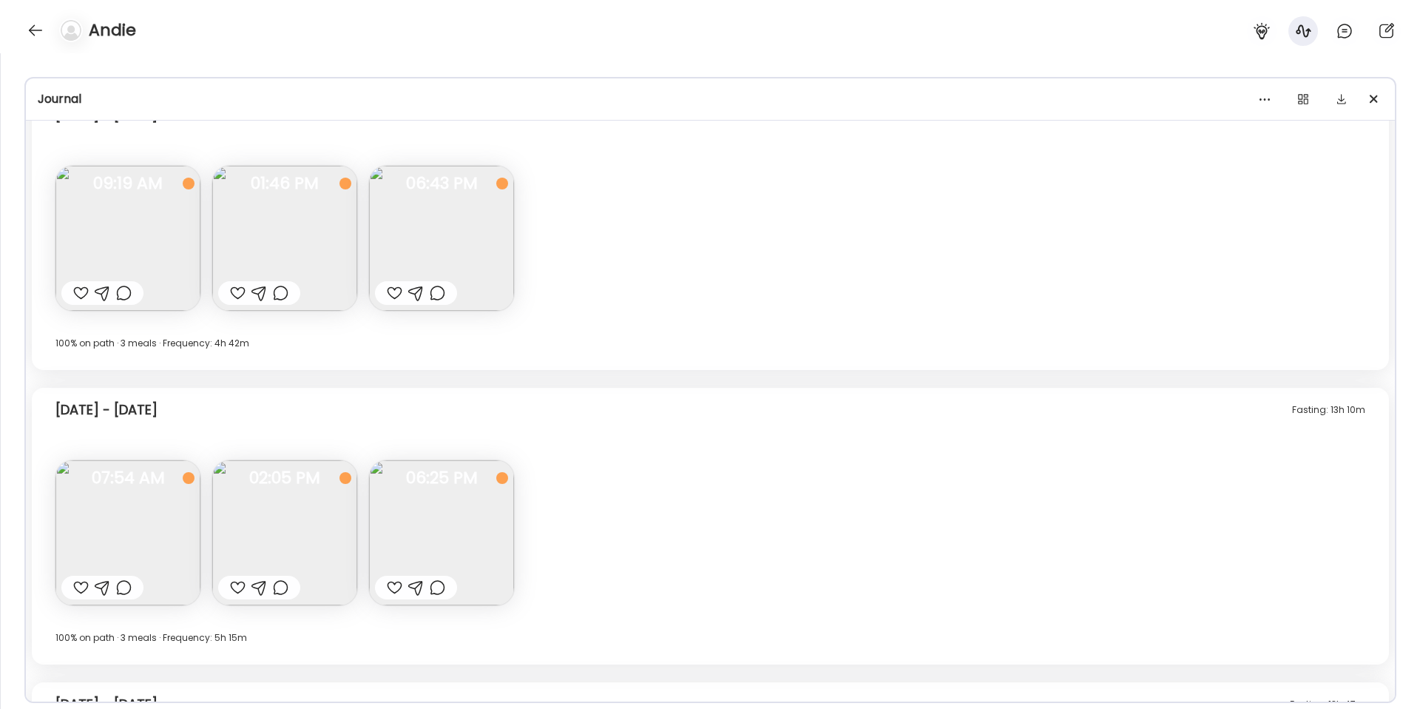
click at [117, 231] on img at bounding box center [127, 238] width 145 height 145
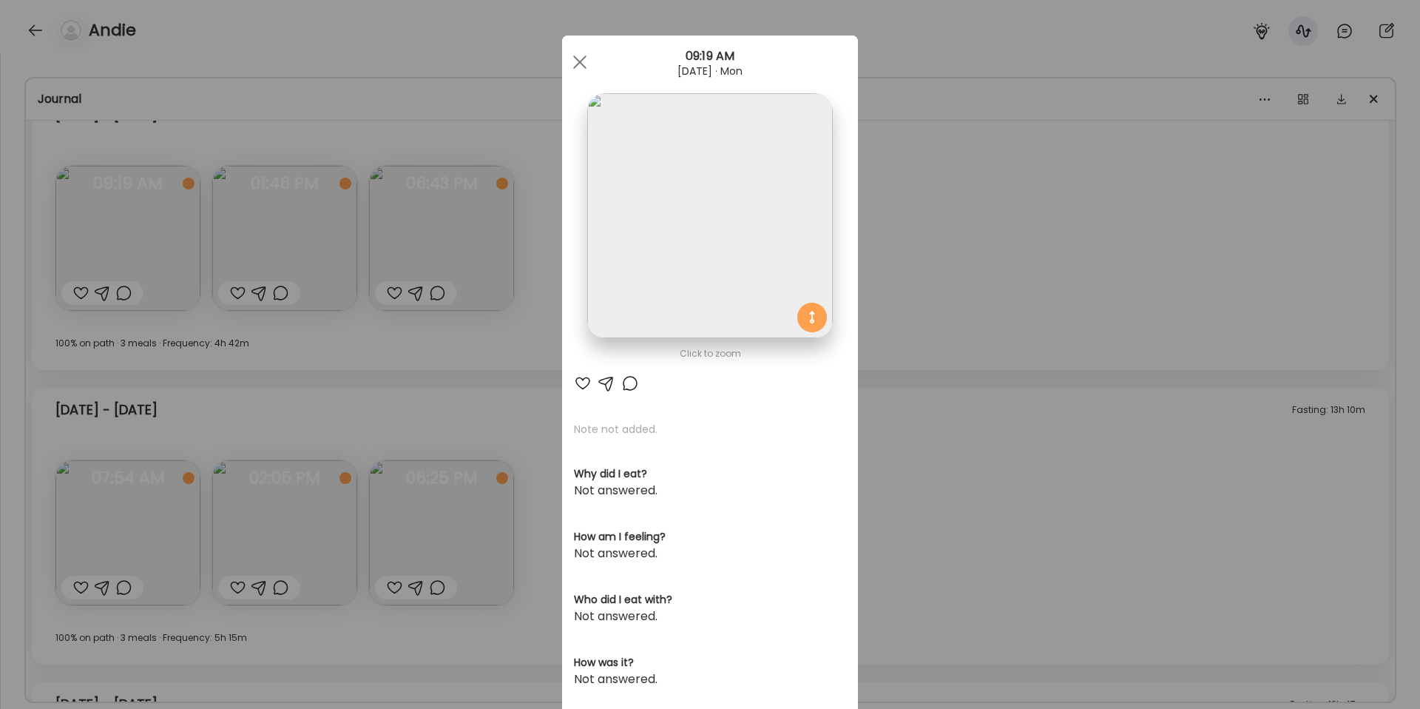
click at [924, 309] on div "Ate Coach Dashboard Wahoo! It’s official Take a moment to set up your Coach Pro…" at bounding box center [710, 354] width 1420 height 709
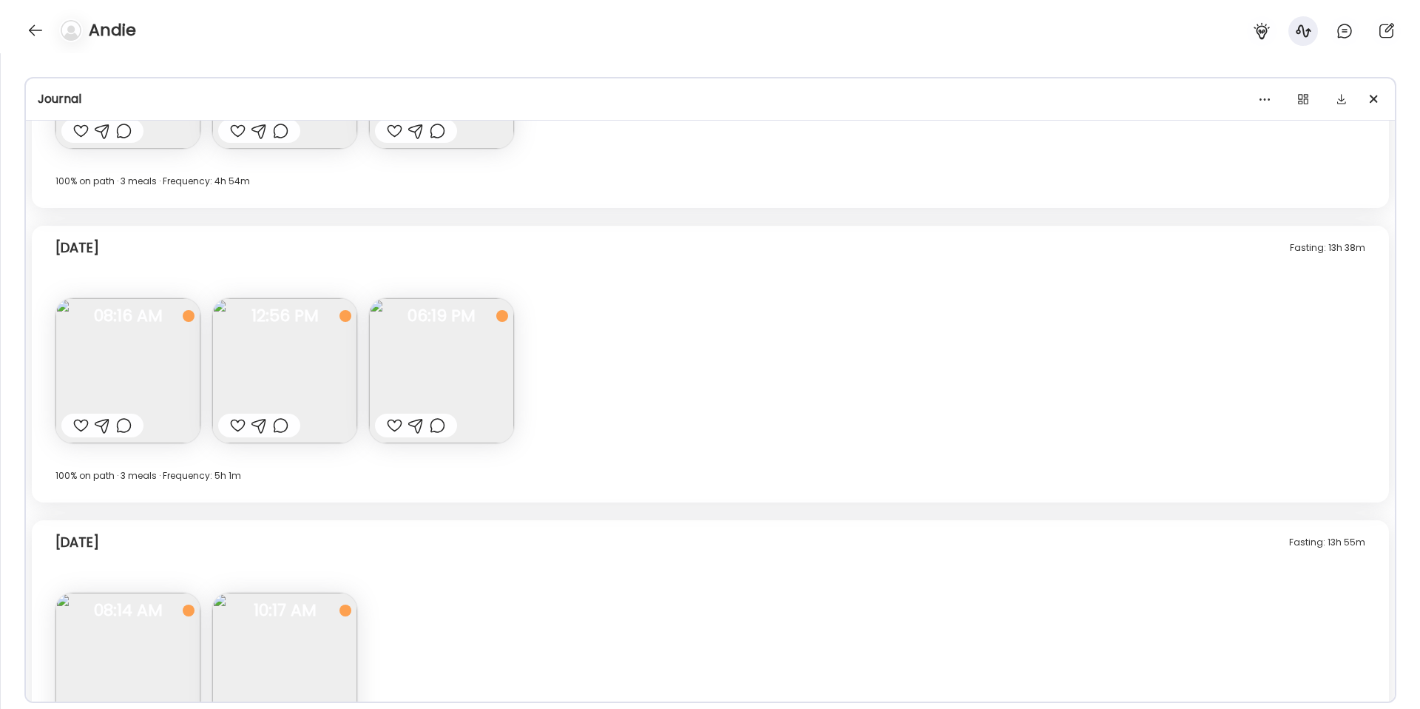
scroll to position [12485, 0]
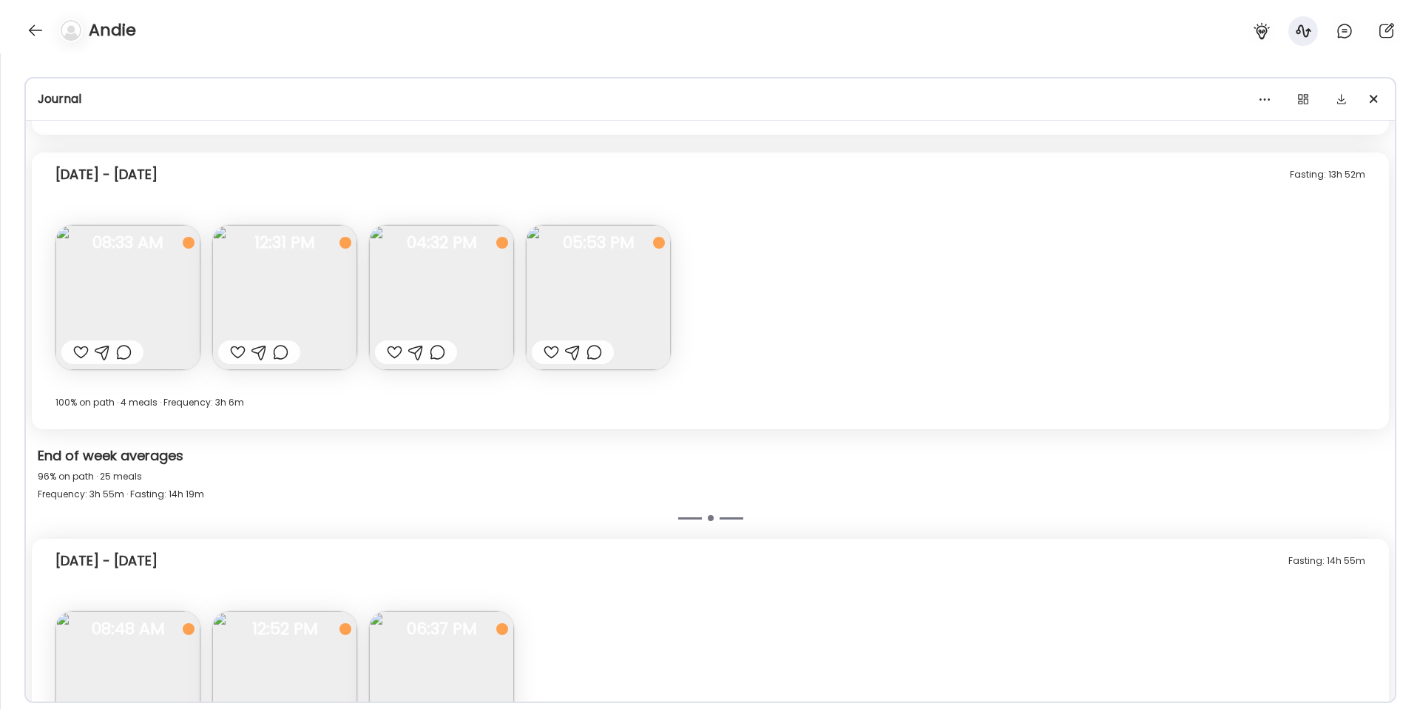
click at [956, 236] on div "Fasting: 13h 52m [DATE] - [DATE] Note not added Questions not answered 08:33 AM…" at bounding box center [710, 290] width 1357 height 277
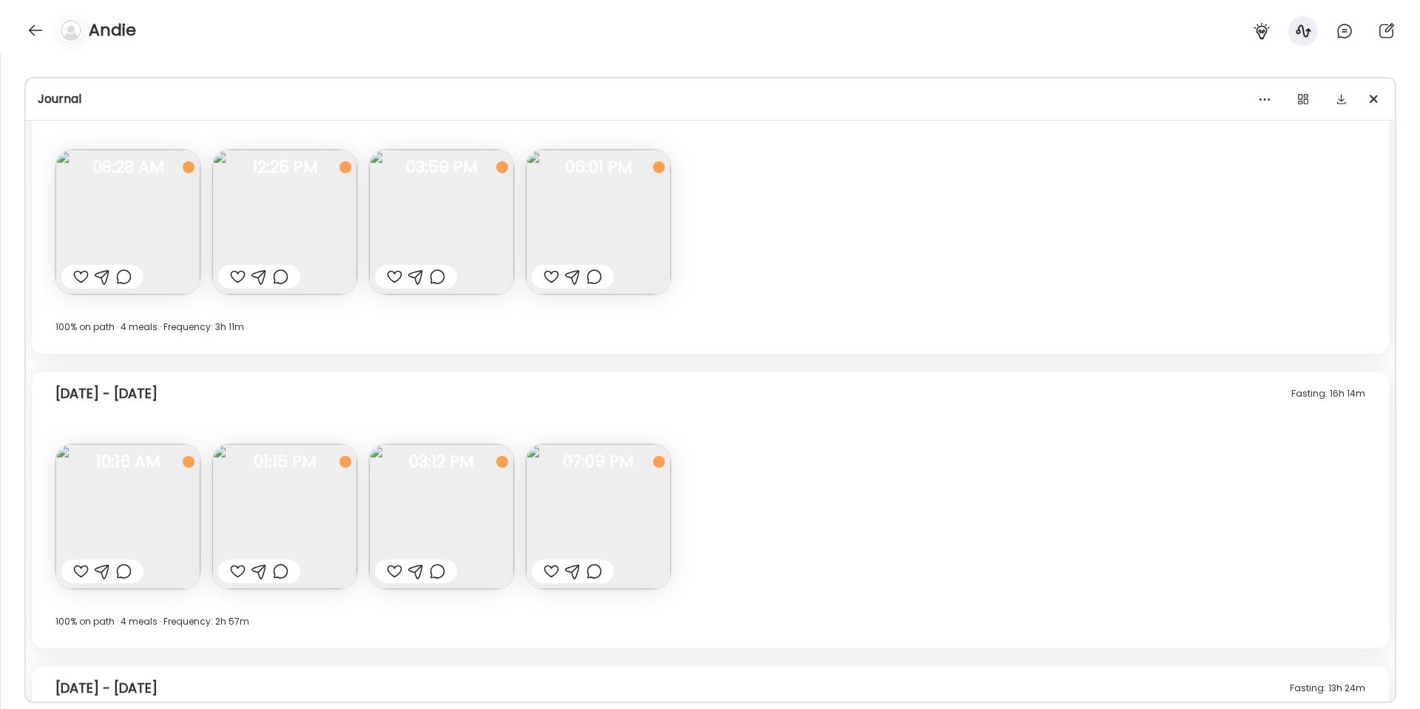
scroll to position [10308, 0]
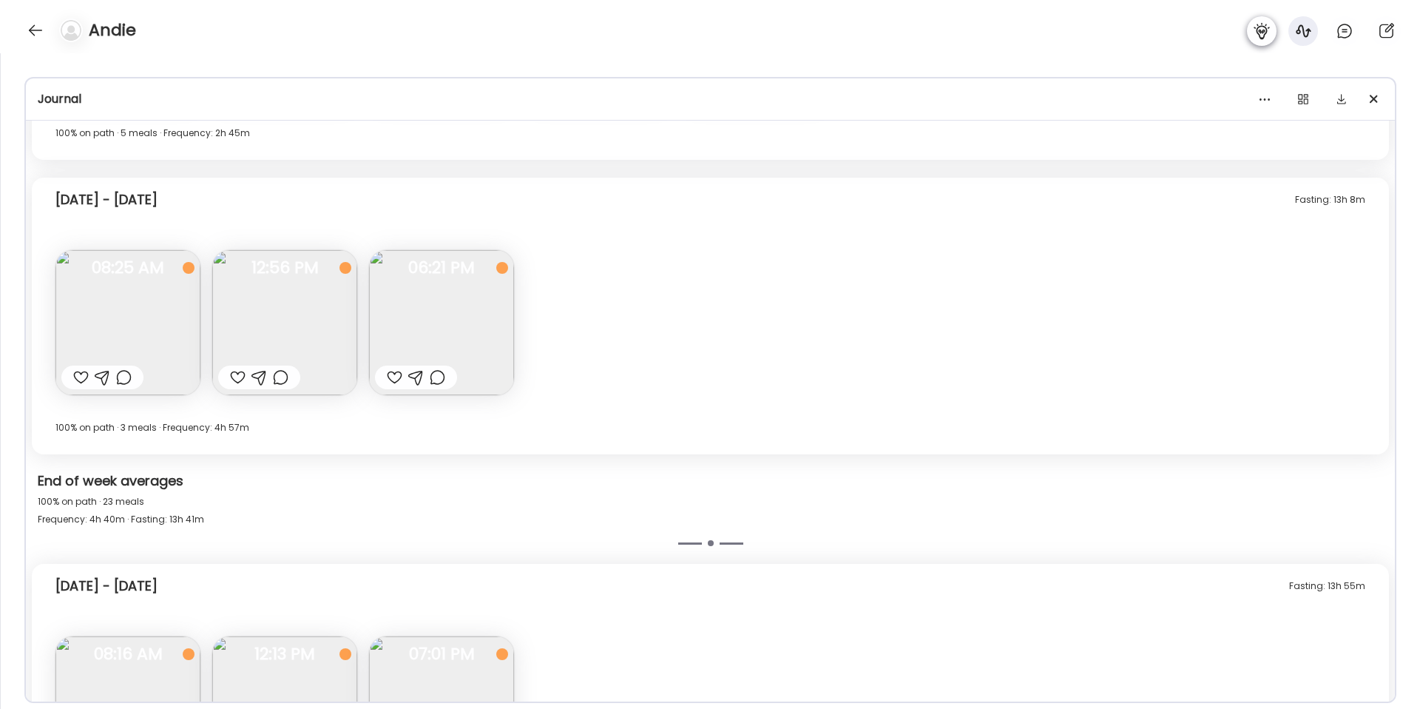
click at [1263, 28] on icon at bounding box center [1262, 31] width 18 height 18
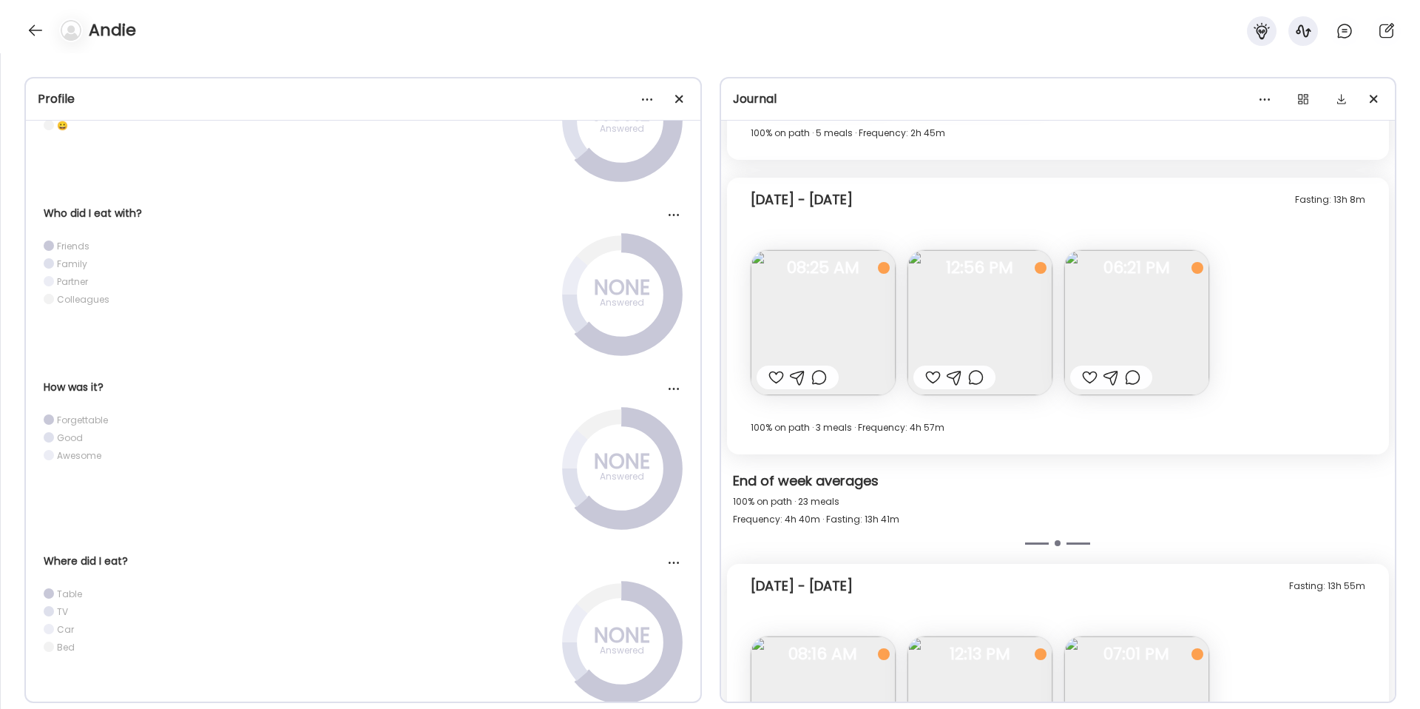
scroll to position [148, 0]
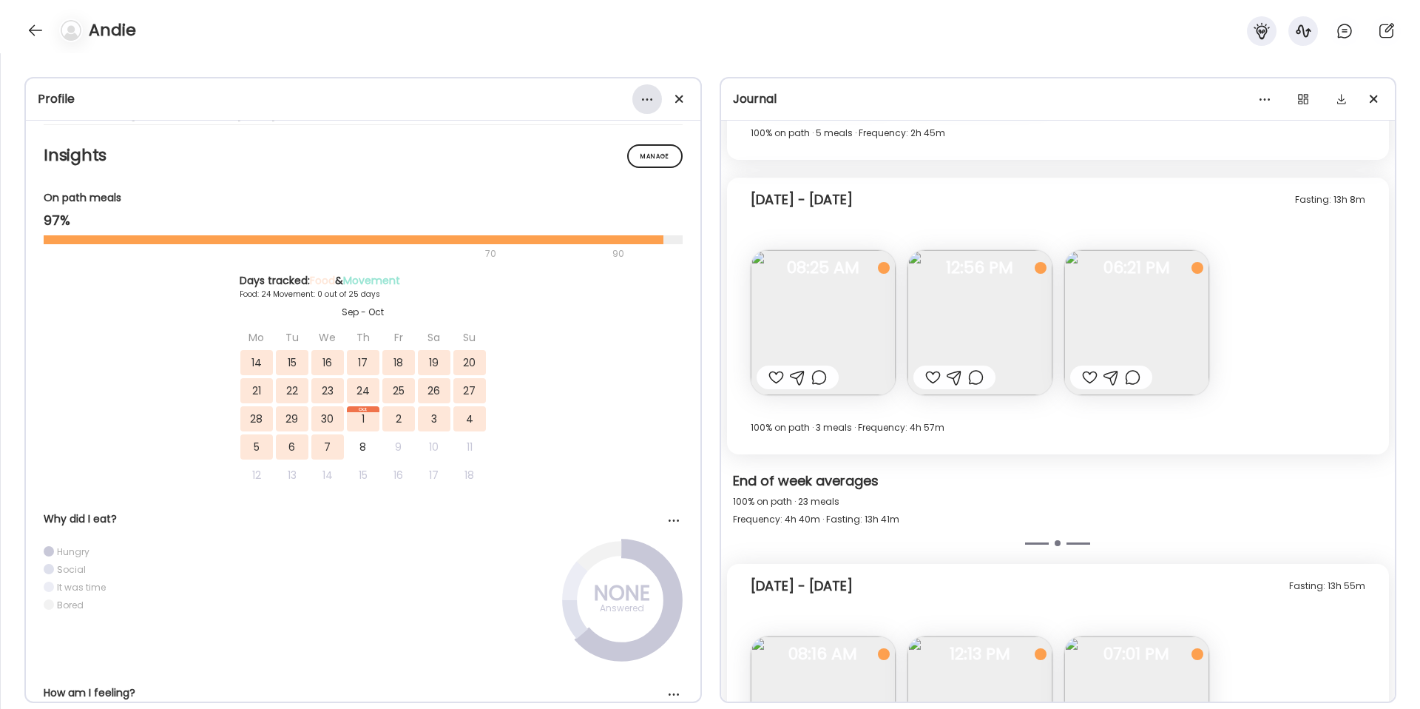
click at [650, 96] on div at bounding box center [647, 99] width 30 height 30
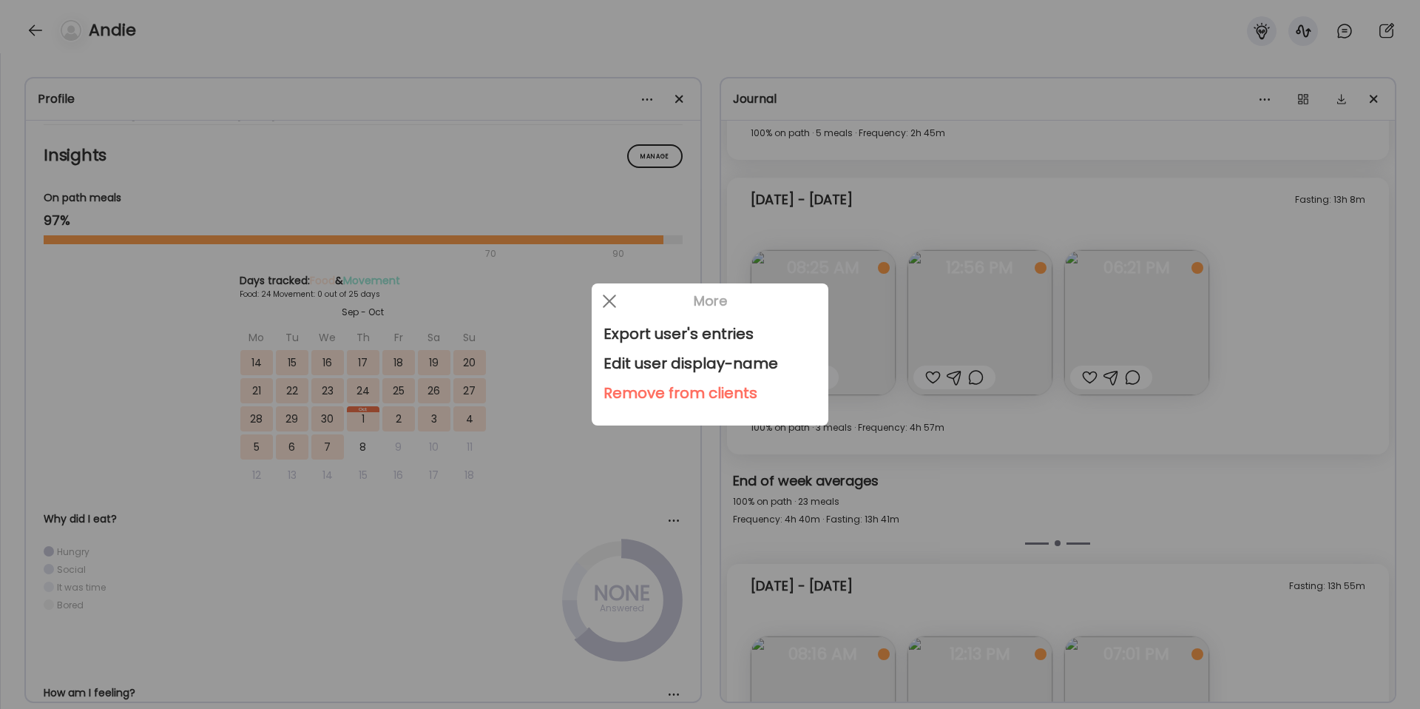
click at [650, 96] on div at bounding box center [710, 354] width 1420 height 709
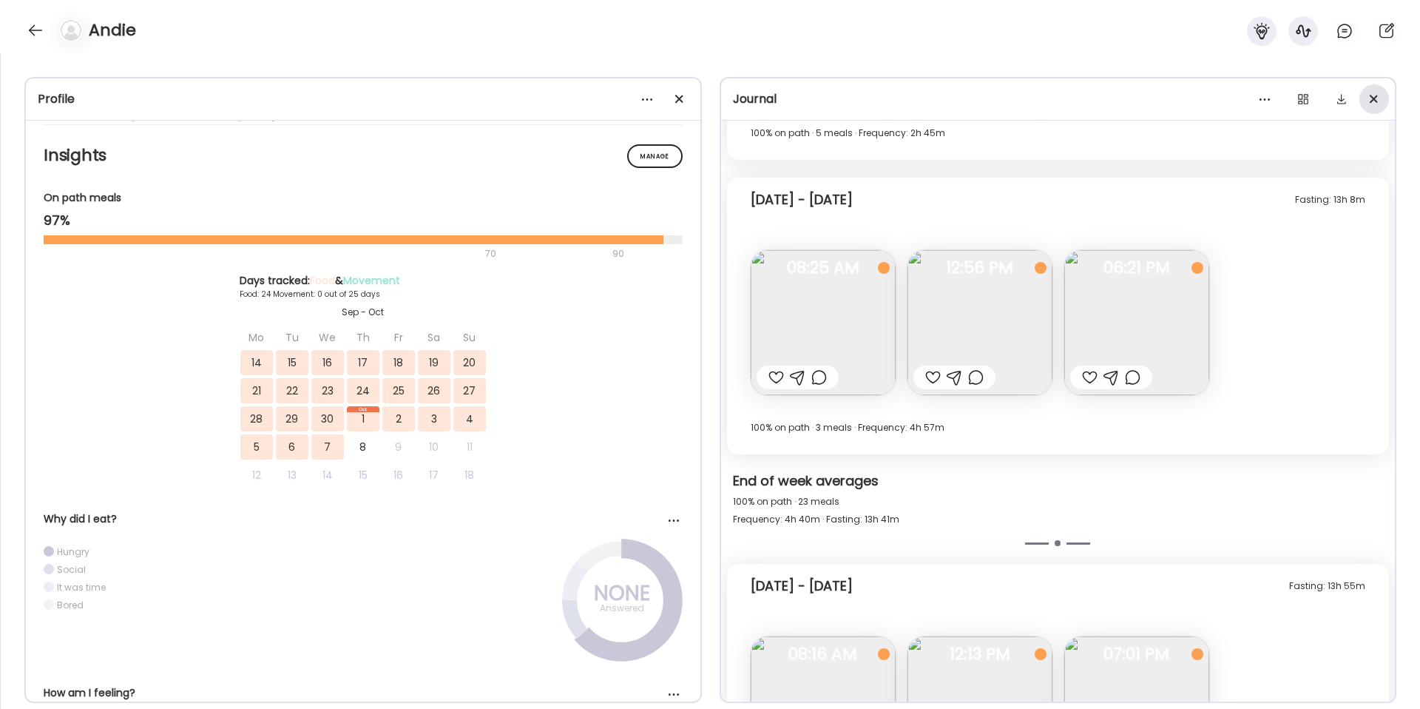
click at [1383, 100] on div at bounding box center [1374, 99] width 30 height 30
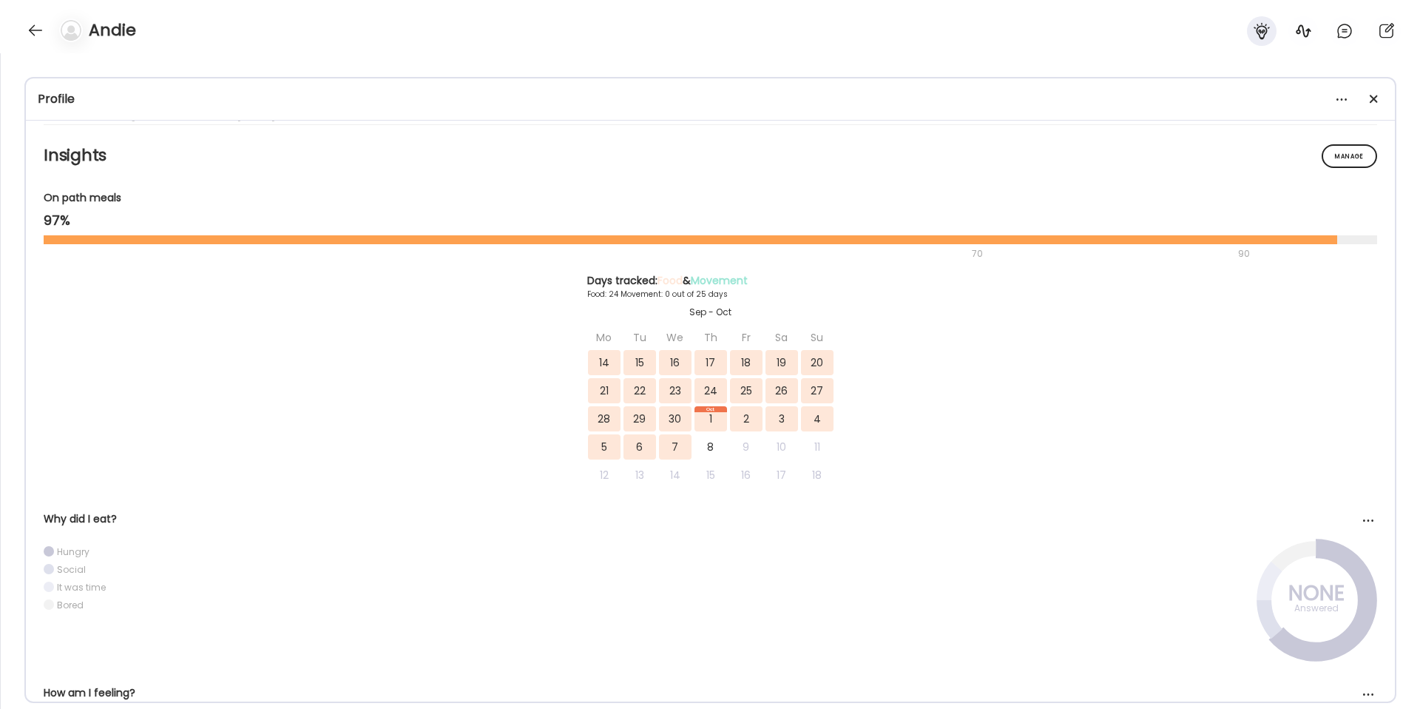
scroll to position [27727, 0]
click at [1380, 101] on div at bounding box center [1374, 99] width 30 height 30
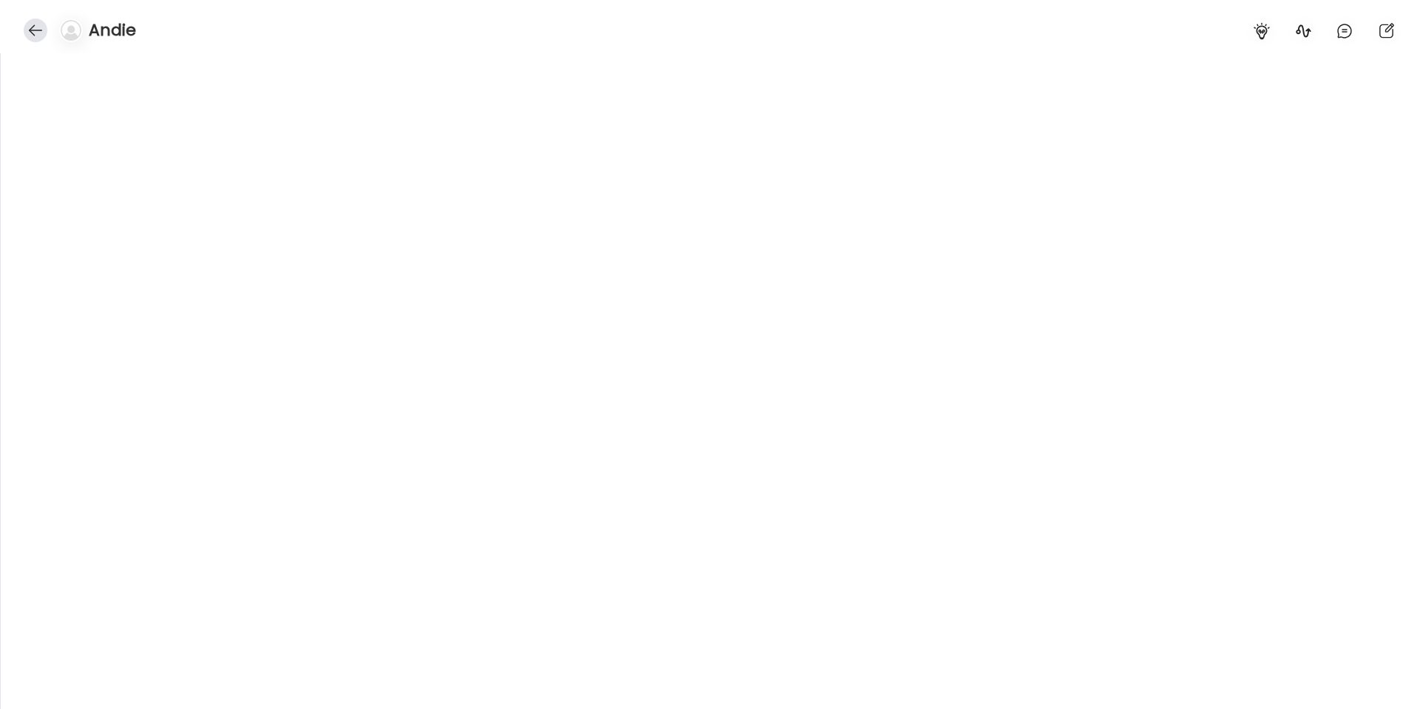
click at [45, 28] on div at bounding box center [36, 30] width 24 height 24
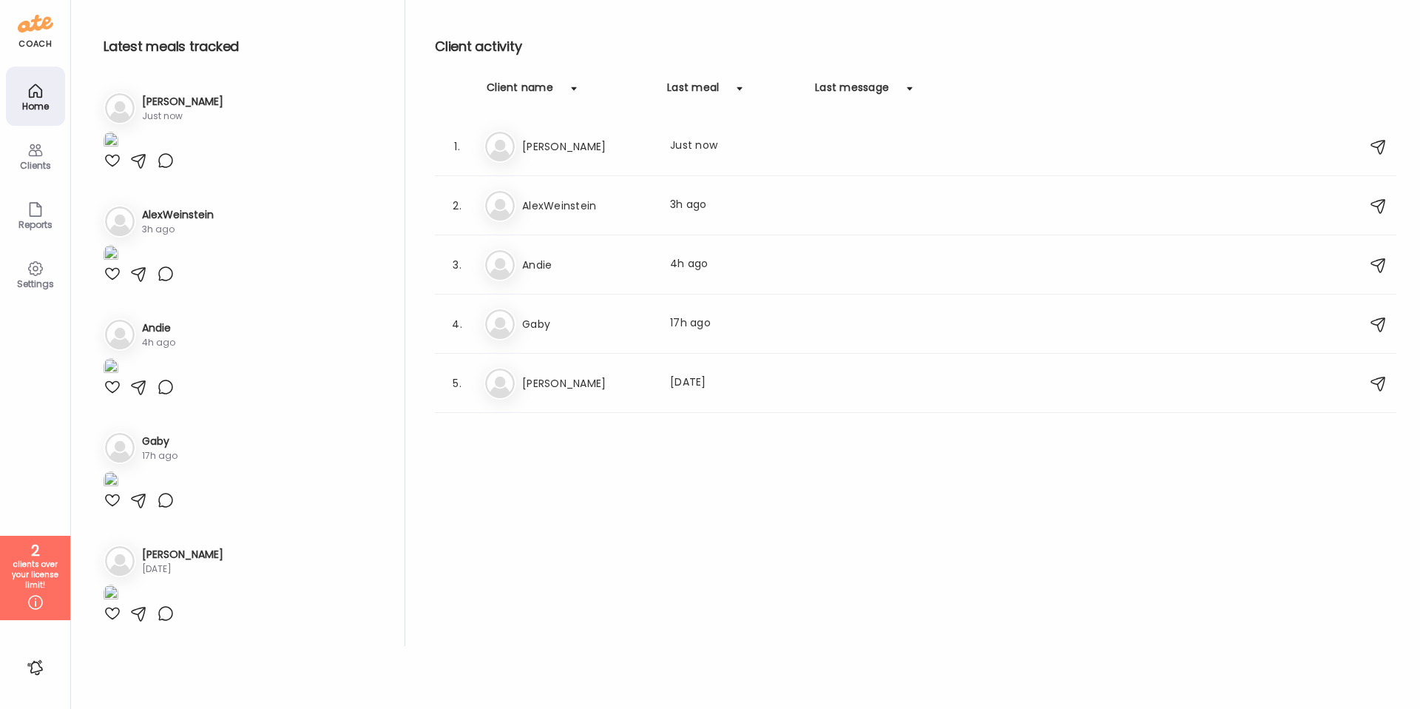
click at [50, 162] on div "Clients" at bounding box center [35, 165] width 53 height 10
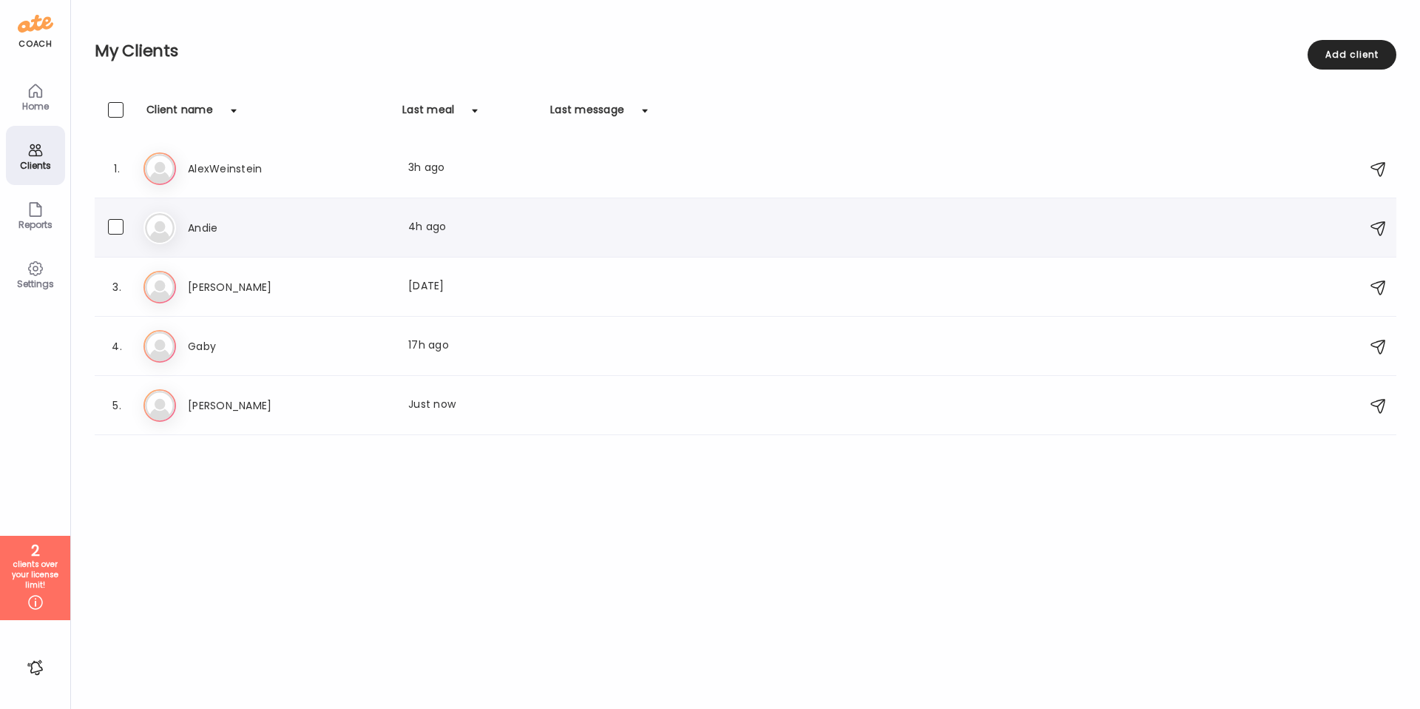
click at [810, 231] on div "An Andie Last meal: 4h ago" at bounding box center [747, 228] width 1208 height 33
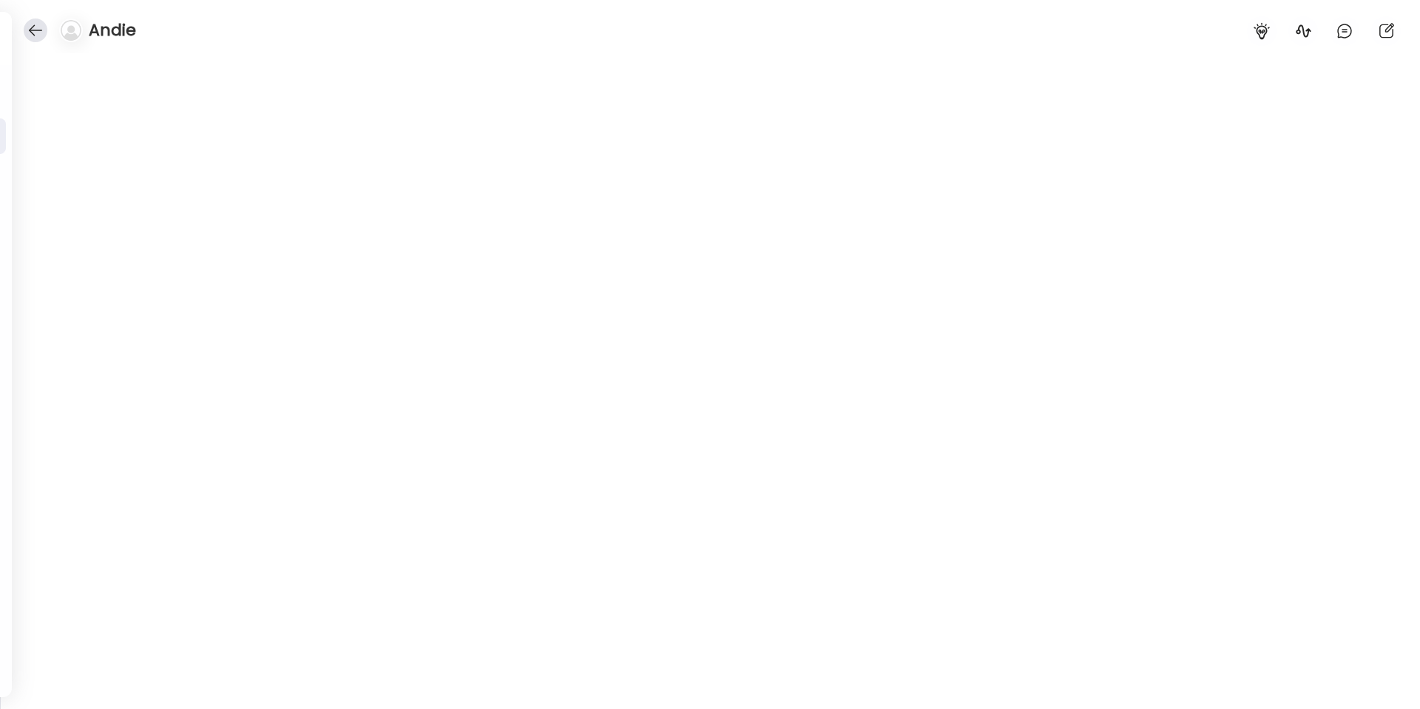
click at [32, 30] on div at bounding box center [36, 30] width 24 height 24
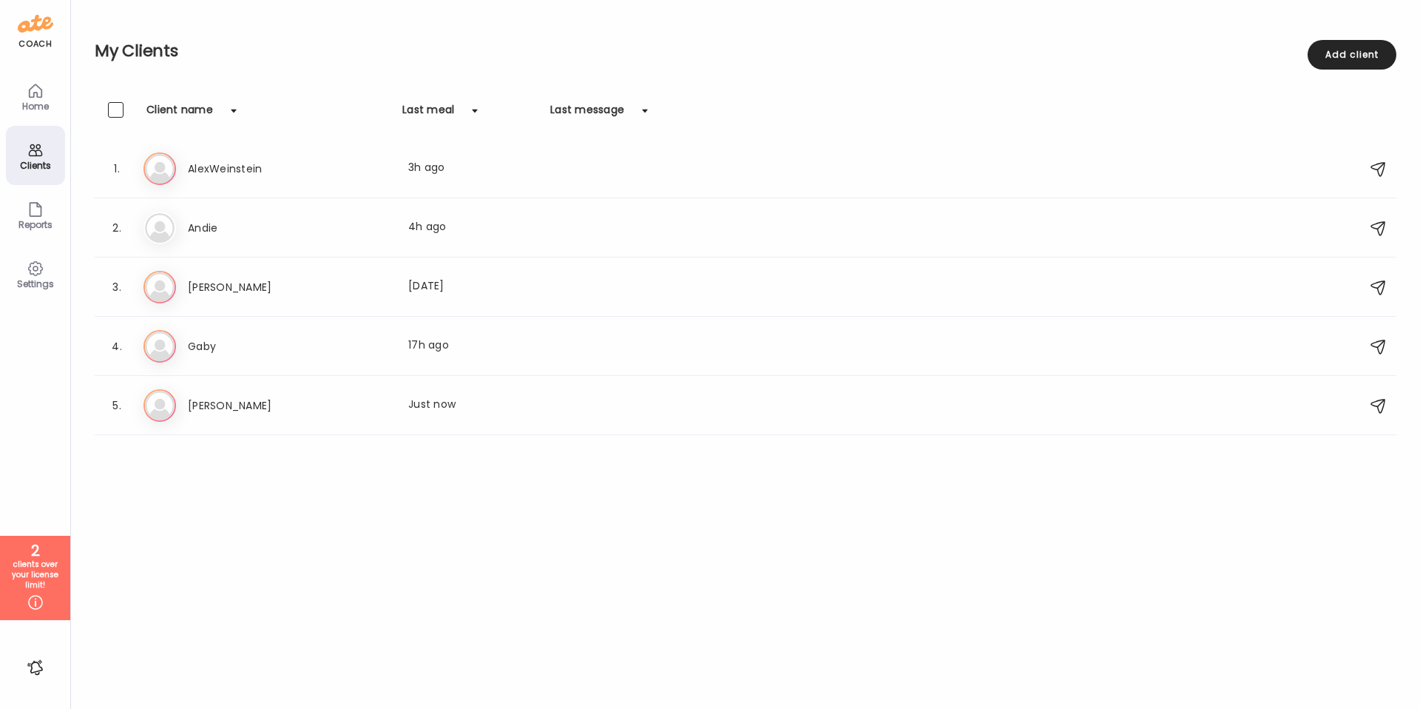
click at [41, 279] on div "Settings" at bounding box center [35, 284] width 53 height 10
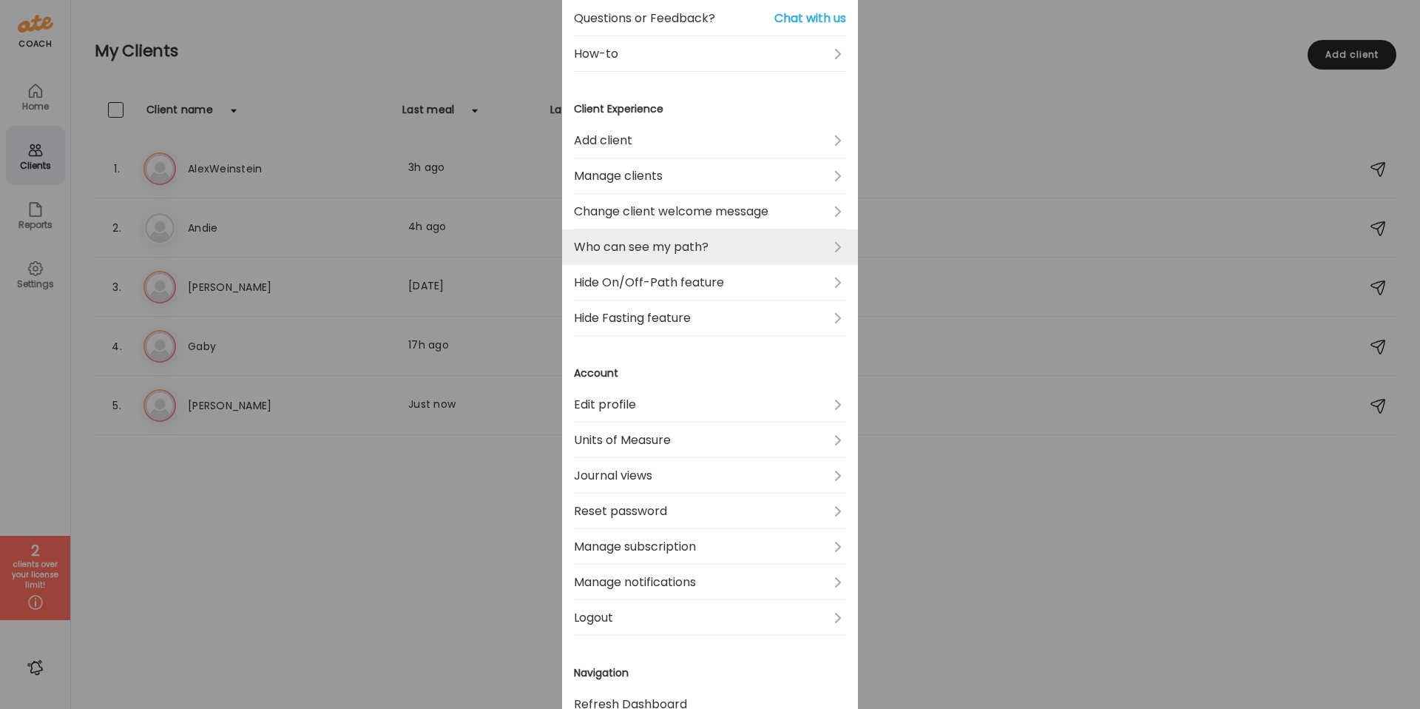
scroll to position [172, 0]
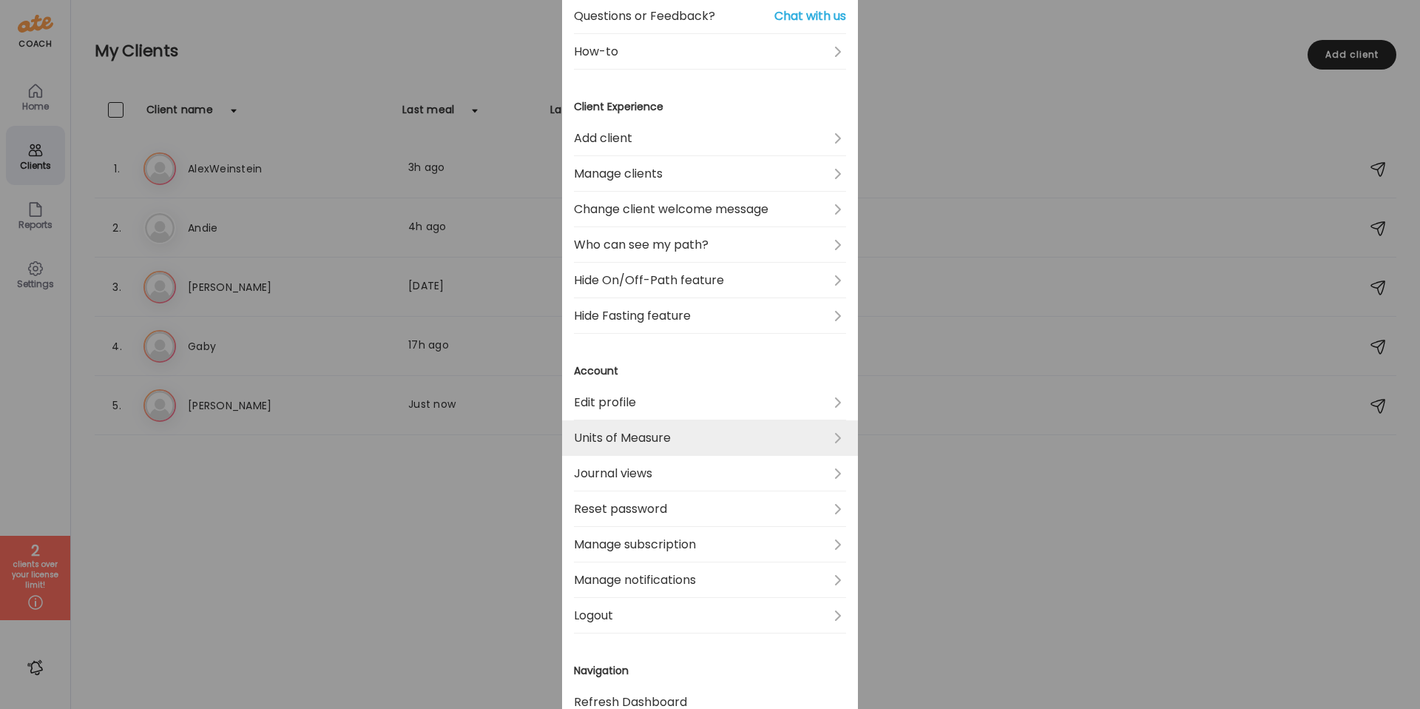
click at [806, 436] on link "Units of Measure" at bounding box center [710, 437] width 272 height 35
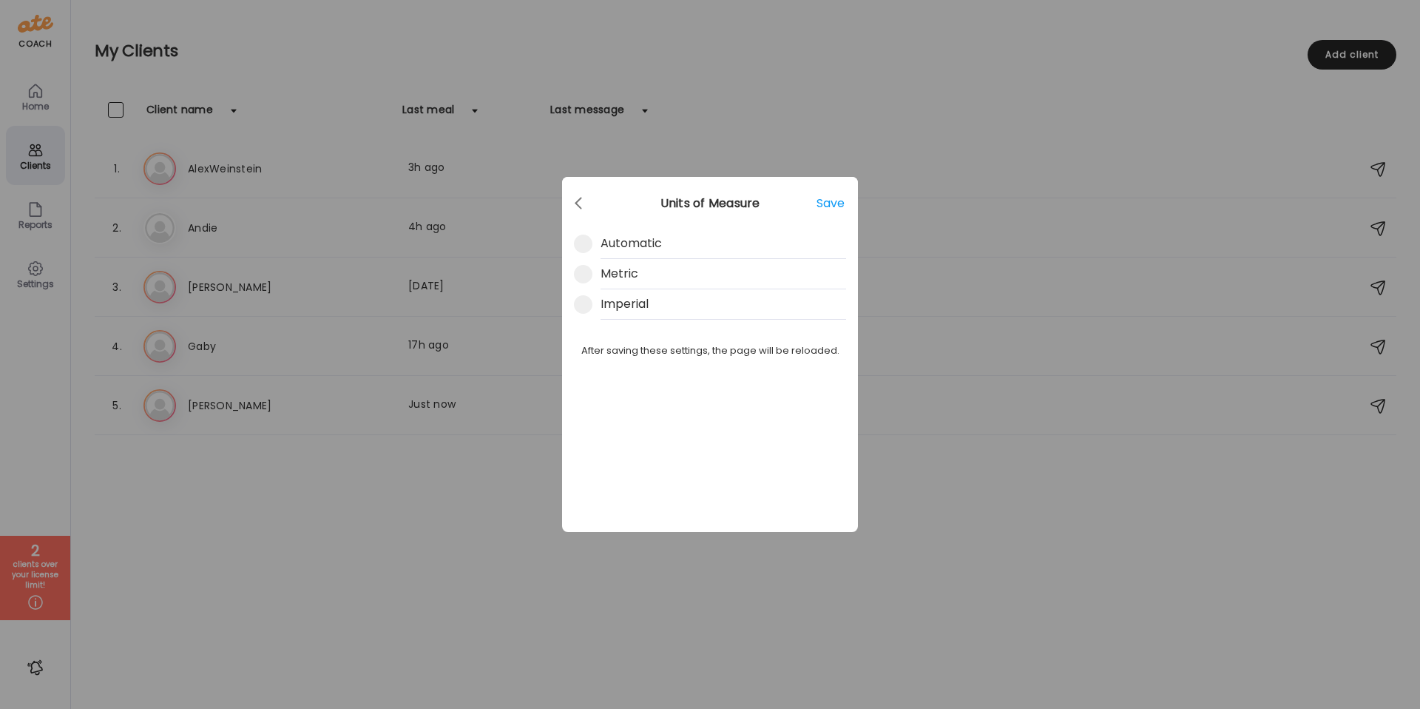
scroll to position [0, 0]
click at [631, 279] on div "Metric" at bounding box center [724, 277] width 246 height 24
click at [583, 208] on div at bounding box center [580, 204] width 30 height 30
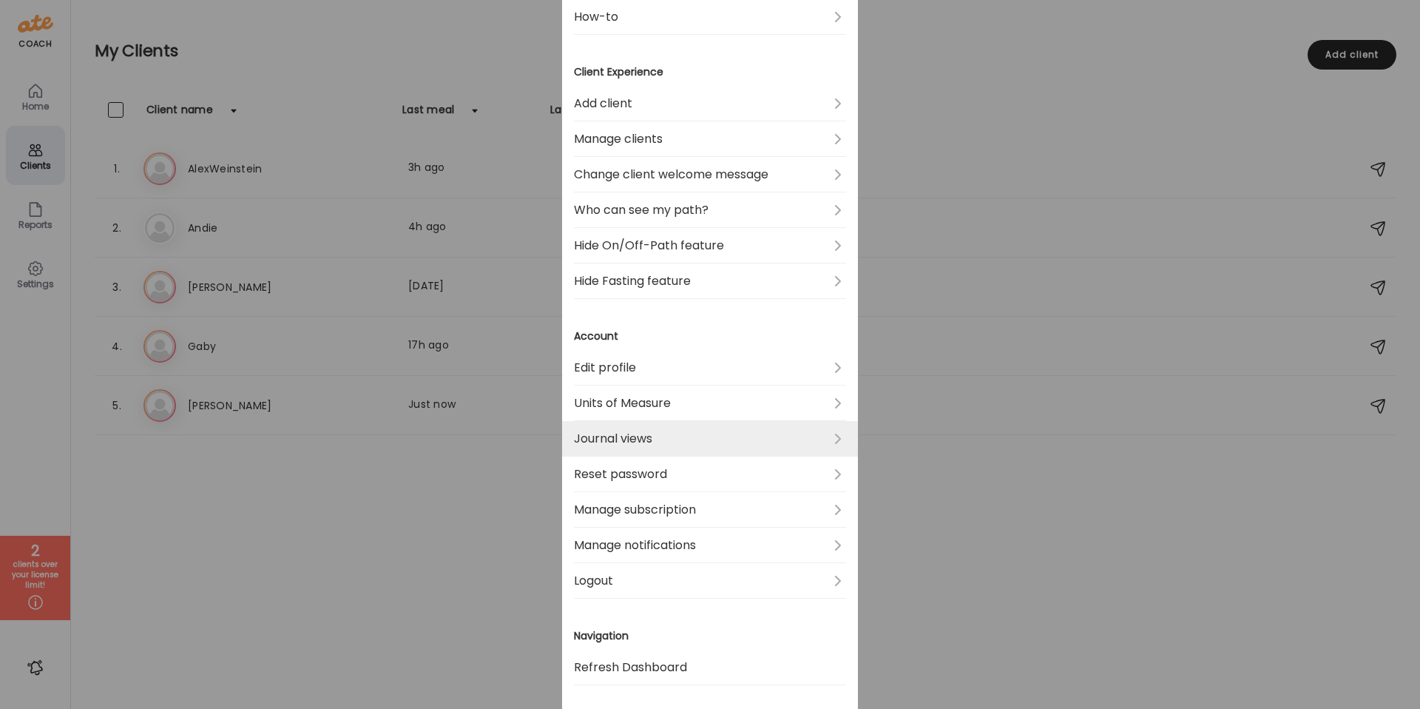
scroll to position [311, 0]
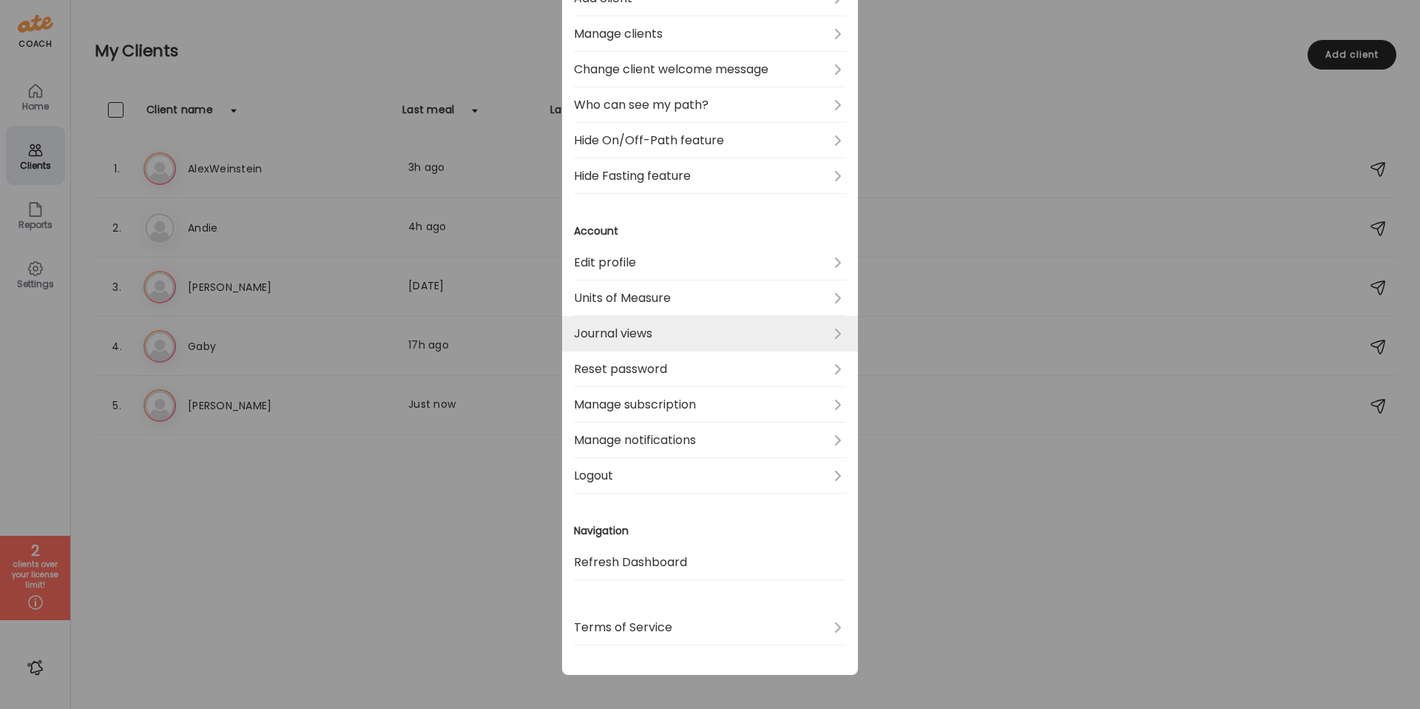
click at [672, 344] on link "Journal views" at bounding box center [710, 333] width 272 height 35
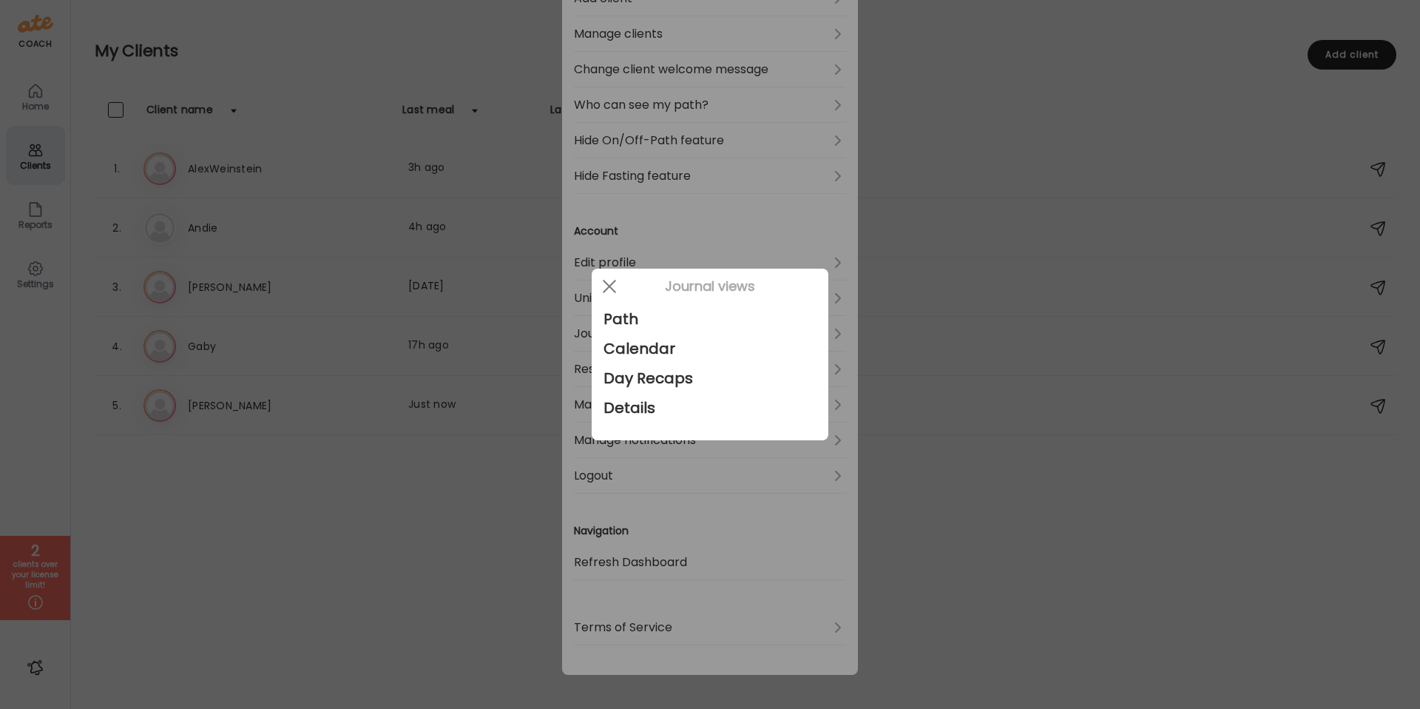
click at [967, 491] on div at bounding box center [710, 354] width 1420 height 709
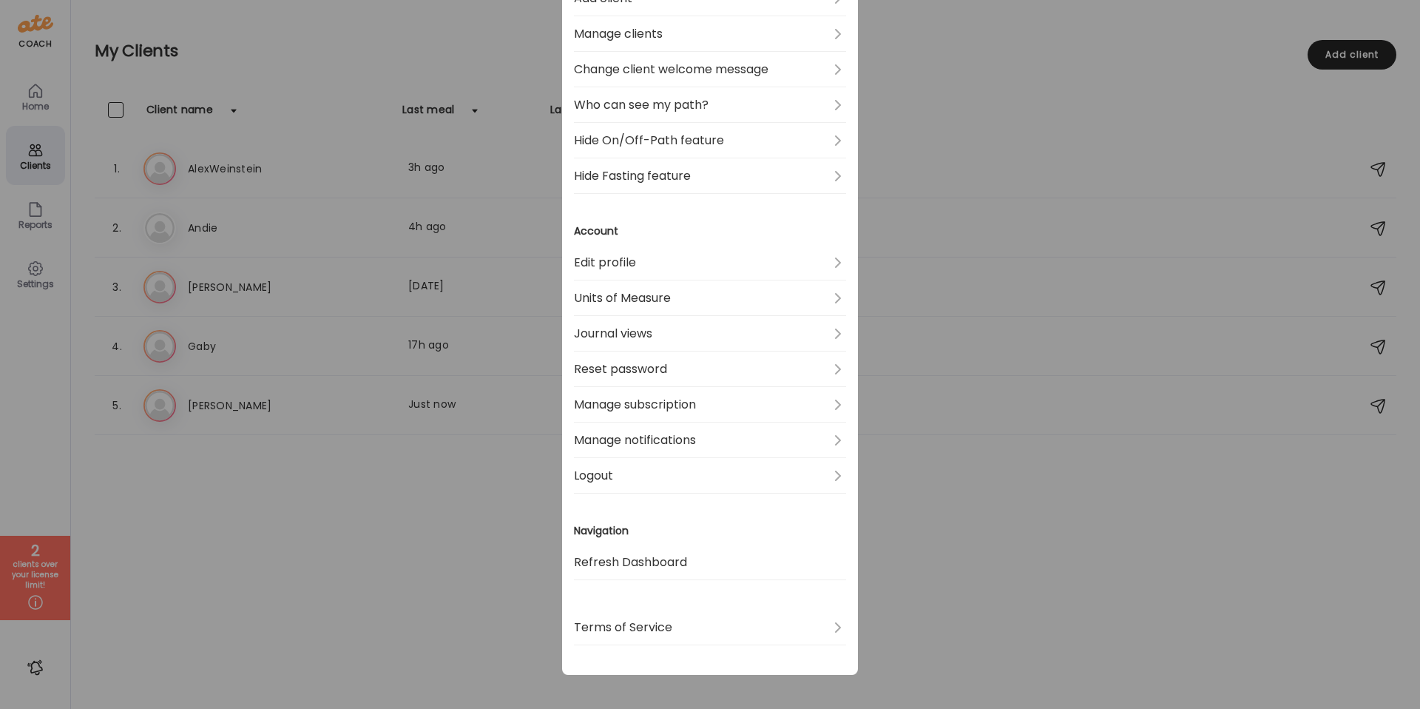
click at [967, 491] on div "Ate Coach Dashboard Wahoo! It’s official Take a moment to set up your Coach Pro…" at bounding box center [710, 354] width 1420 height 709
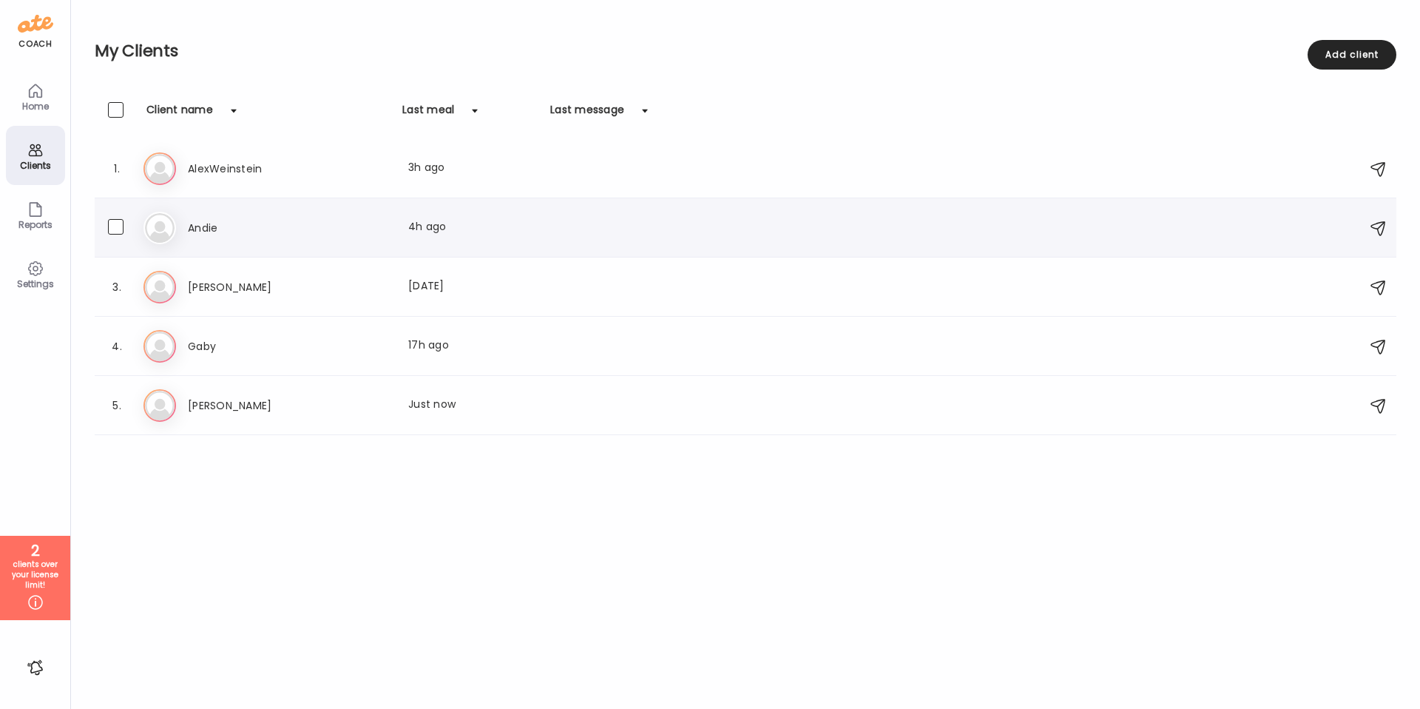
click at [194, 237] on div "An Andie Last meal: 4h ago" at bounding box center [747, 228] width 1208 height 33
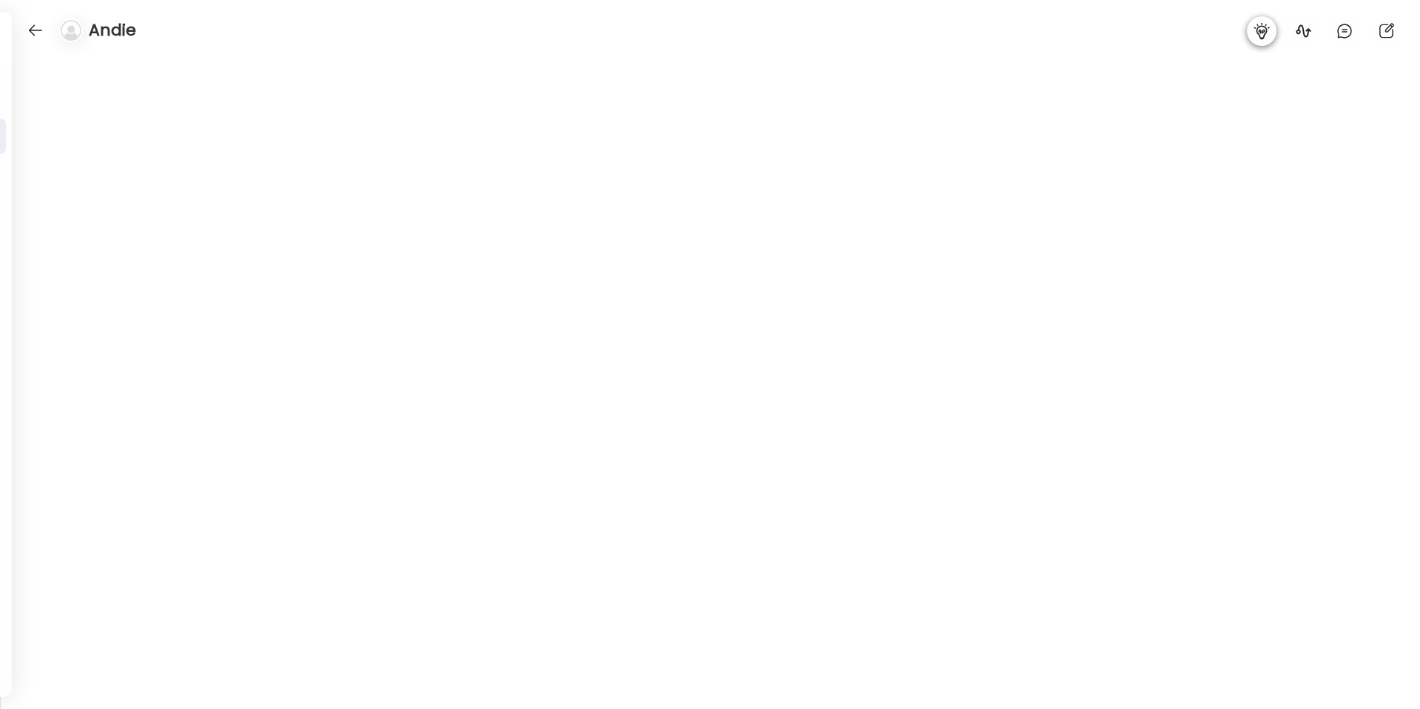
click at [1262, 31] on icon at bounding box center [1262, 31] width 18 height 18
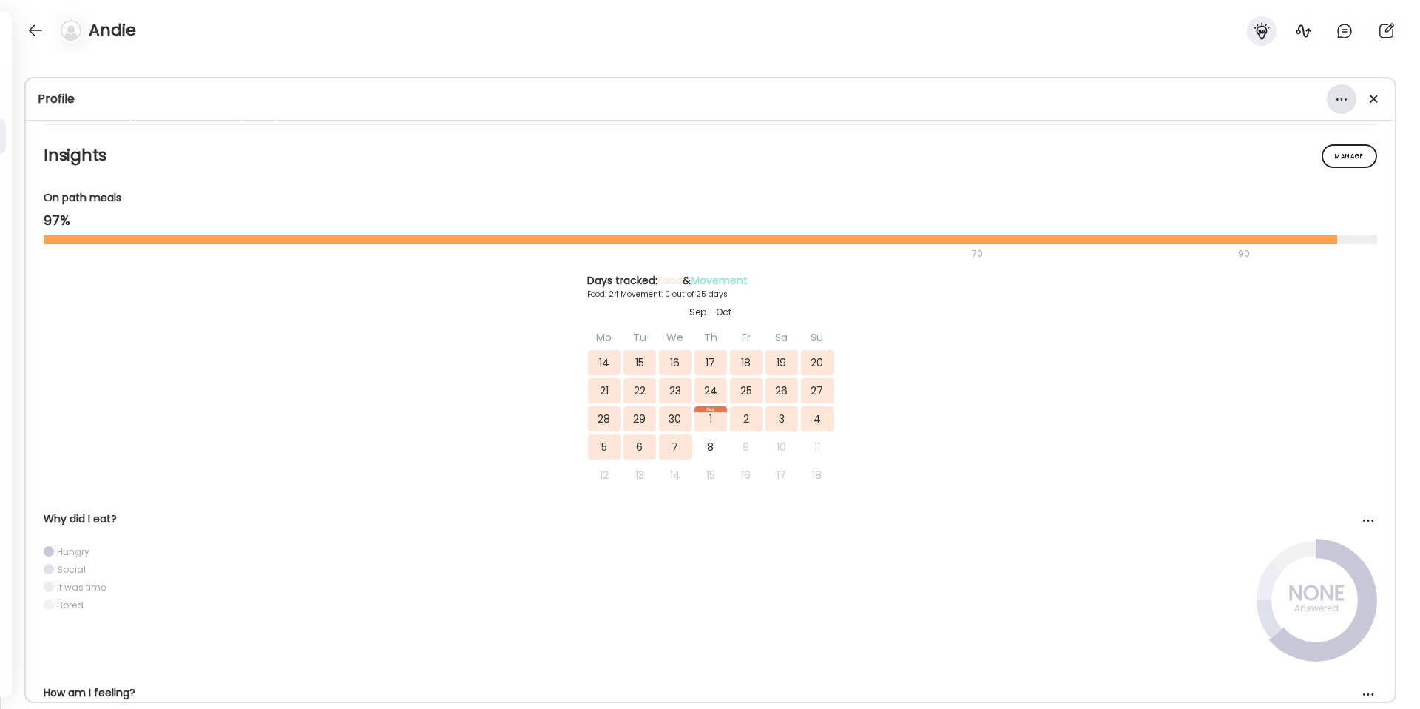
click at [1349, 98] on div at bounding box center [1342, 99] width 30 height 30
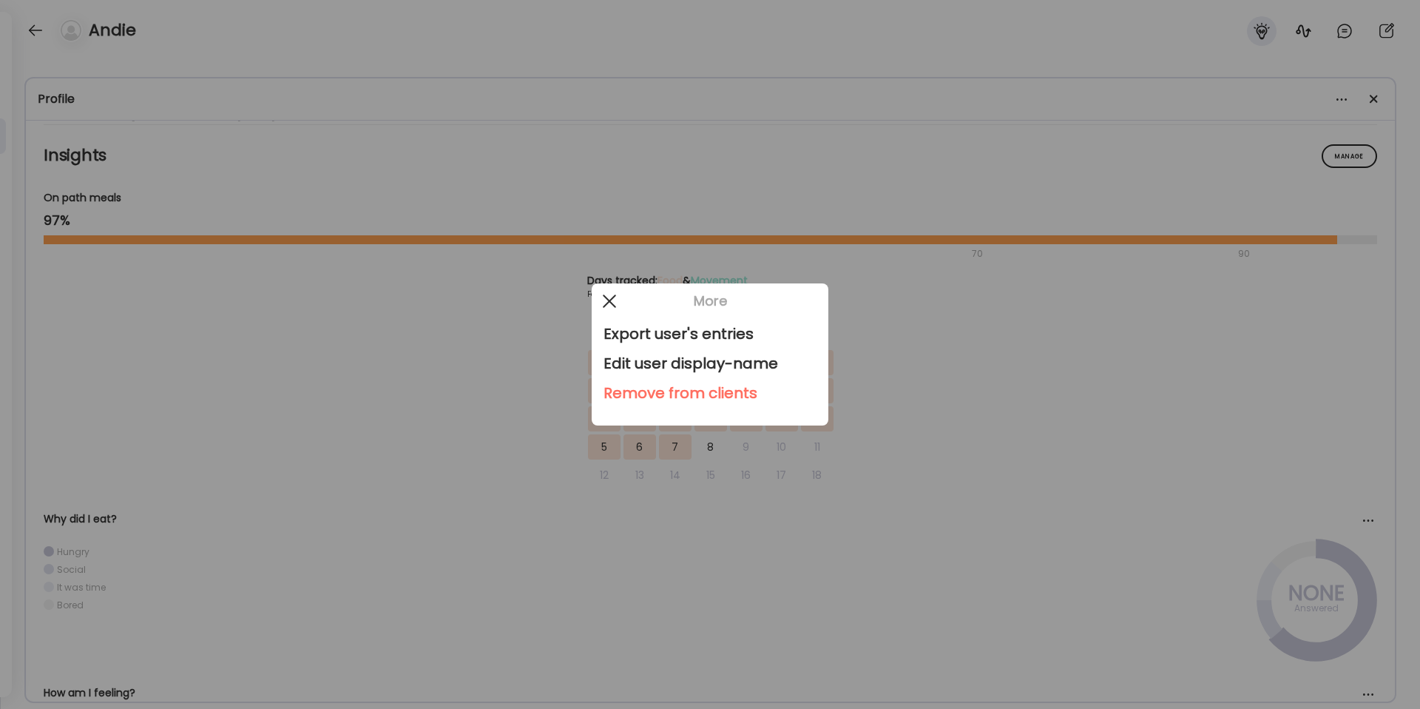
click at [612, 295] on div at bounding box center [610, 301] width 30 height 30
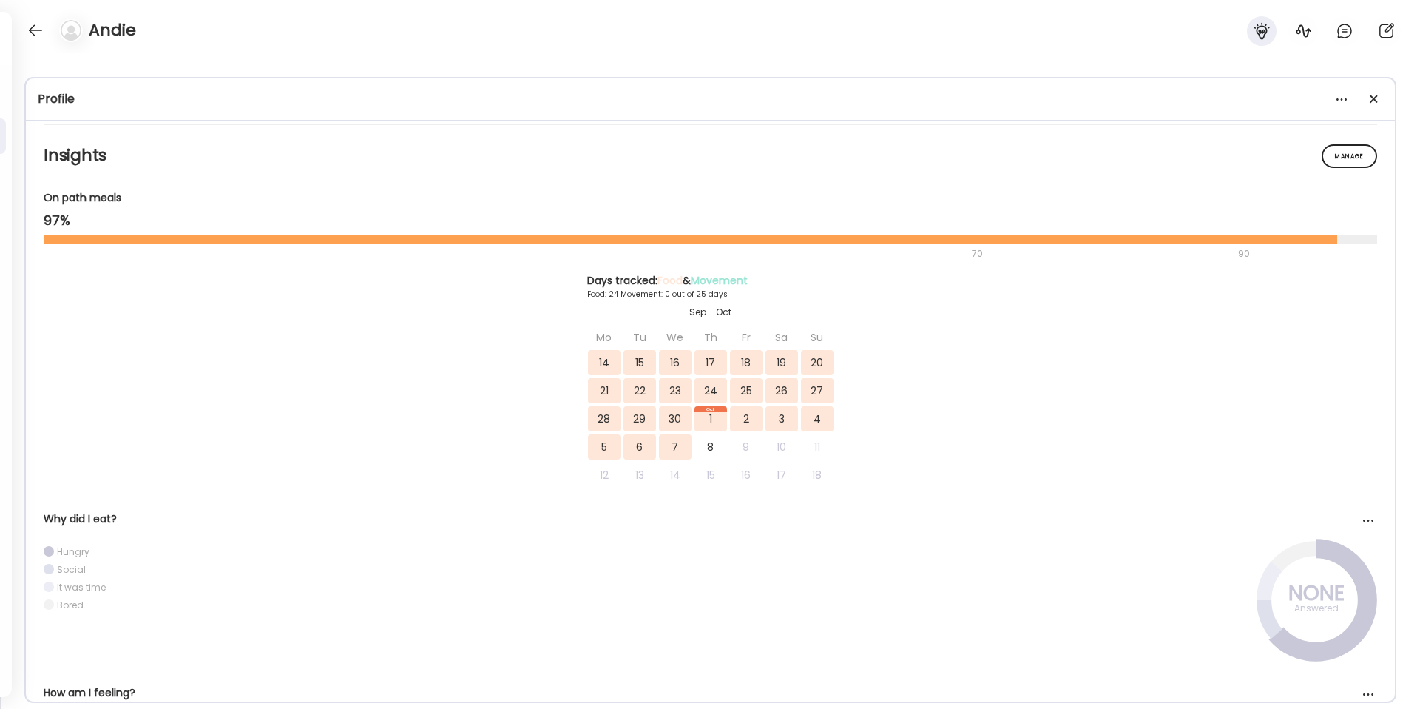
scroll to position [0, 0]
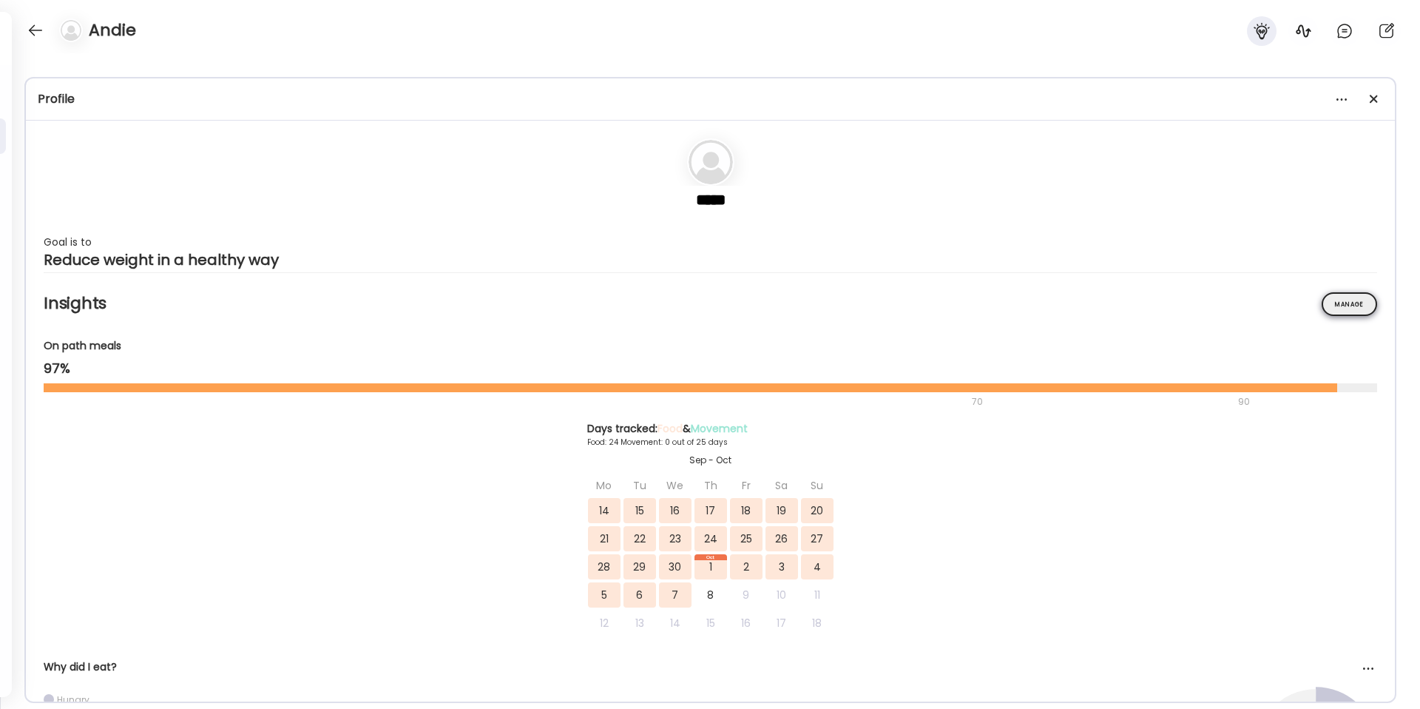
click at [1357, 310] on div "Manage" at bounding box center [1349, 304] width 55 height 24
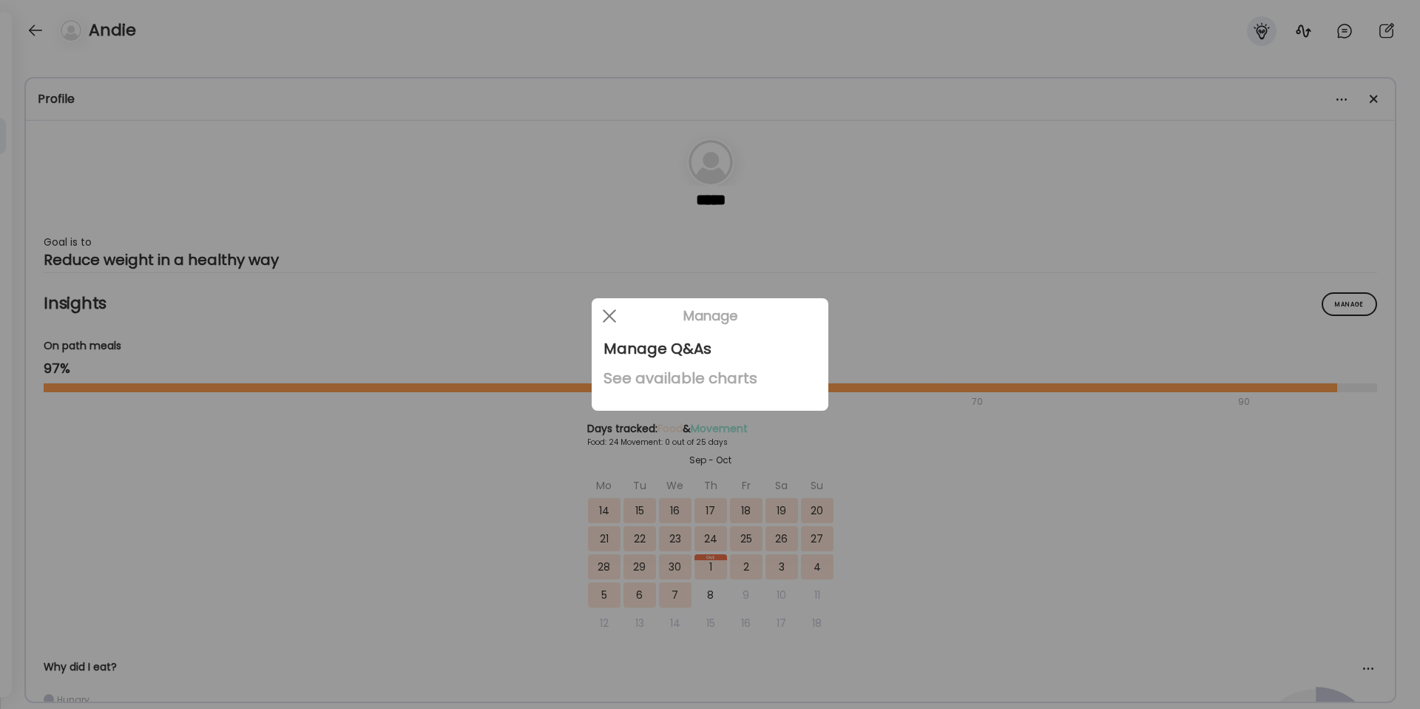
click at [750, 381] on div "See available charts" at bounding box center [709, 378] width 213 height 30
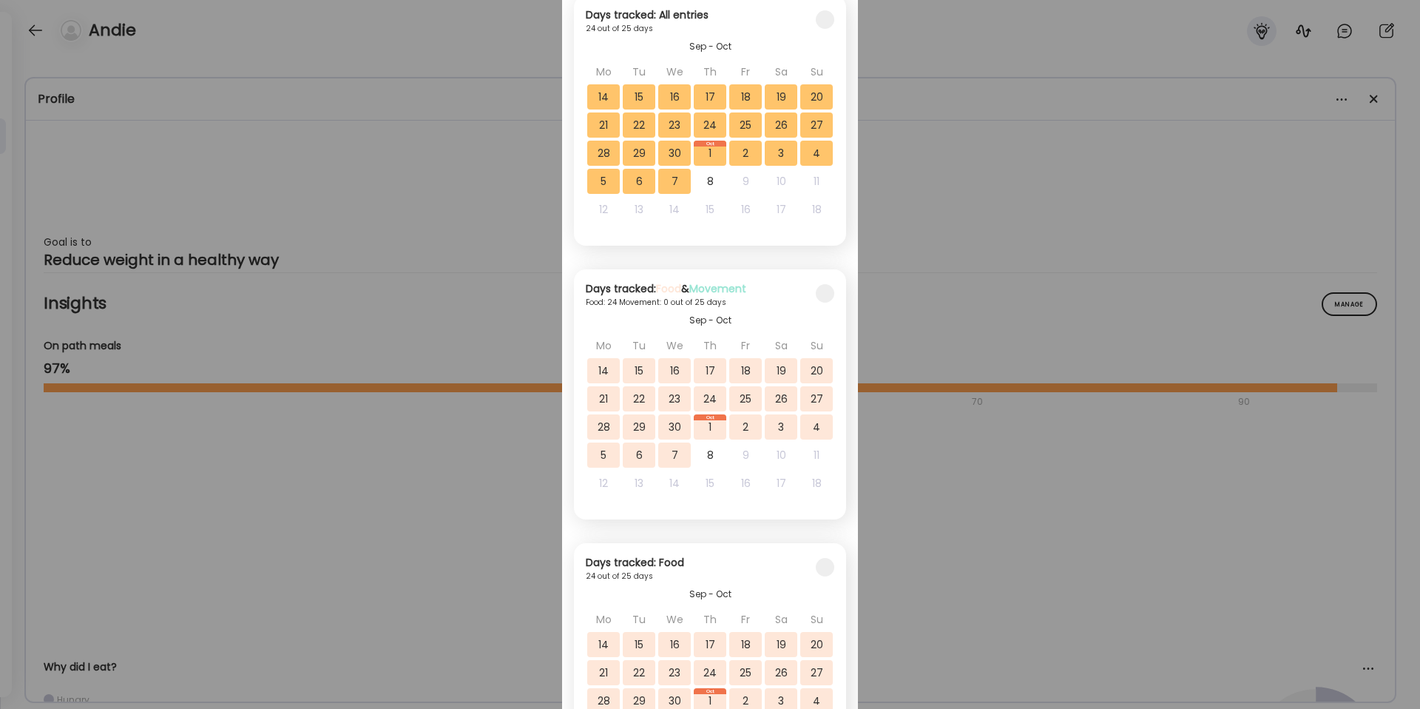
click at [1020, 193] on div "Ate Coach Dashboard Wahoo! It’s official Take a moment to set up your Coach Pro…" at bounding box center [710, 354] width 1420 height 709
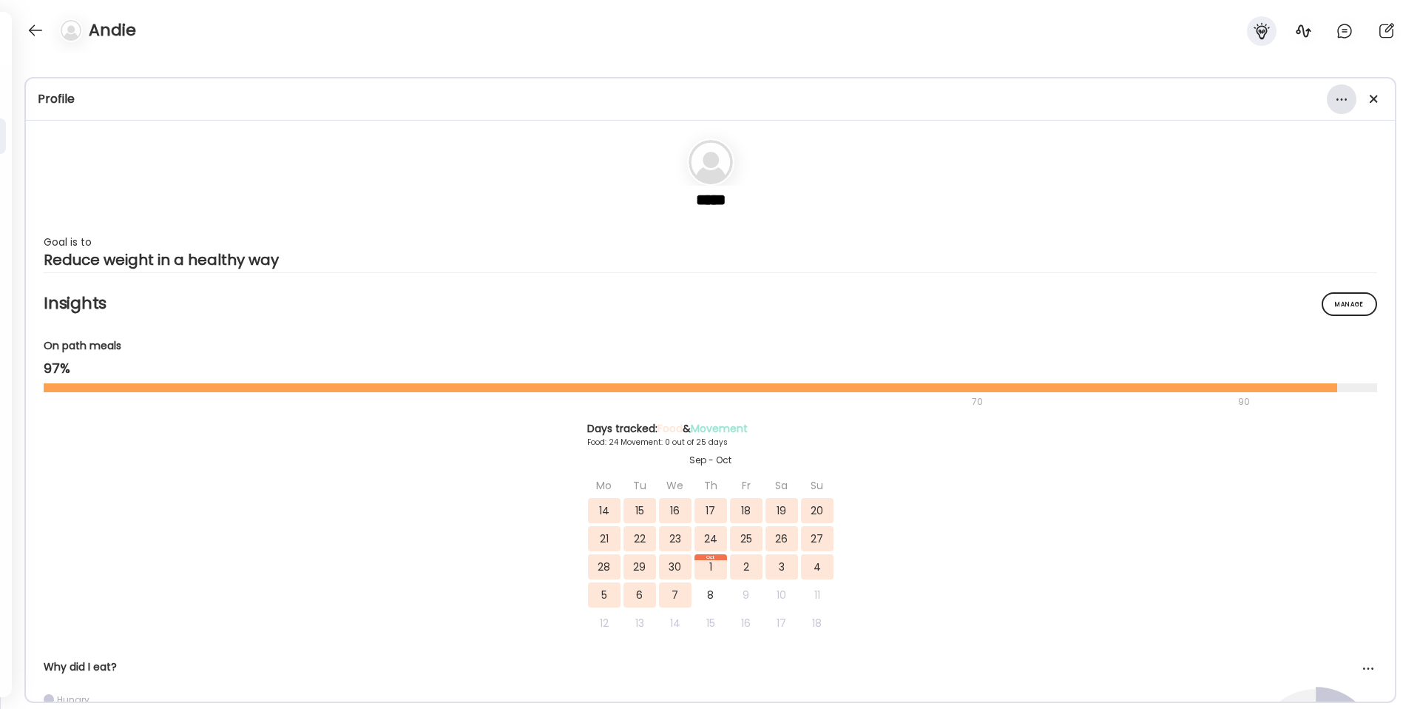
click at [1343, 103] on div at bounding box center [1342, 99] width 30 height 30
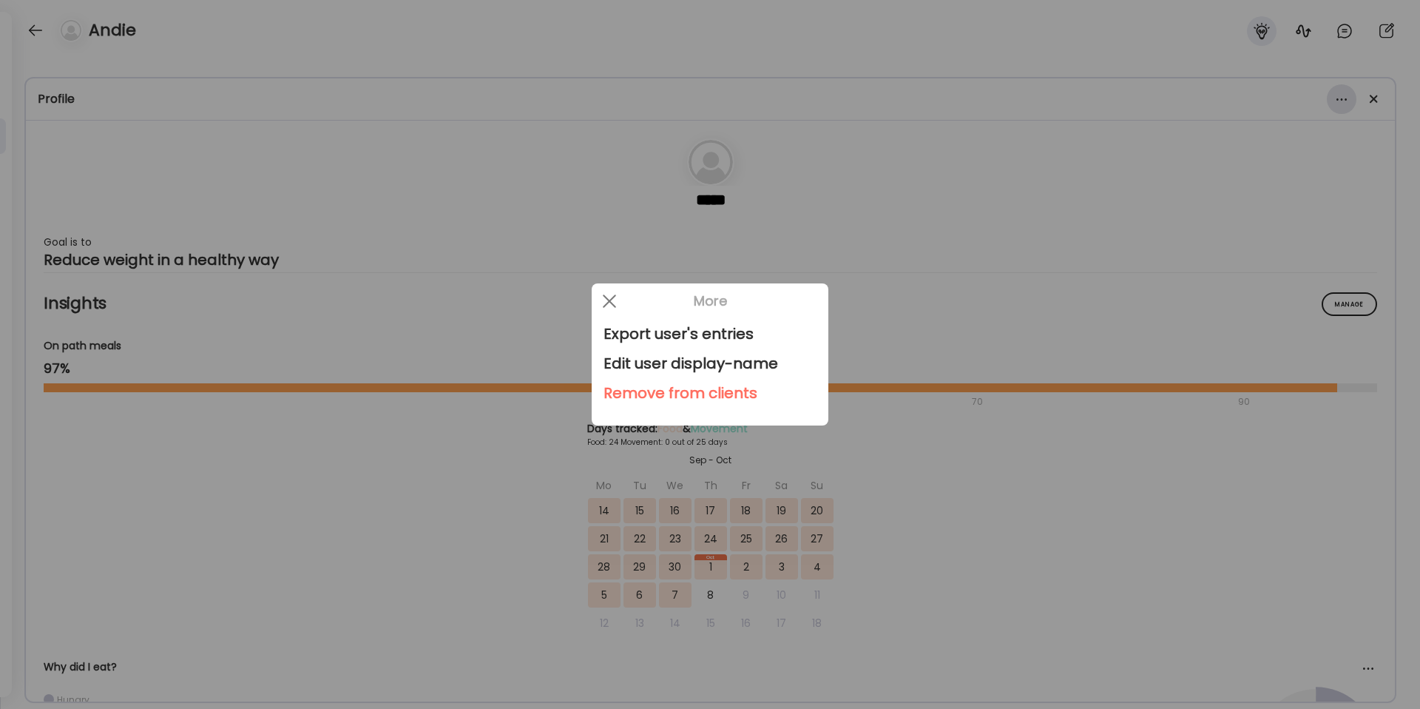
click at [1343, 103] on div at bounding box center [710, 354] width 1420 height 709
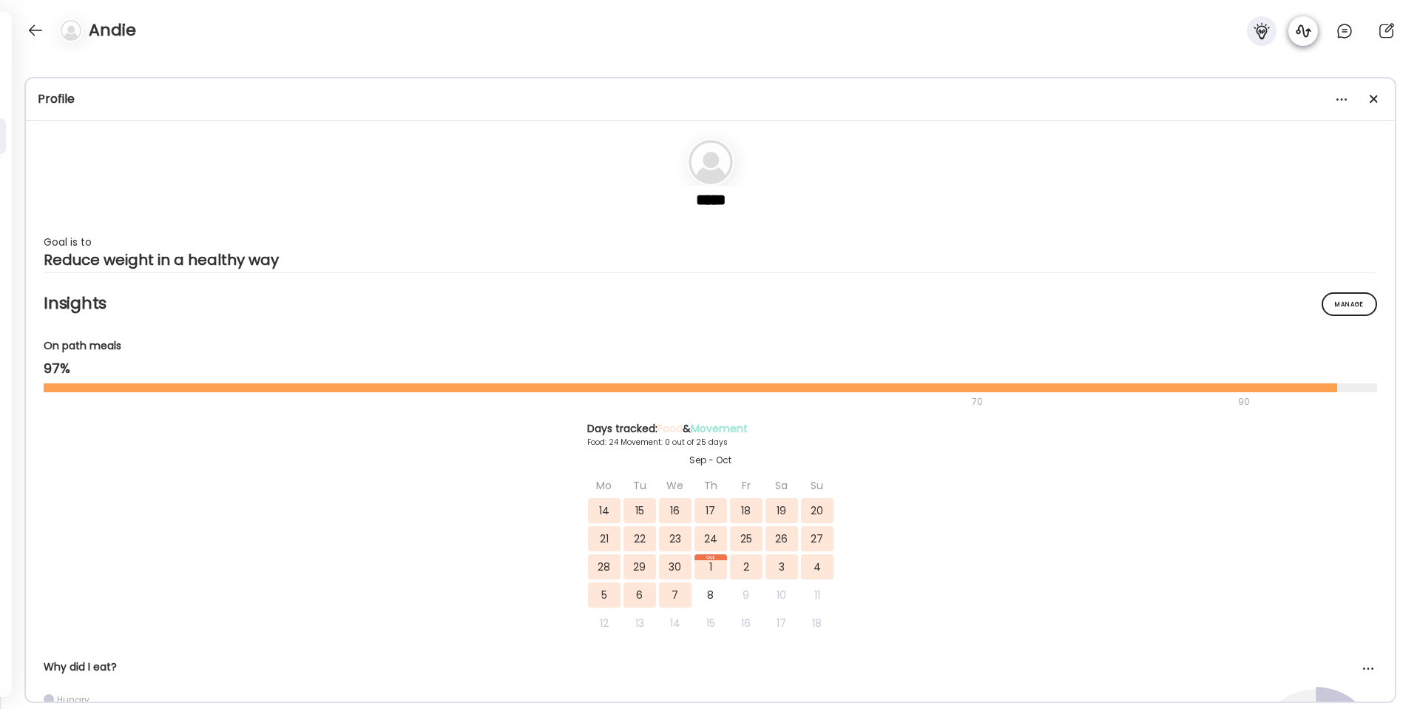
click at [1298, 33] on icon at bounding box center [1303, 30] width 15 height 13
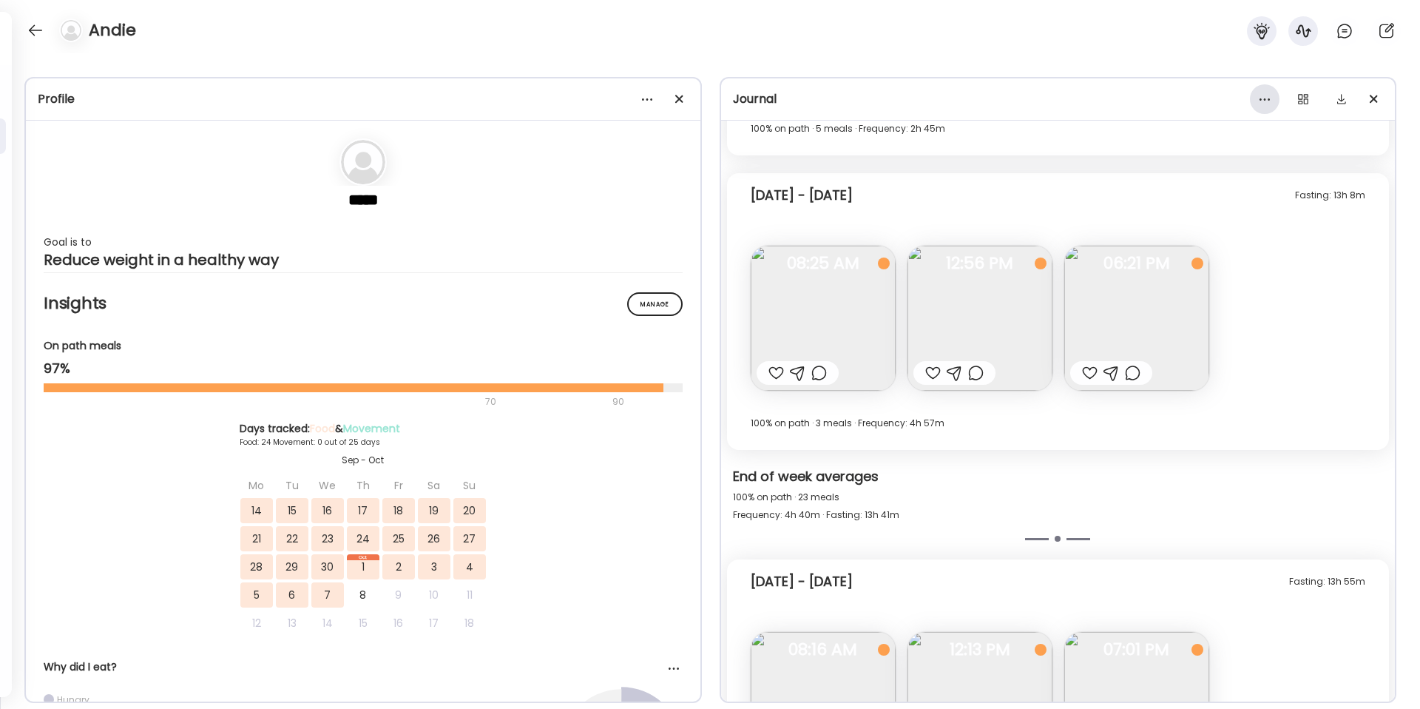
click at [1266, 101] on div at bounding box center [1265, 99] width 30 height 30
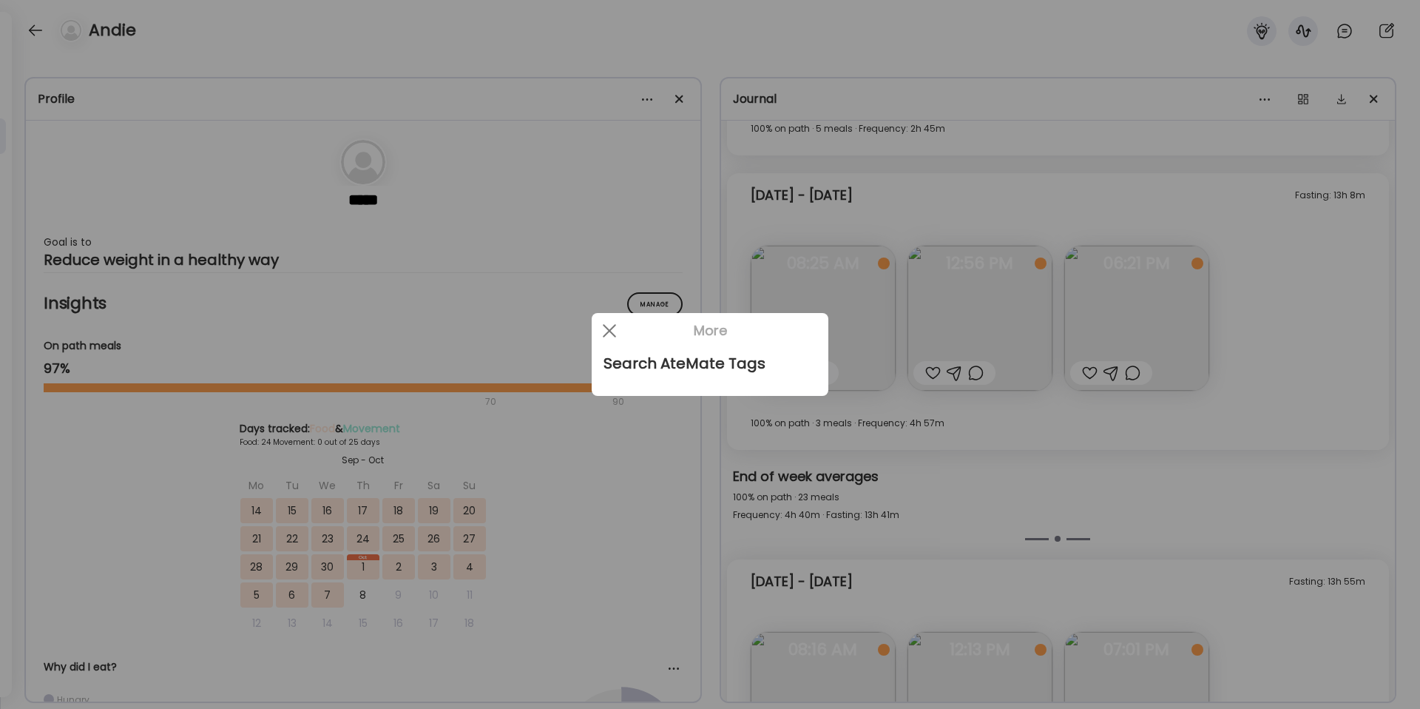
click at [1266, 101] on div at bounding box center [710, 354] width 1420 height 709
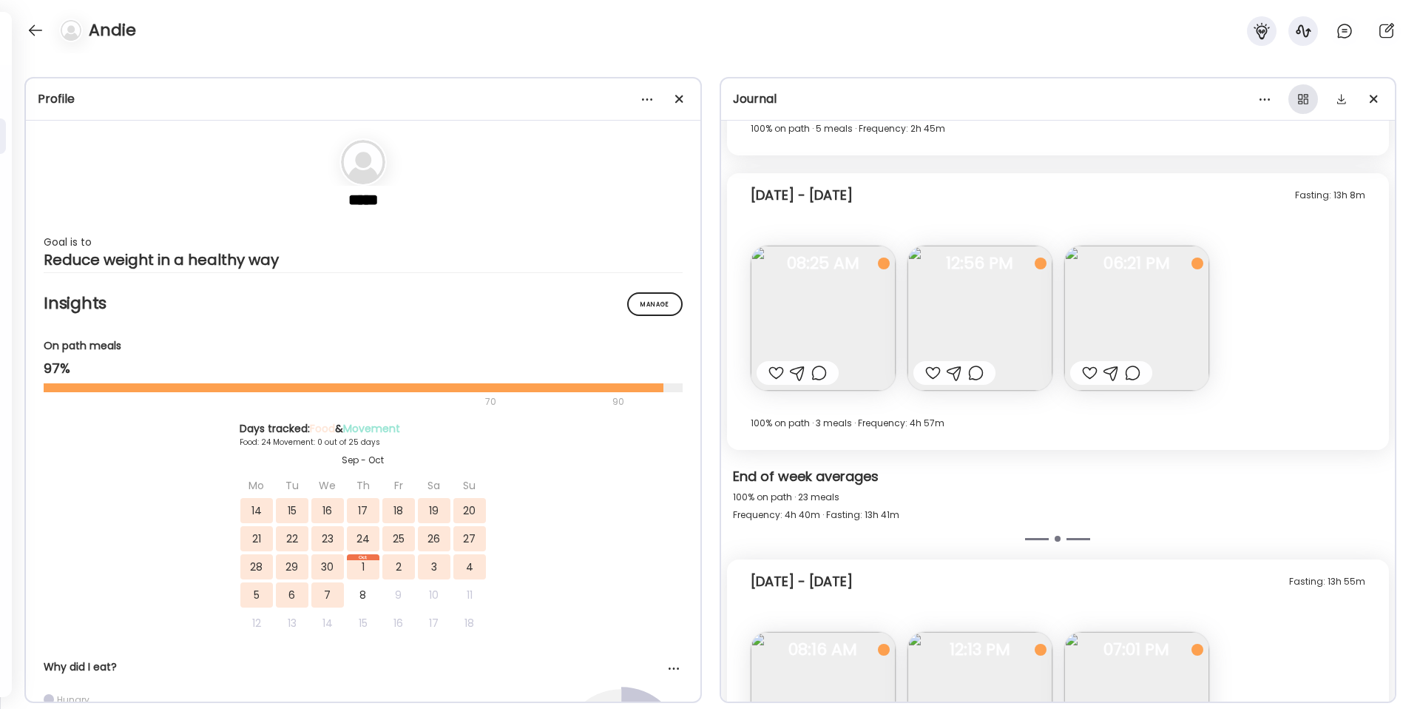
click at [1306, 101] on div at bounding box center [1303, 99] width 30 height 30
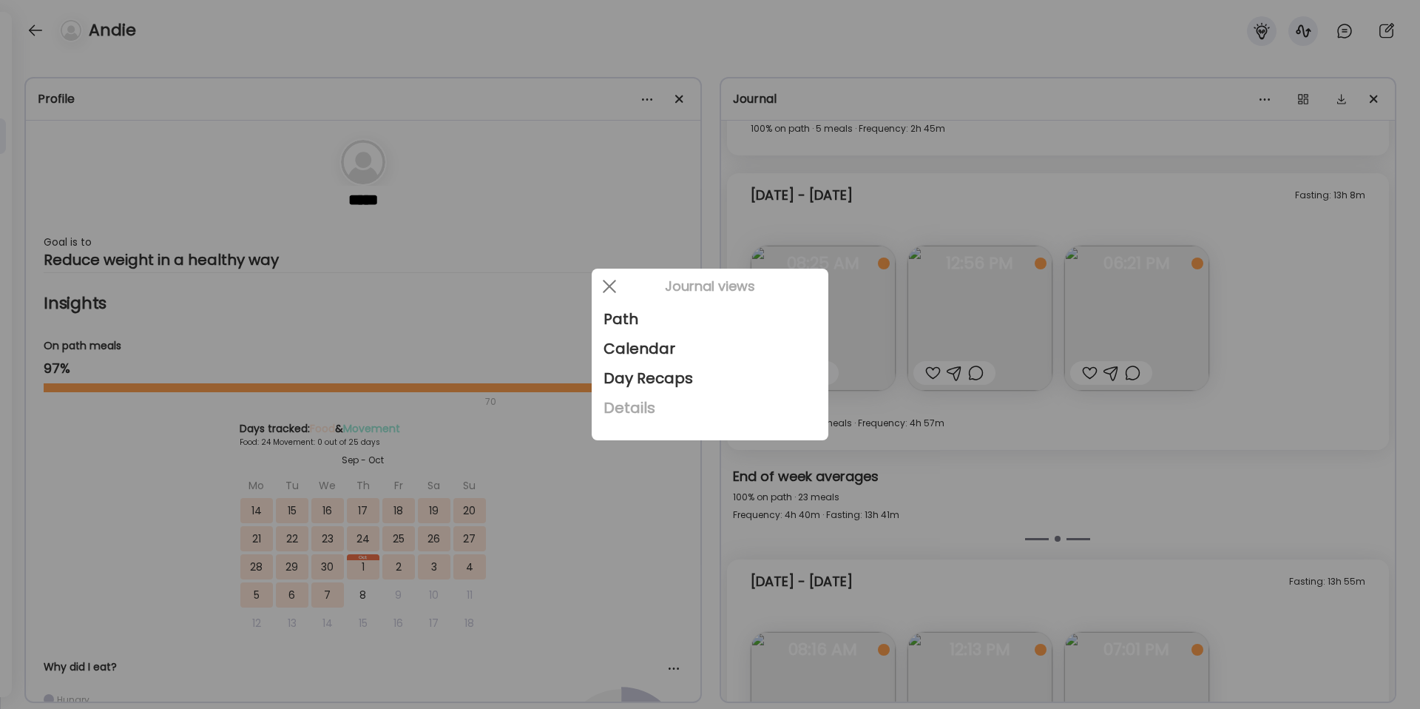
click at [629, 413] on div "Details" at bounding box center [709, 408] width 213 height 30
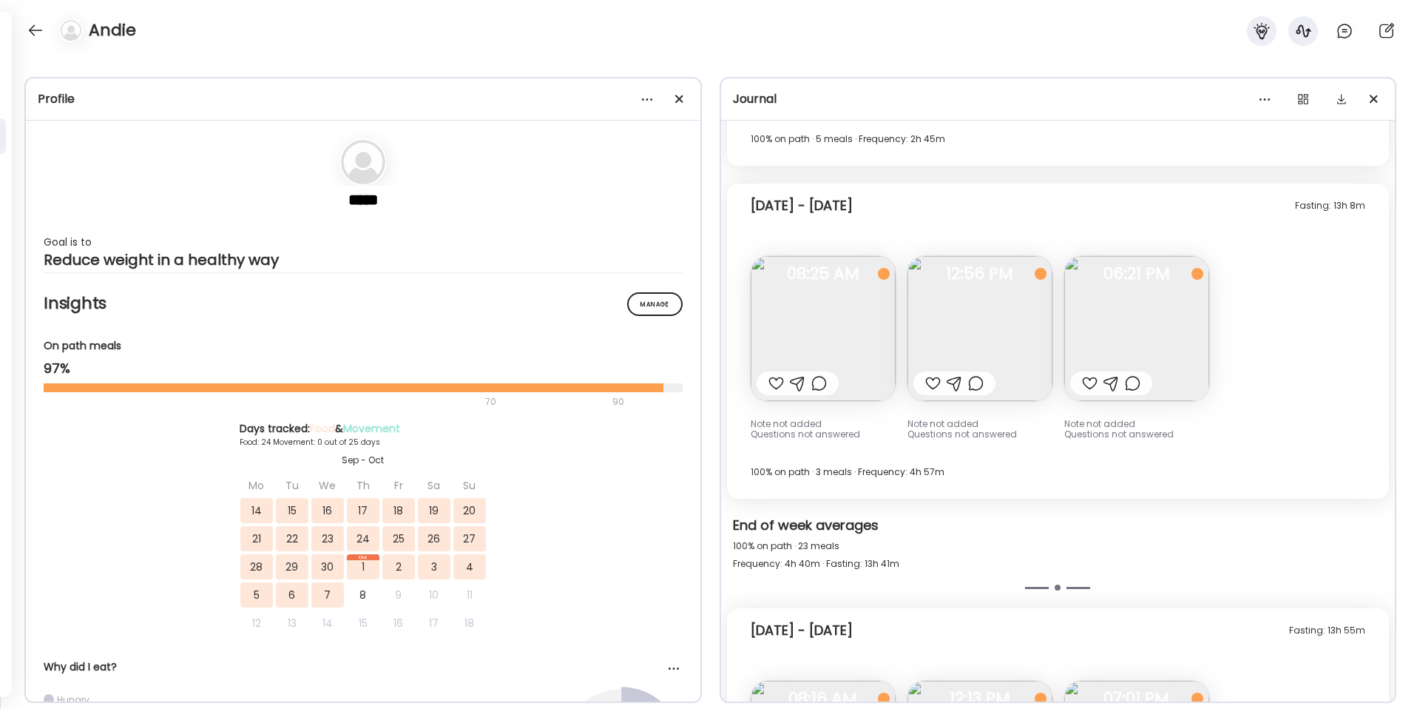
scroll to position [15616, 0]
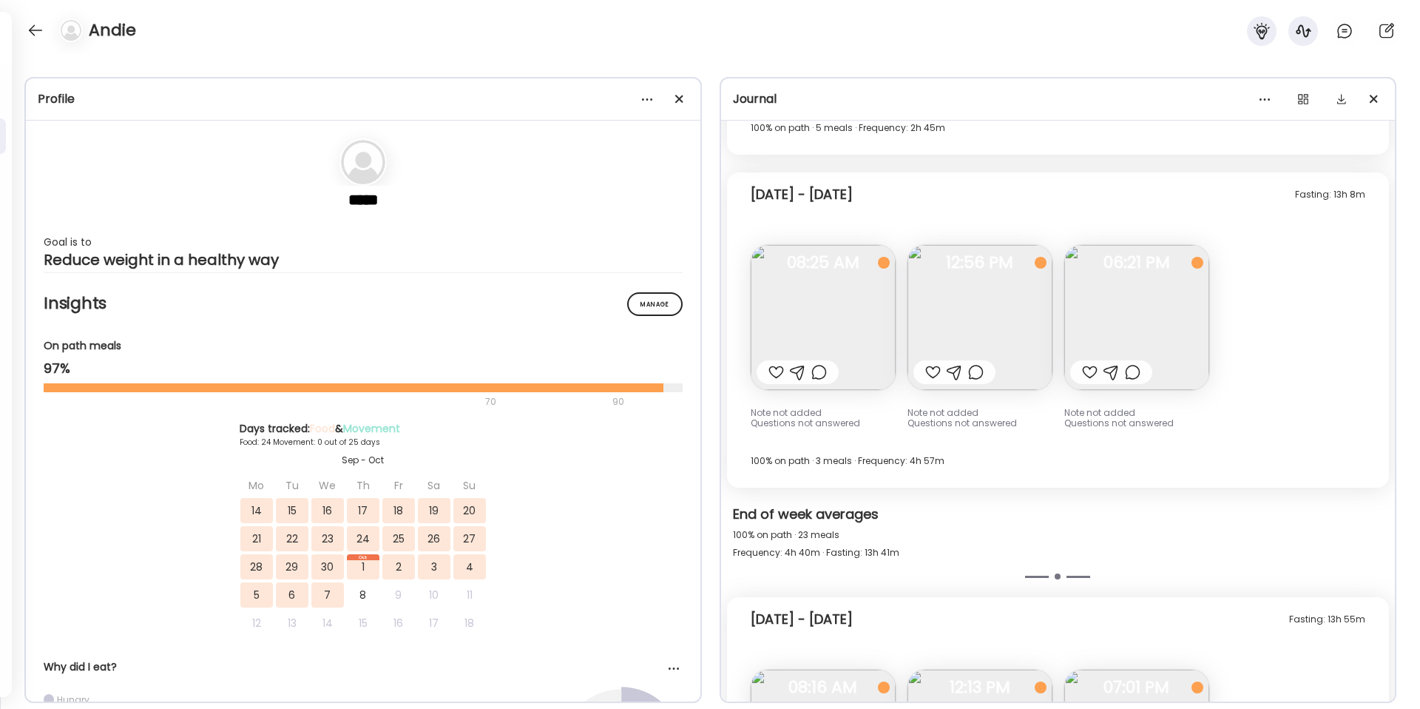
click at [1301, 73] on div "Profile ***** Goal is to Reduce weight in a healthy way Manage Insights On path…" at bounding box center [710, 380] width 1420 height 655
click at [1342, 41] on div at bounding box center [1345, 31] width 30 height 30
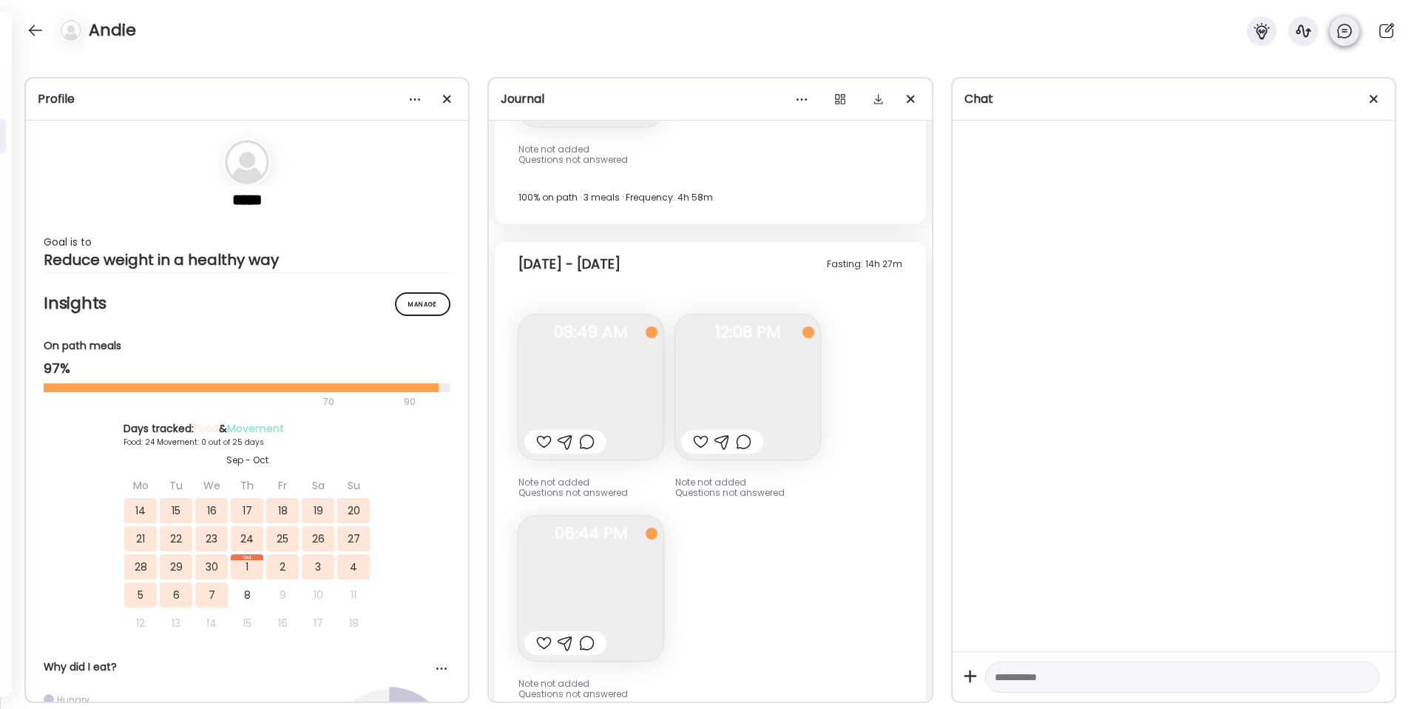
scroll to position [20614, 0]
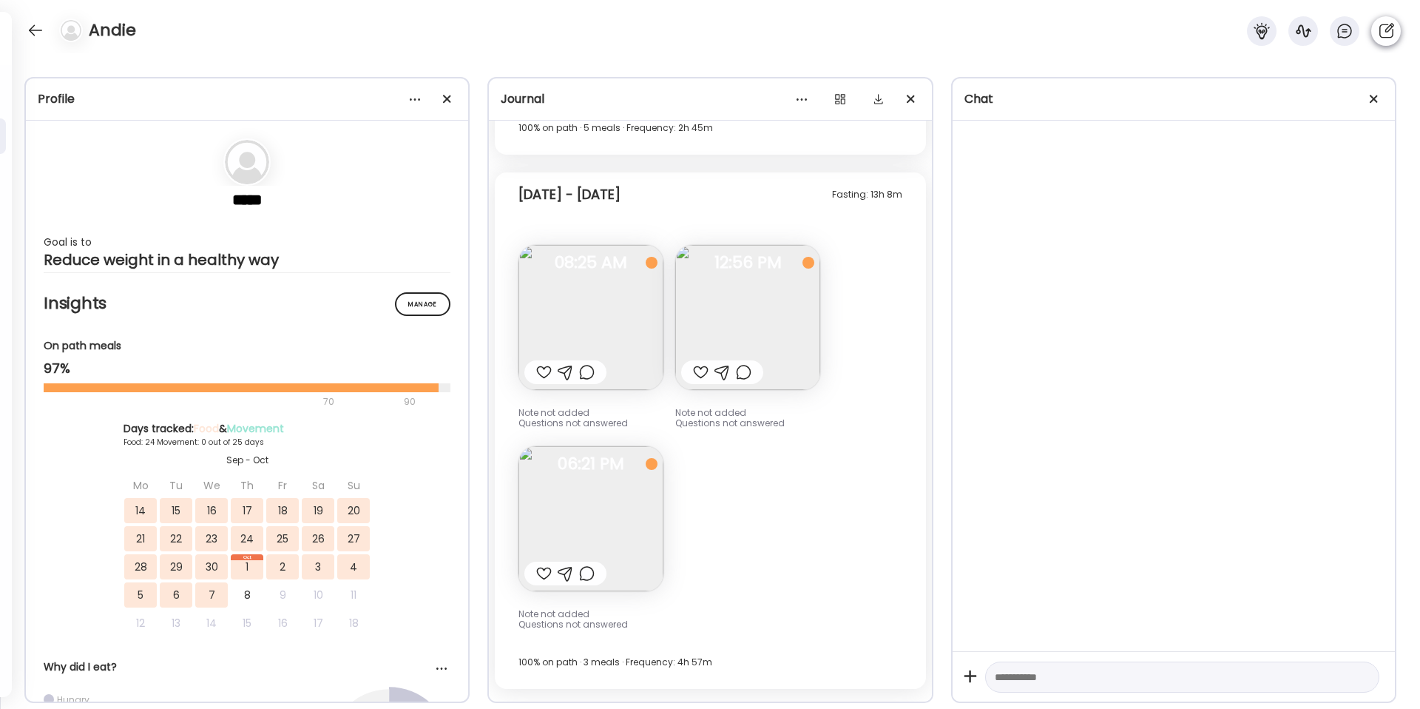
click at [1375, 37] on div at bounding box center [1386, 31] width 30 height 30
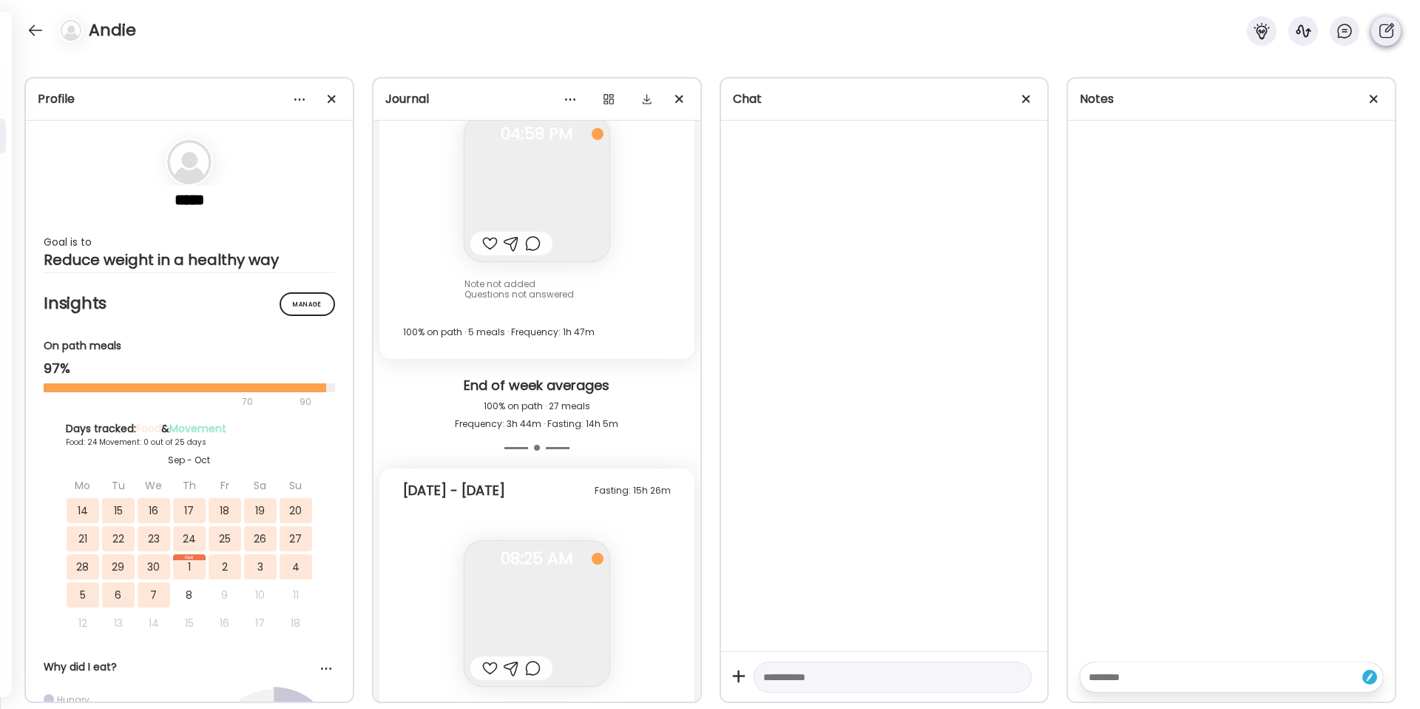
scroll to position [31595, 0]
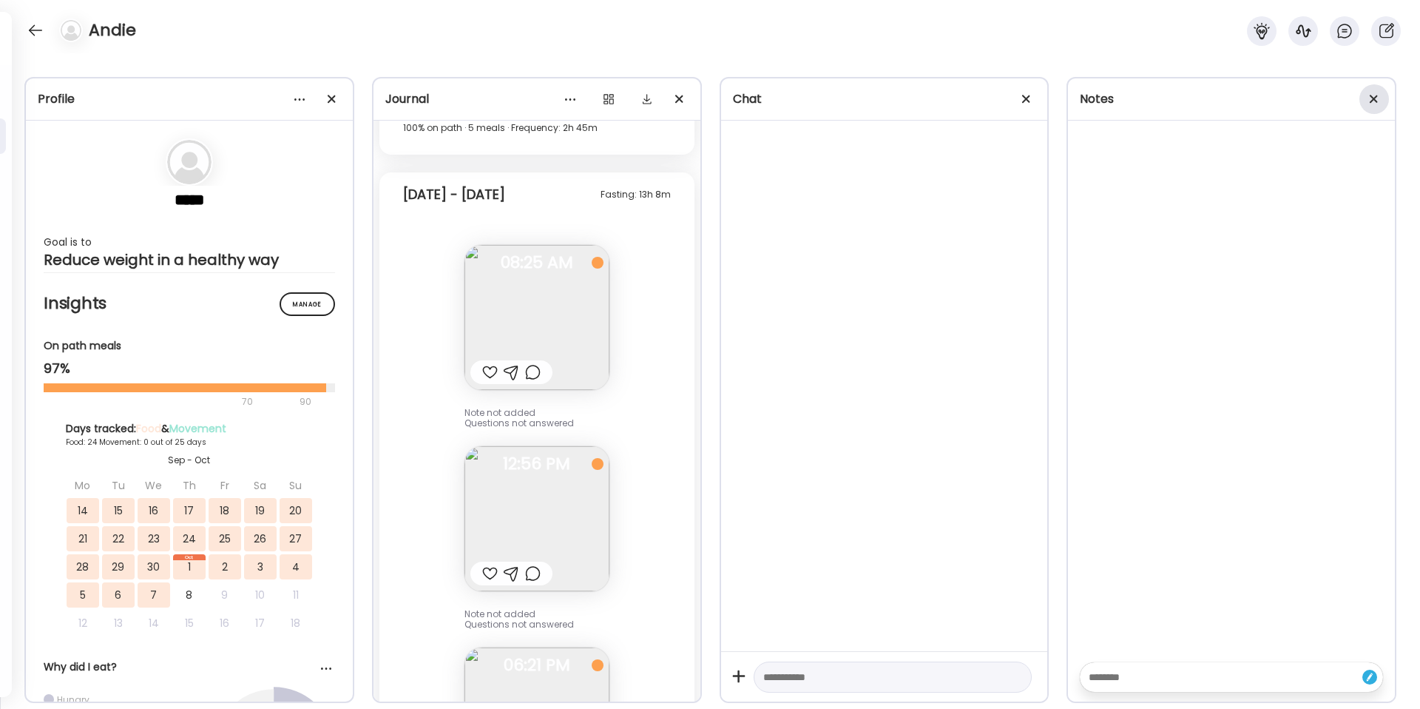
click at [1377, 101] on div at bounding box center [1374, 99] width 30 height 30
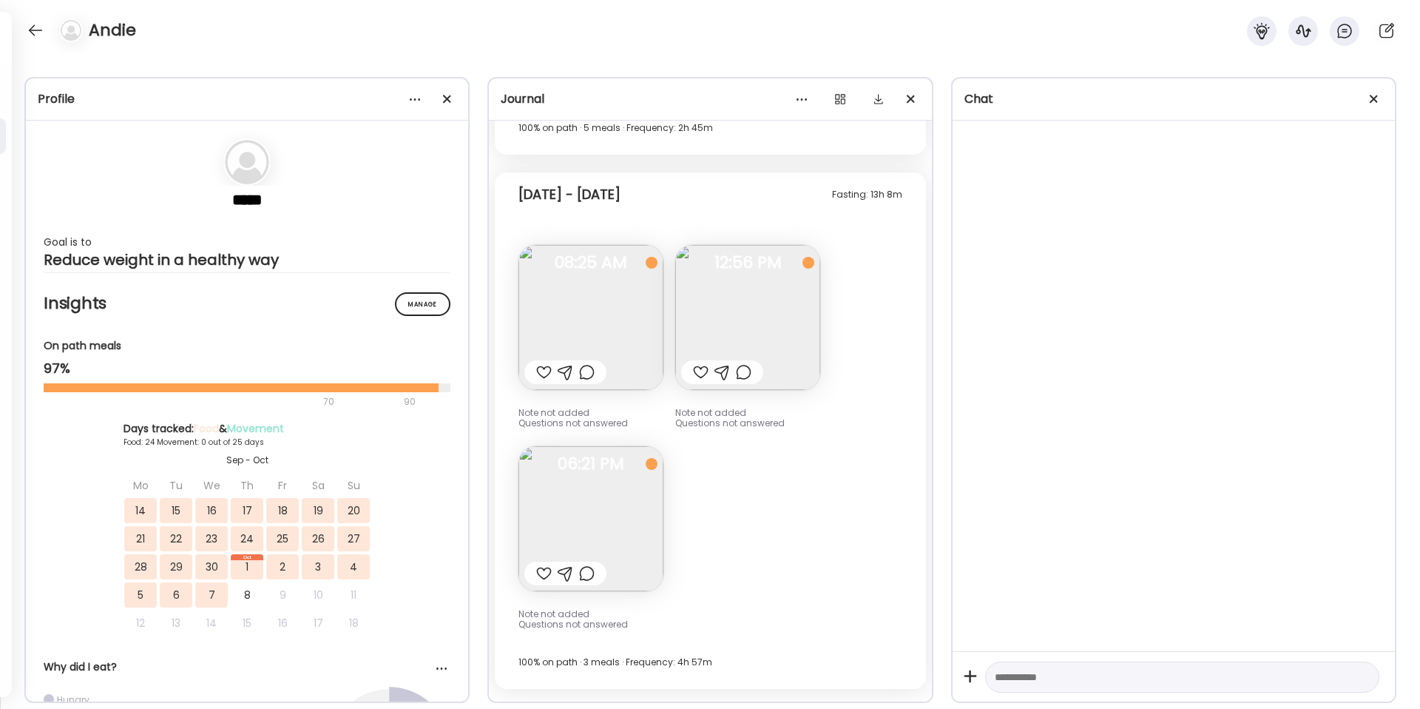
click at [1377, 101] on div at bounding box center [1374, 99] width 30 height 30
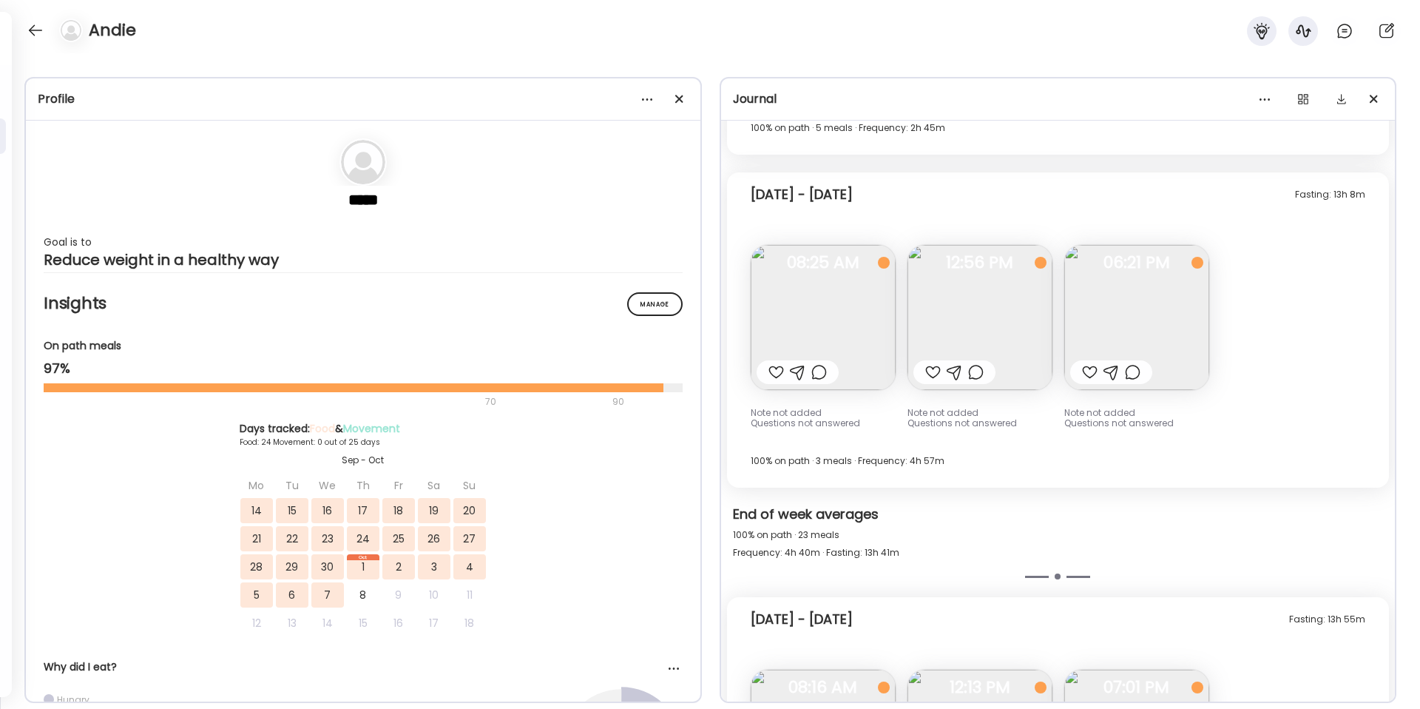
click at [811, 90] on div "Journal" at bounding box center [1058, 99] width 651 height 18
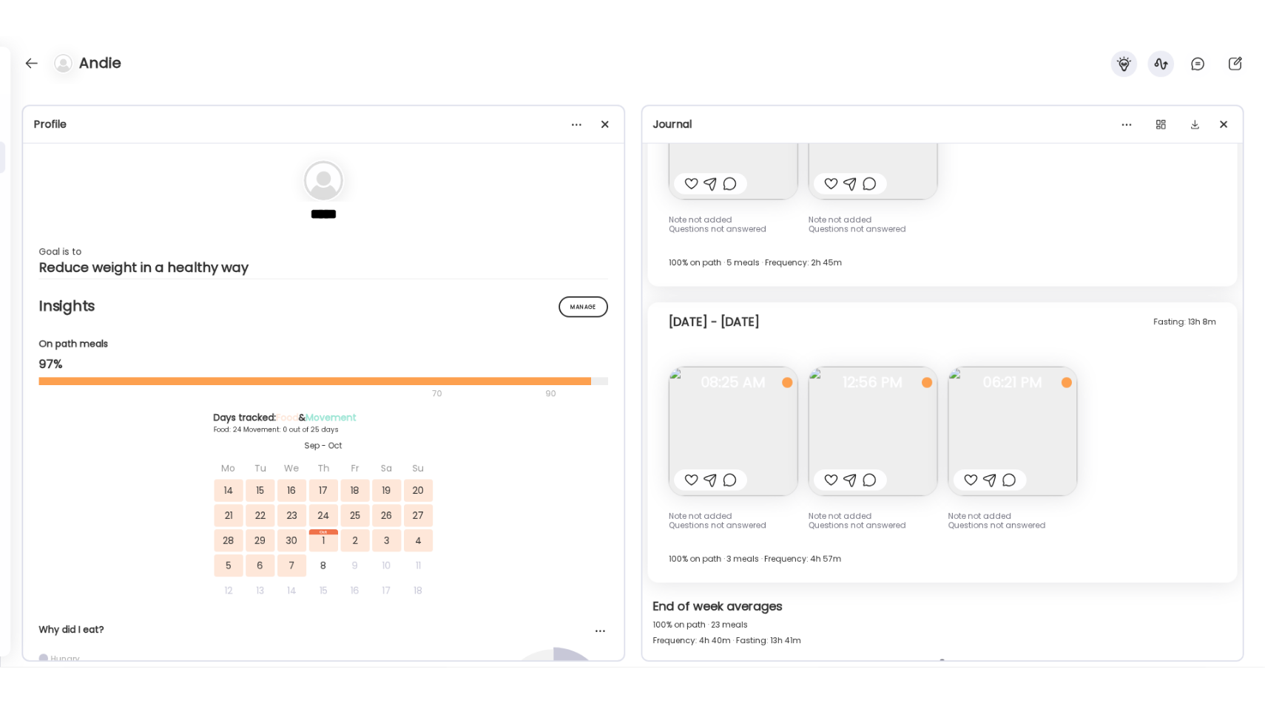
scroll to position [15482, 0]
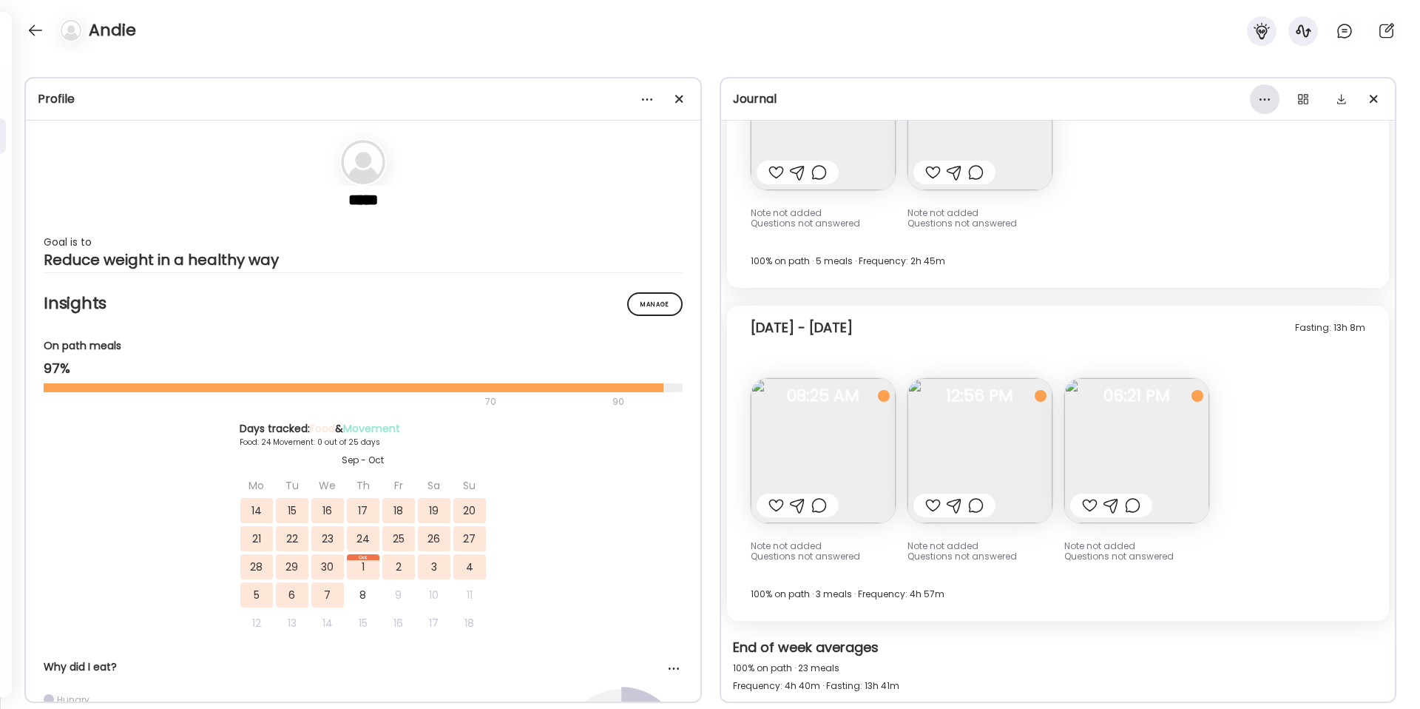
click at [1258, 99] on div at bounding box center [1265, 99] width 30 height 30
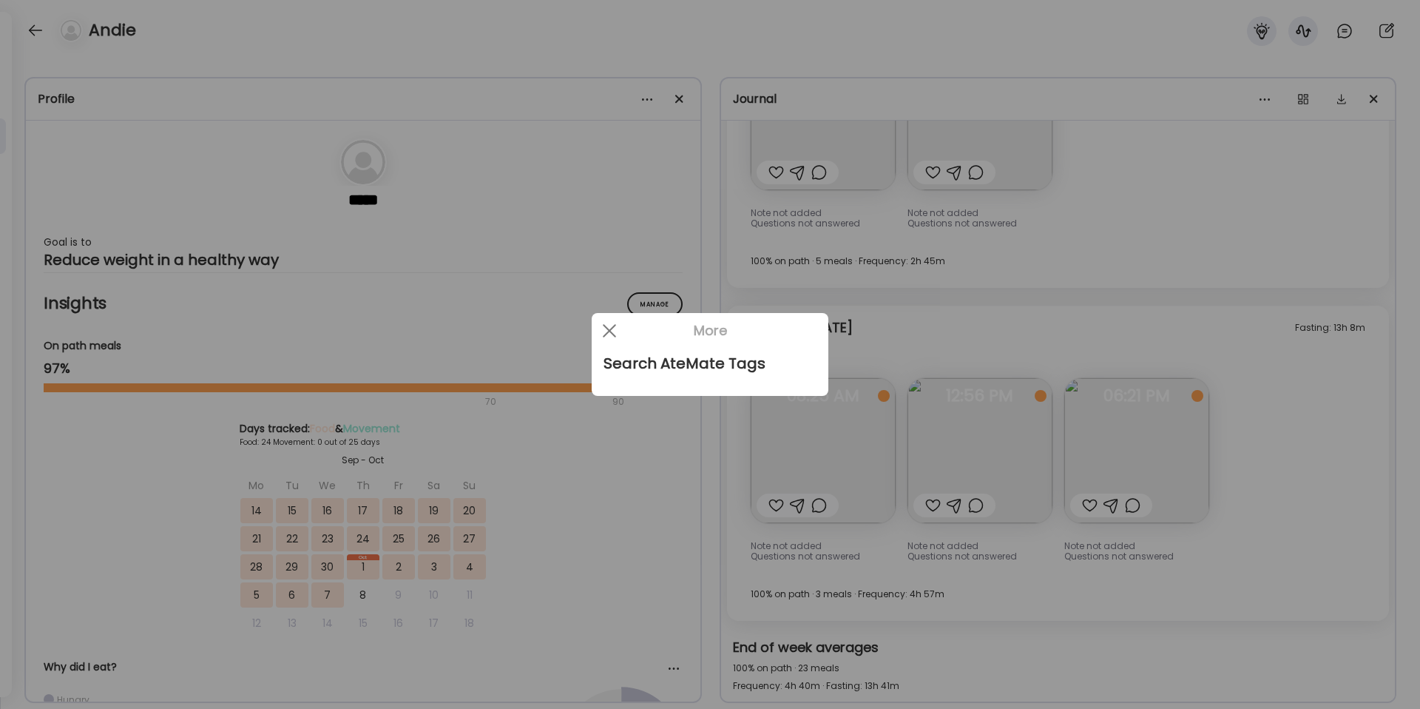
click at [1261, 98] on div at bounding box center [710, 354] width 1420 height 709
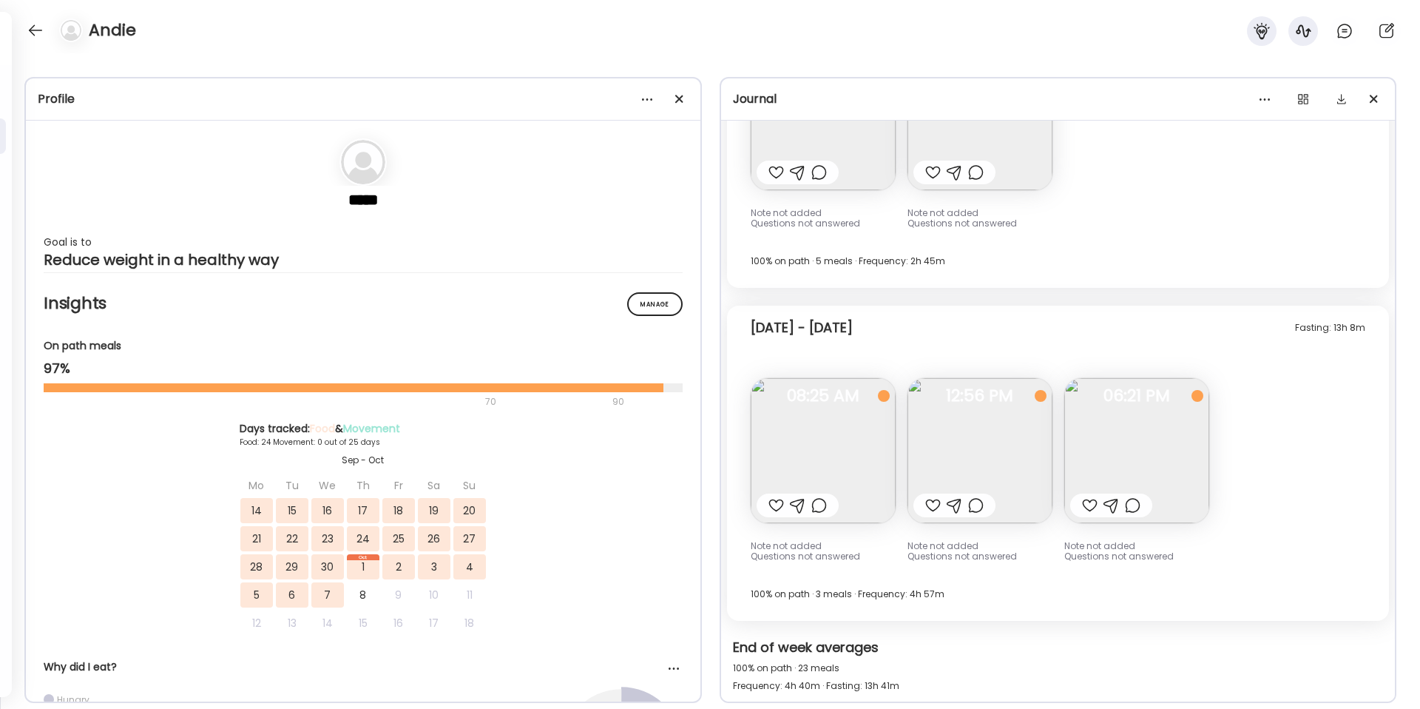
click at [1066, 130] on div at bounding box center [710, 354] width 1420 height 709
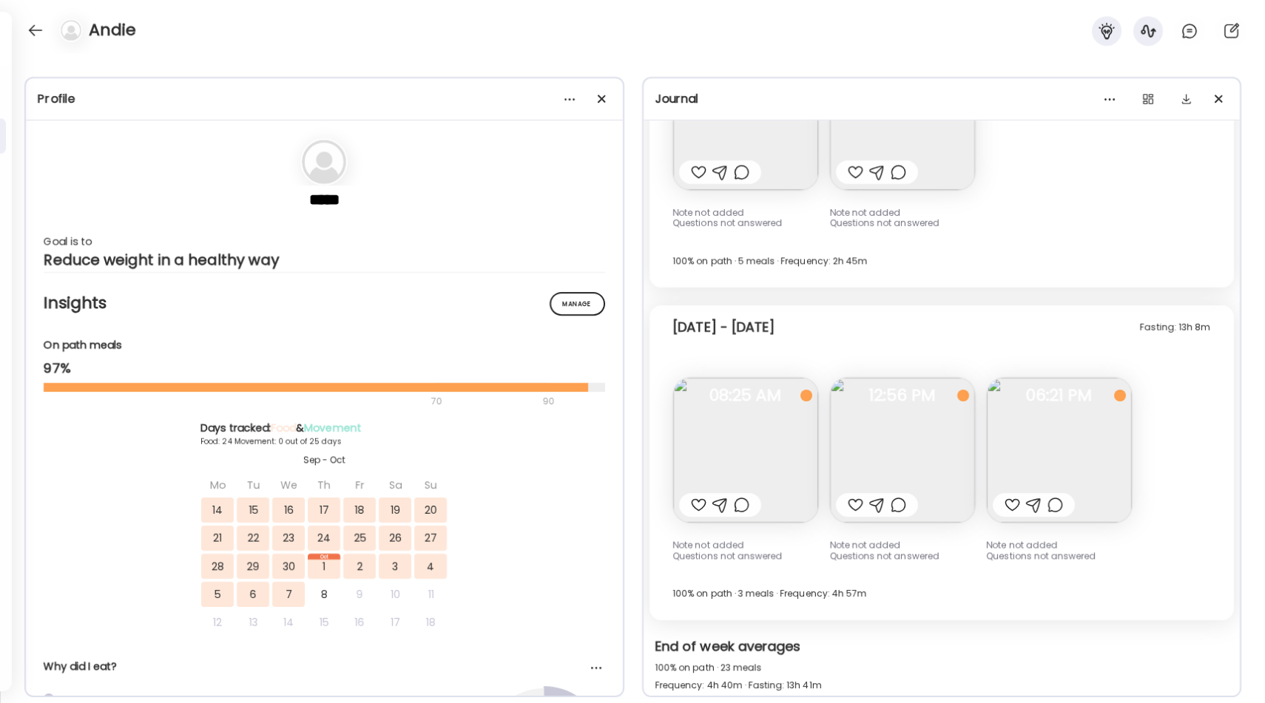
scroll to position [311, 0]
